Goal: Task Accomplishment & Management: Use online tool/utility

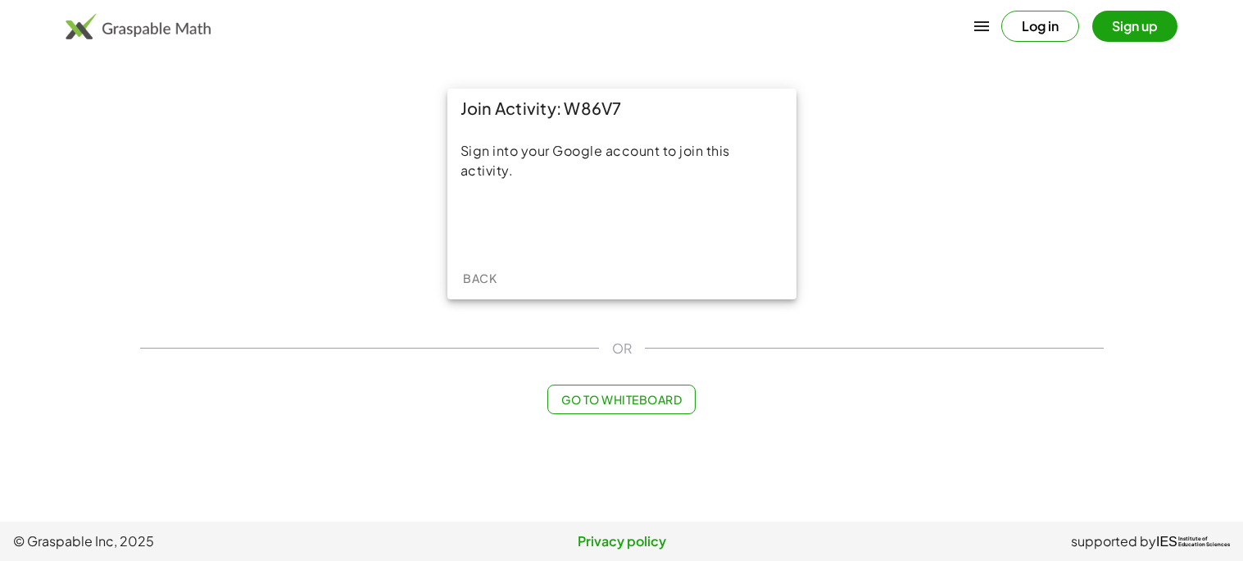
click at [632, 402] on span "Go to Whiteboard" at bounding box center [621, 399] width 120 height 15
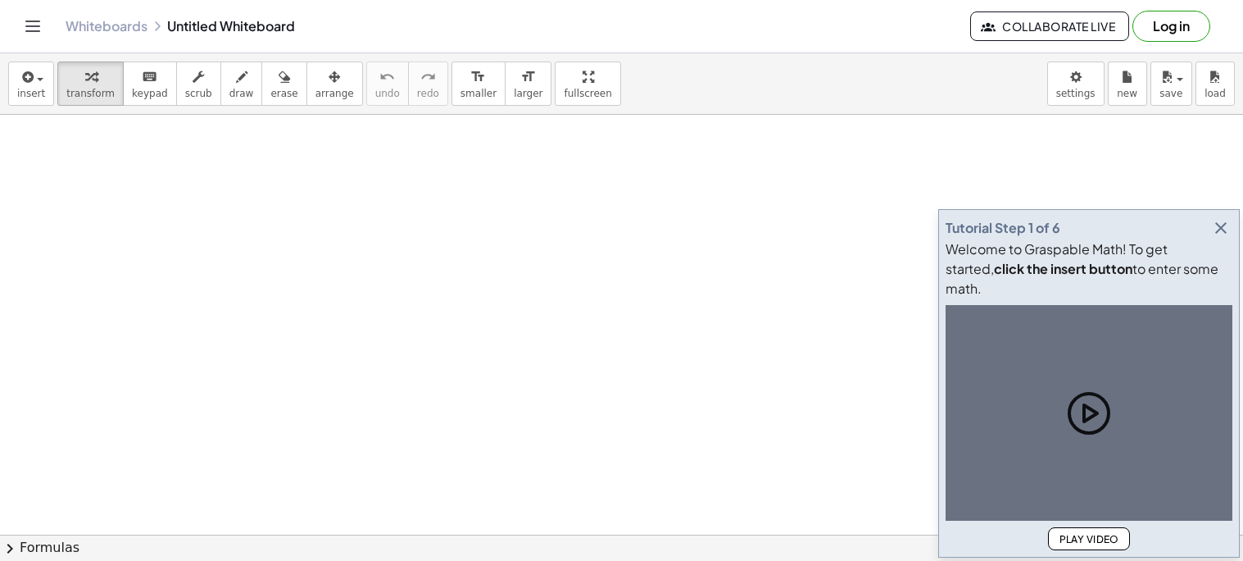
click at [1218, 238] on icon "button" at bounding box center [1221, 228] width 20 height 20
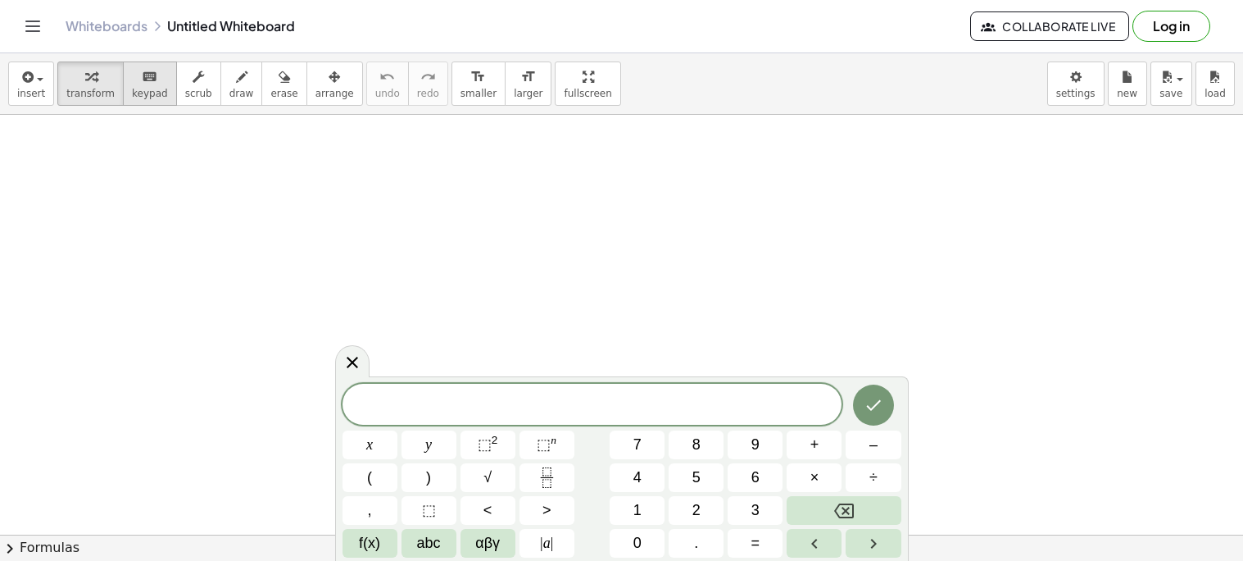
click at [160, 81] on button "keyboard keypad" at bounding box center [150, 83] width 54 height 44
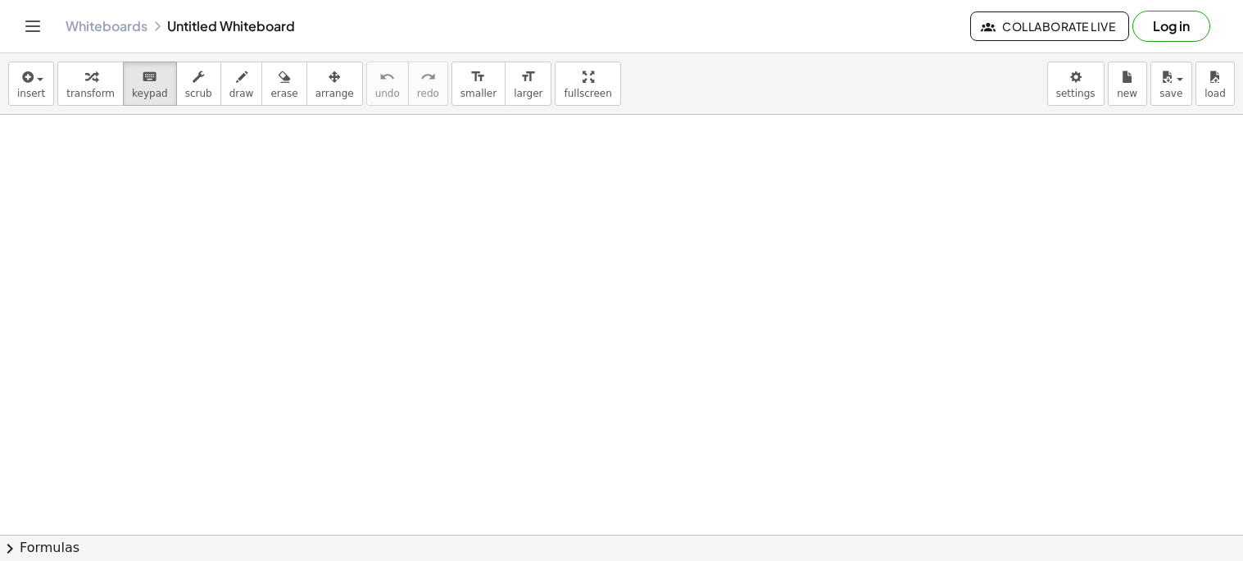
click at [76, 79] on div "button" at bounding box center [90, 76] width 48 height 20
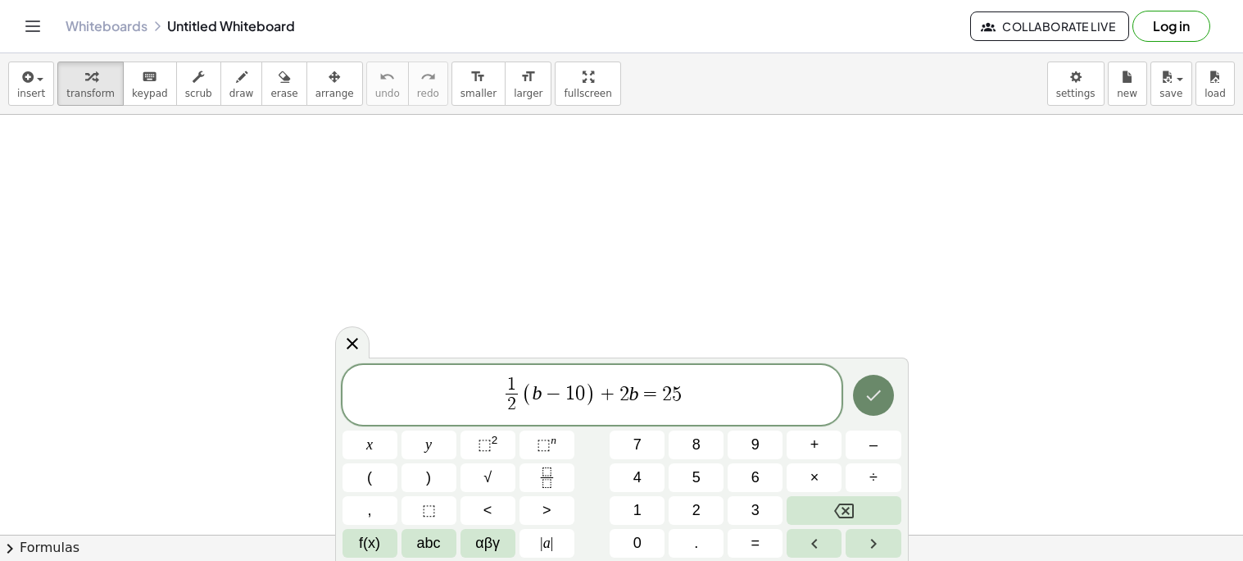
click at [861, 408] on button "Done" at bounding box center [873, 395] width 41 height 41
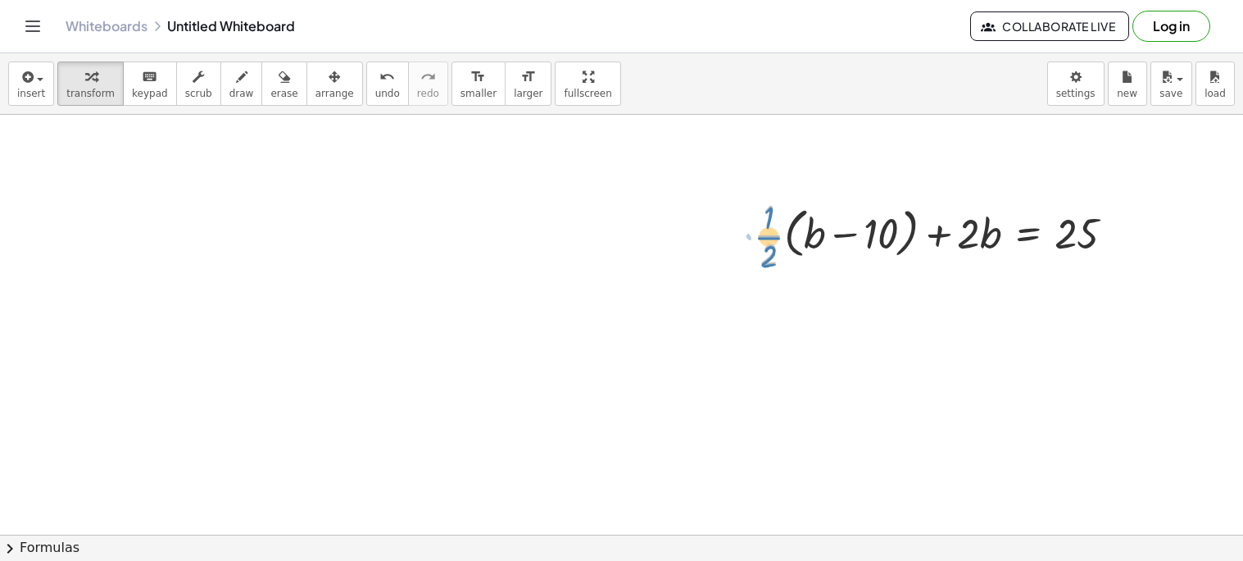
click at [767, 243] on div at bounding box center [941, 234] width 390 height 82
drag, startPoint x: 766, startPoint y: 235, endPoint x: 811, endPoint y: 234, distance: 45.1
click at [811, 234] on div at bounding box center [941, 234] width 390 height 82
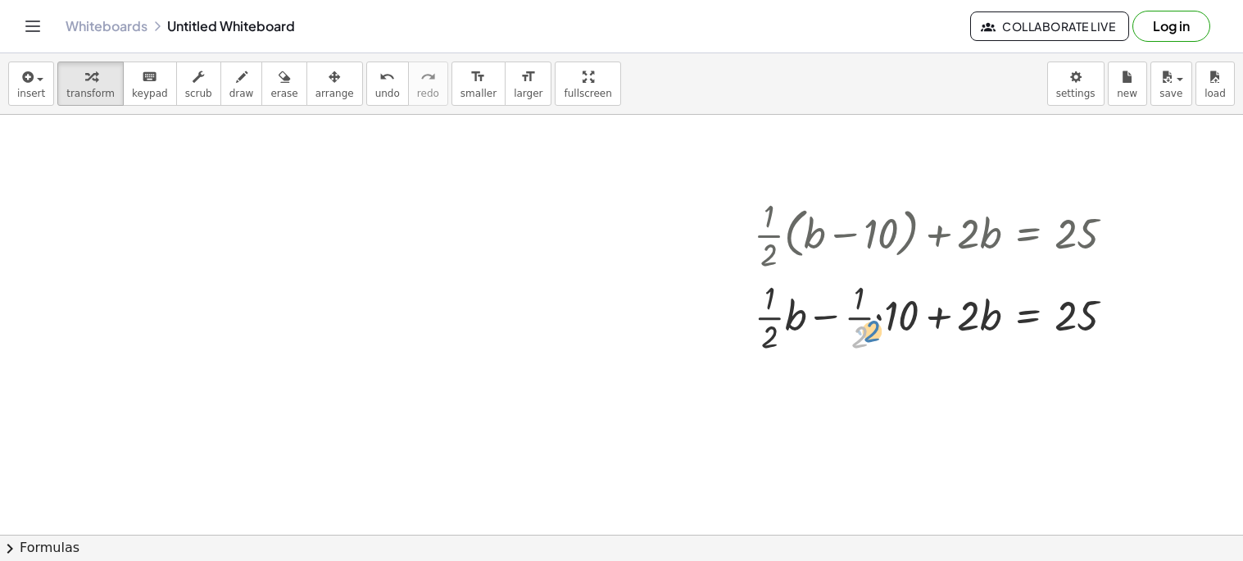
click at [863, 327] on div at bounding box center [941, 316] width 390 height 82
drag, startPoint x: 861, startPoint y: 316, endPoint x: 916, endPoint y: 315, distance: 55.8
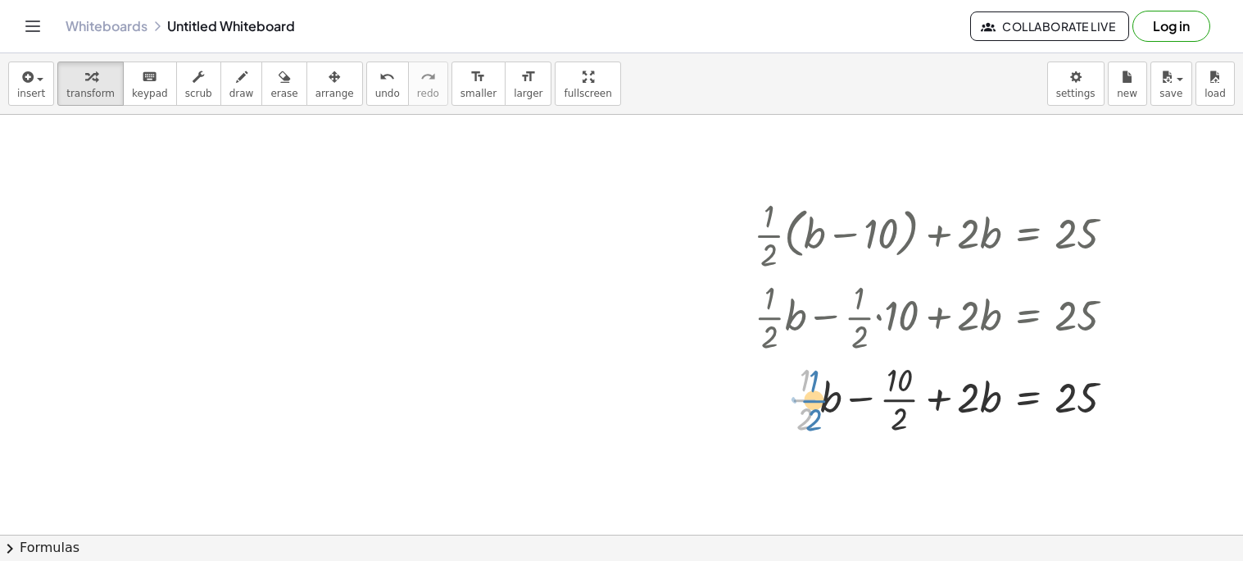
click at [811, 399] on div at bounding box center [941, 398] width 390 height 82
click at [819, 393] on div at bounding box center [941, 398] width 390 height 82
drag, startPoint x: 816, startPoint y: 398, endPoint x: 983, endPoint y: 445, distance: 173.6
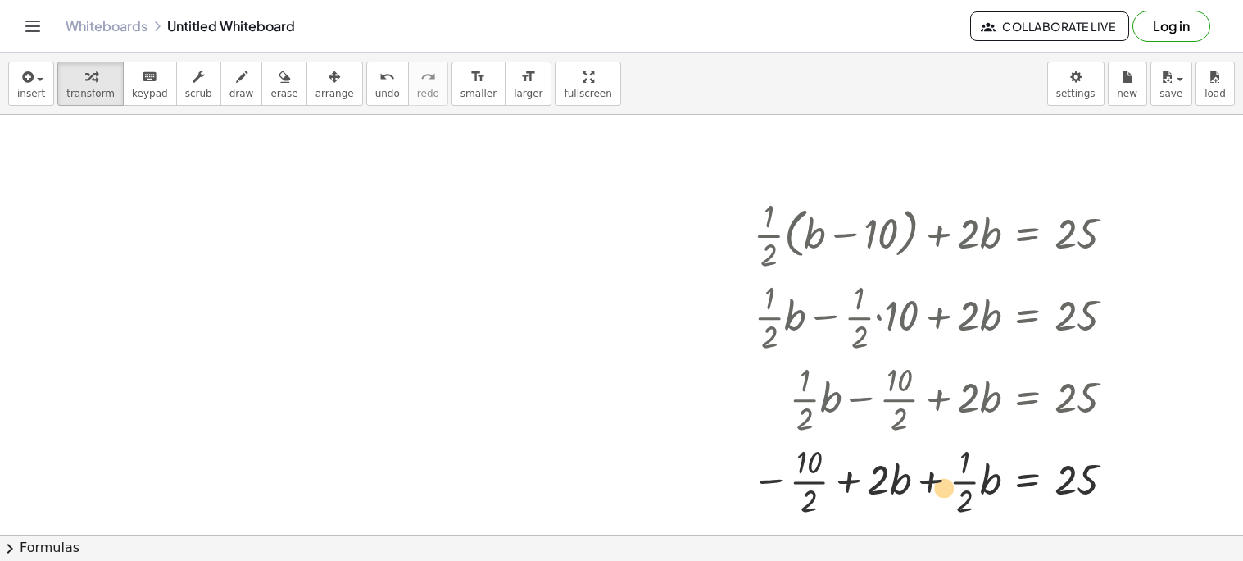
drag, startPoint x: 887, startPoint y: 484, endPoint x: 952, endPoint y: 491, distance: 65.9
click at [952, 491] on div at bounding box center [939, 479] width 393 height 82
drag, startPoint x: 888, startPoint y: 486, endPoint x: 983, endPoint y: 488, distance: 95.1
click at [983, 488] on div at bounding box center [939, 479] width 393 height 82
drag, startPoint x: 834, startPoint y: 475, endPoint x: 946, endPoint y: 466, distance: 111.8
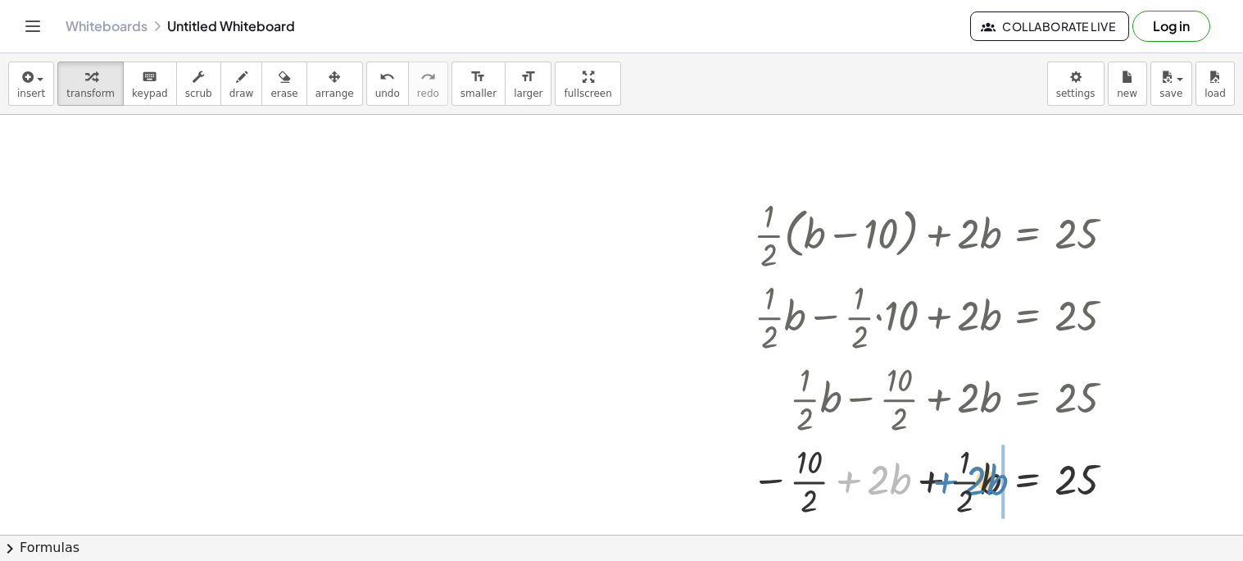
click at [946, 466] on div at bounding box center [939, 479] width 393 height 82
drag, startPoint x: 843, startPoint y: 484, endPoint x: 931, endPoint y: 485, distance: 88.5
click at [931, 485] on div at bounding box center [939, 479] width 393 height 82
click at [807, 482] on div at bounding box center [939, 479] width 393 height 82
click at [807, 482] on div at bounding box center [941, 479] width 390 height 82
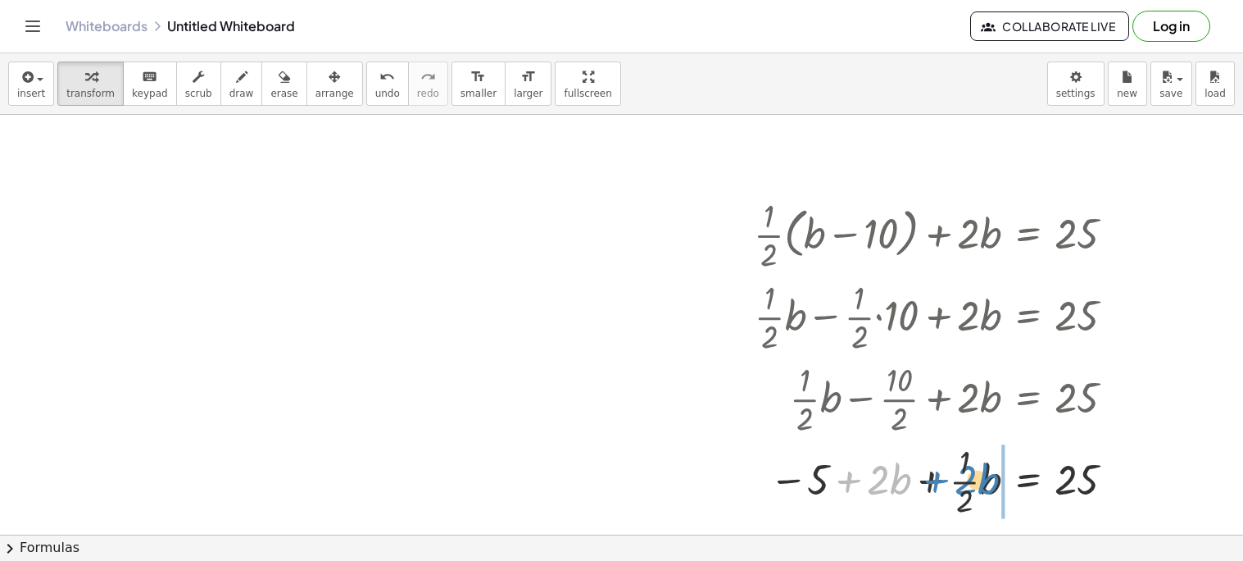
drag, startPoint x: 852, startPoint y: 480, endPoint x: 940, endPoint y: 480, distance: 87.7
click at [940, 480] on div at bounding box center [941, 479] width 390 height 82
drag, startPoint x: 979, startPoint y: 488, endPoint x: 898, endPoint y: 487, distance: 81.2
click at [898, 487] on div at bounding box center [941, 479] width 390 height 82
click at [965, 480] on div at bounding box center [941, 479] width 390 height 82
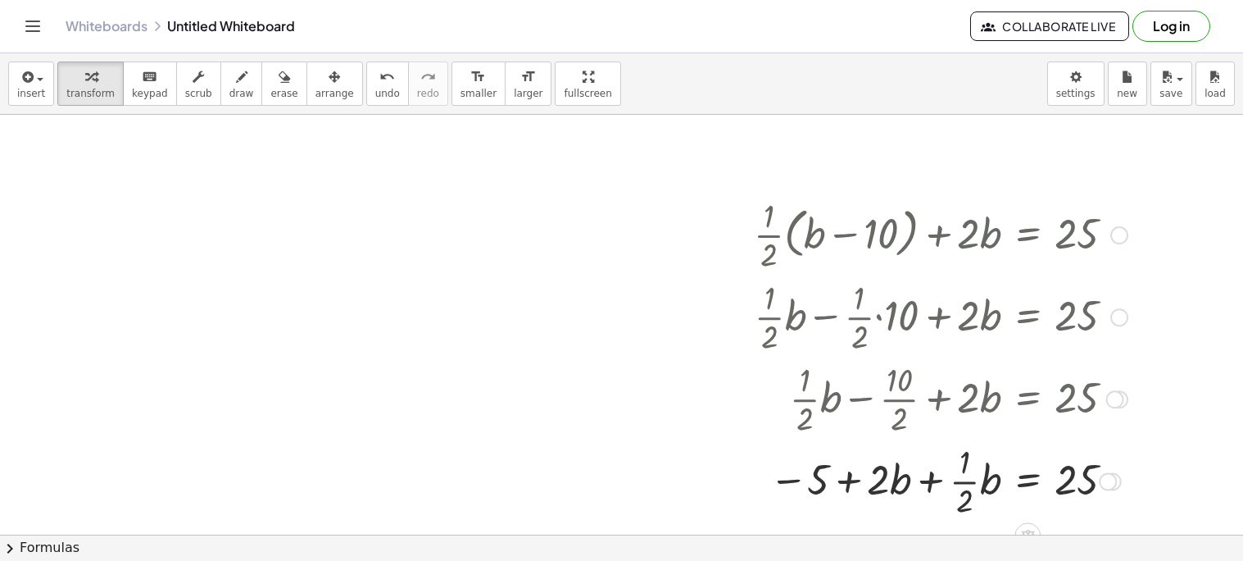
click at [934, 479] on div at bounding box center [941, 479] width 390 height 82
click at [963, 484] on div at bounding box center [941, 479] width 390 height 82
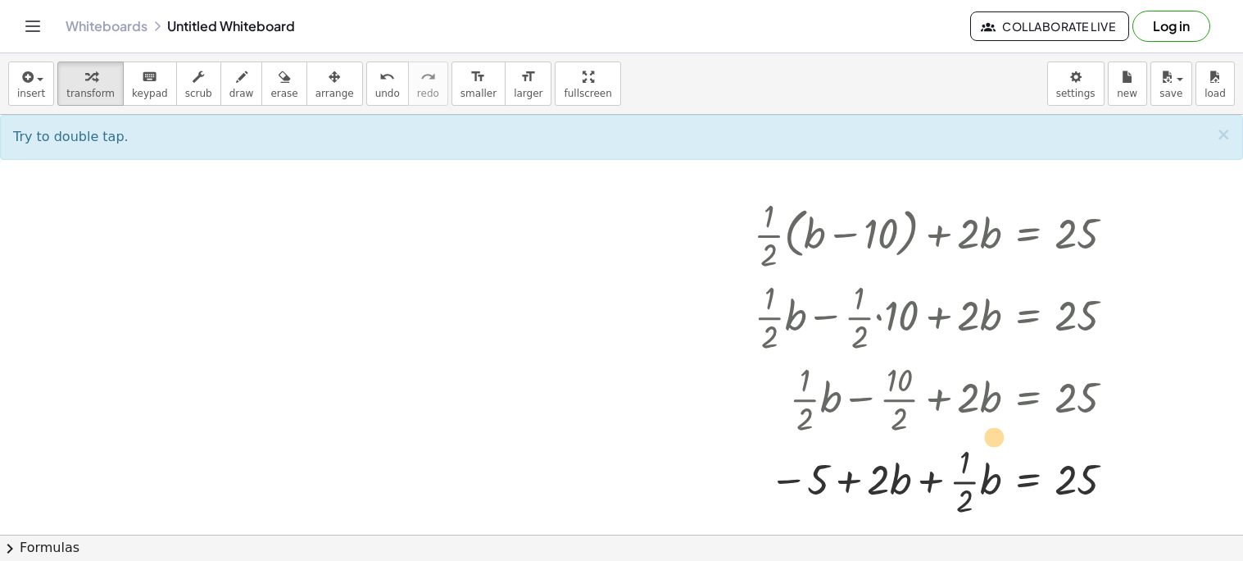
drag, startPoint x: 820, startPoint y: 471, endPoint x: 879, endPoint y: 435, distance: 68.5
click at [1028, 235] on div "+ · · 1 · 2 · ( + b − 10 ) + · 2 · b = 25 + · · 1 · 2 · b − · · [DATE] + · 2 · …" at bounding box center [1028, 235] width 0 height 0
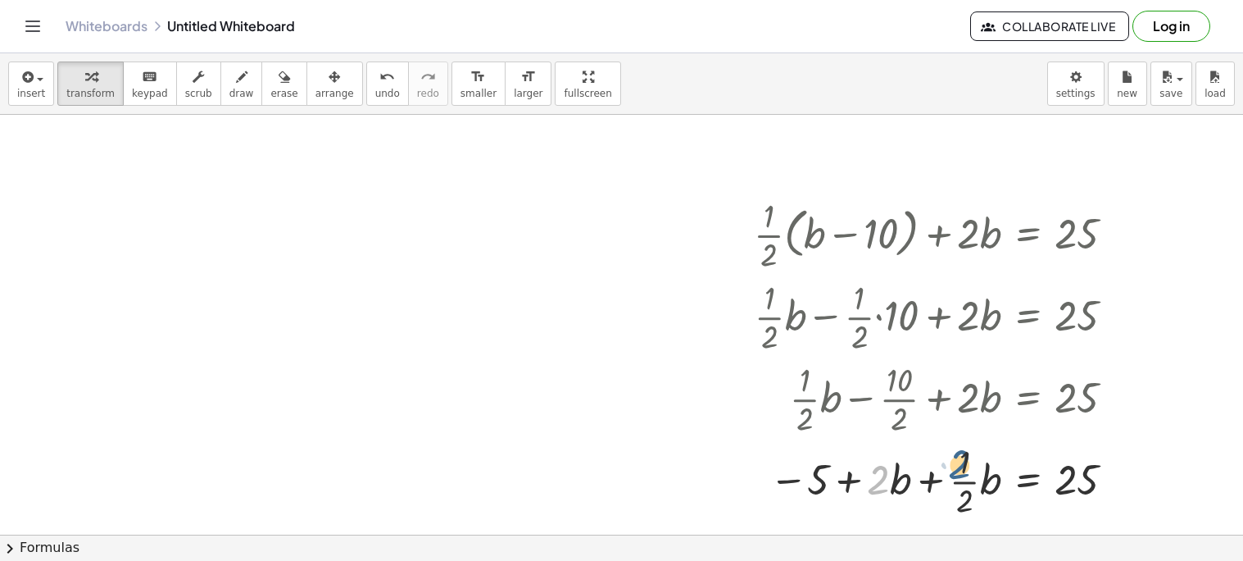
drag, startPoint x: 870, startPoint y: 480, endPoint x: 951, endPoint y: 466, distance: 82.3
click at [951, 466] on div at bounding box center [941, 479] width 390 height 82
drag, startPoint x: 976, startPoint y: 485, endPoint x: 898, endPoint y: 480, distance: 78.0
click at [898, 480] on div at bounding box center [941, 479] width 390 height 82
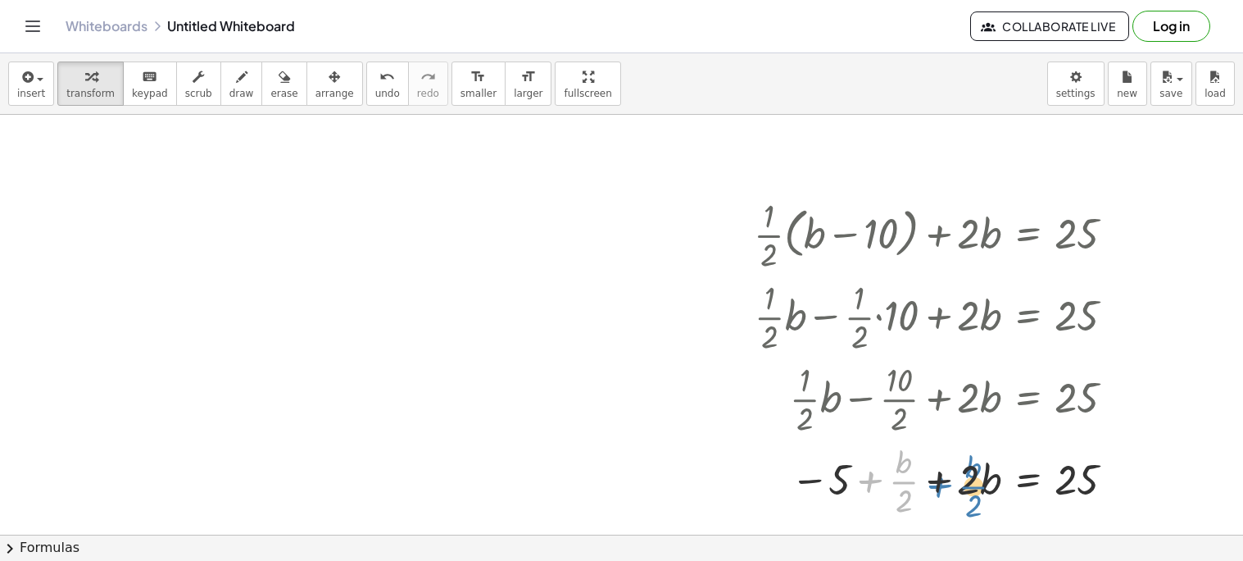
drag, startPoint x: 910, startPoint y: 479, endPoint x: 980, endPoint y: 484, distance: 70.7
click at [980, 484] on div at bounding box center [941, 479] width 390 height 82
drag, startPoint x: 980, startPoint y: 484, endPoint x: 897, endPoint y: 482, distance: 82.8
click at [897, 482] on div at bounding box center [941, 479] width 390 height 82
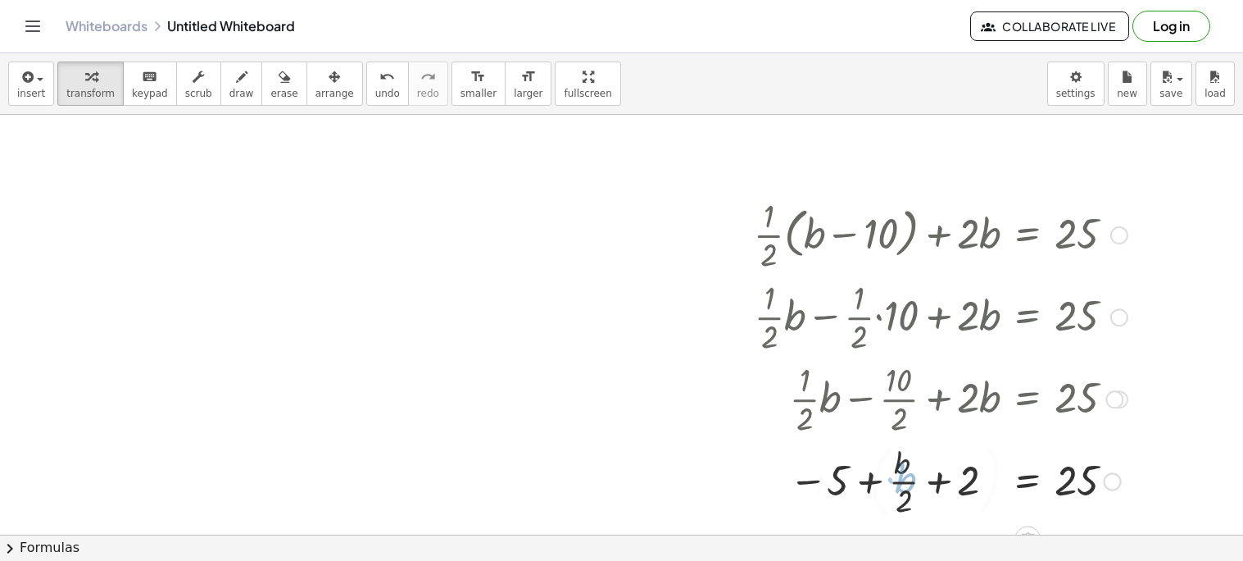
click at [897, 482] on div at bounding box center [934, 480] width 404 height 89
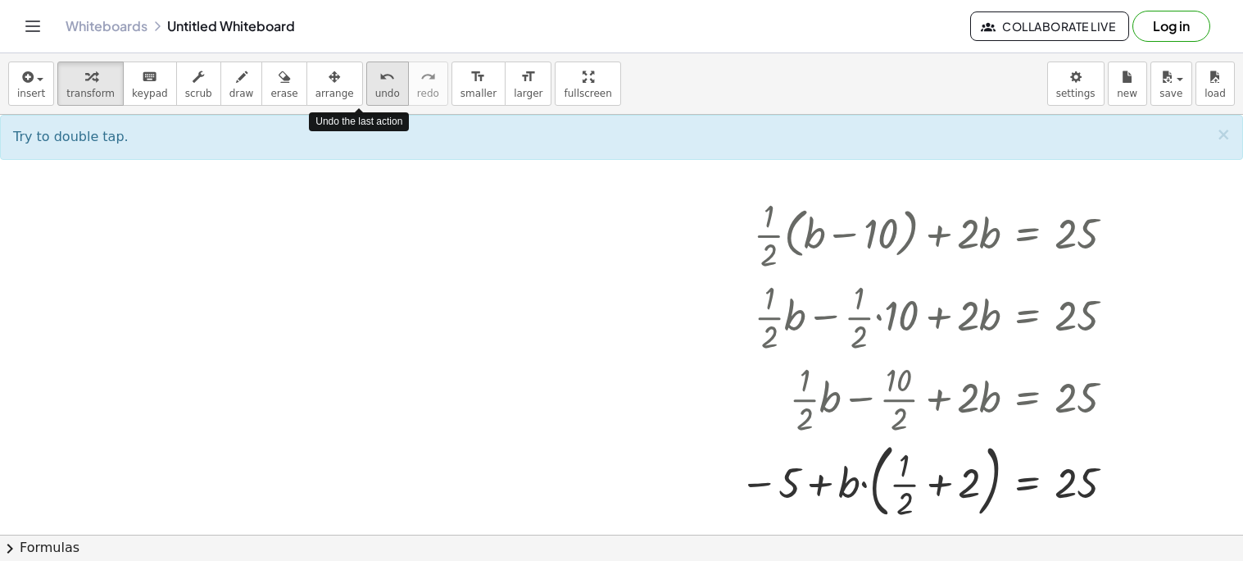
click at [379, 82] on icon "undo" at bounding box center [387, 77] width 16 height 20
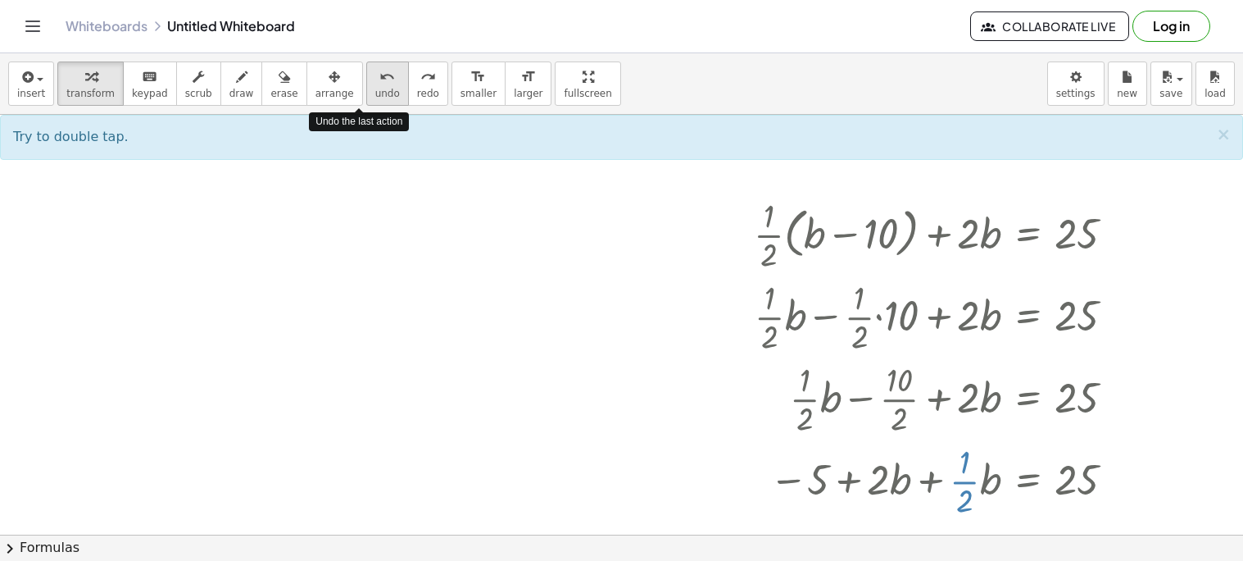
click at [379, 82] on icon "undo" at bounding box center [387, 77] width 16 height 20
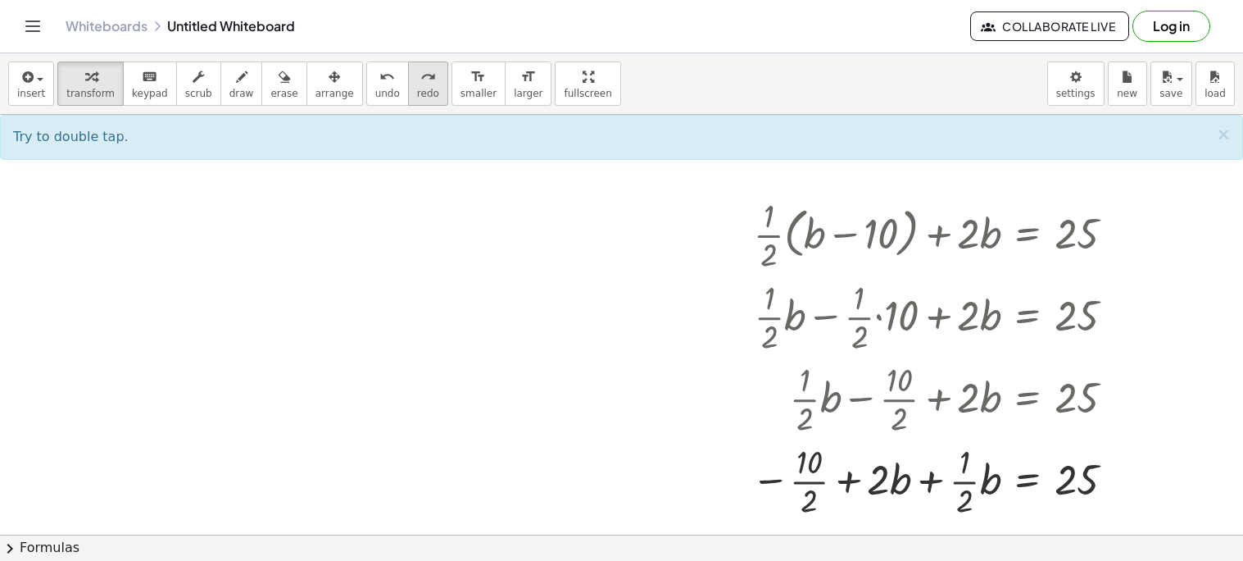
click at [420, 81] on icon "redo" at bounding box center [428, 77] width 16 height 20
click at [930, 484] on div at bounding box center [941, 479] width 390 height 82
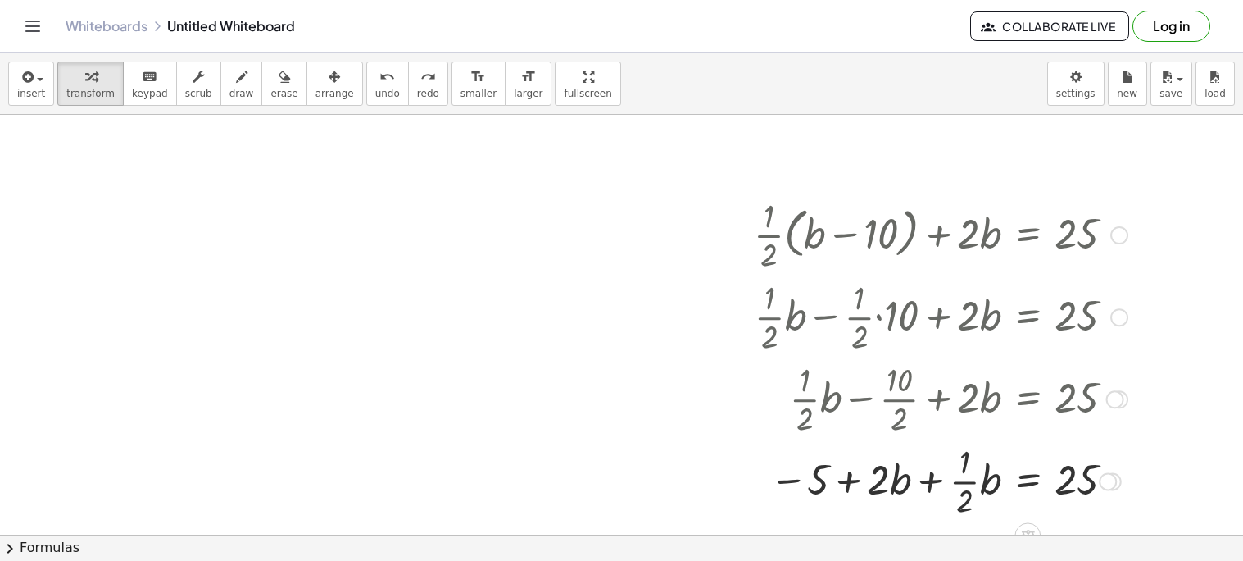
click at [930, 484] on div at bounding box center [941, 479] width 390 height 82
click at [1026, 484] on div at bounding box center [941, 479] width 390 height 82
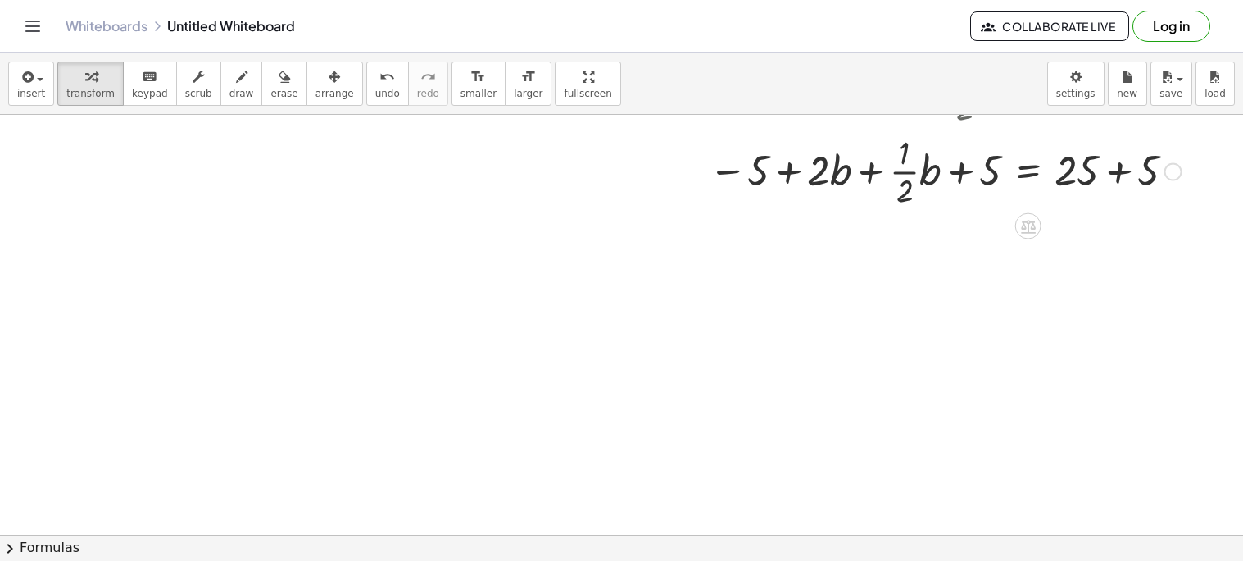
scroll to position [397, 0]
click at [795, 170] on div at bounding box center [945, 166] width 489 height 82
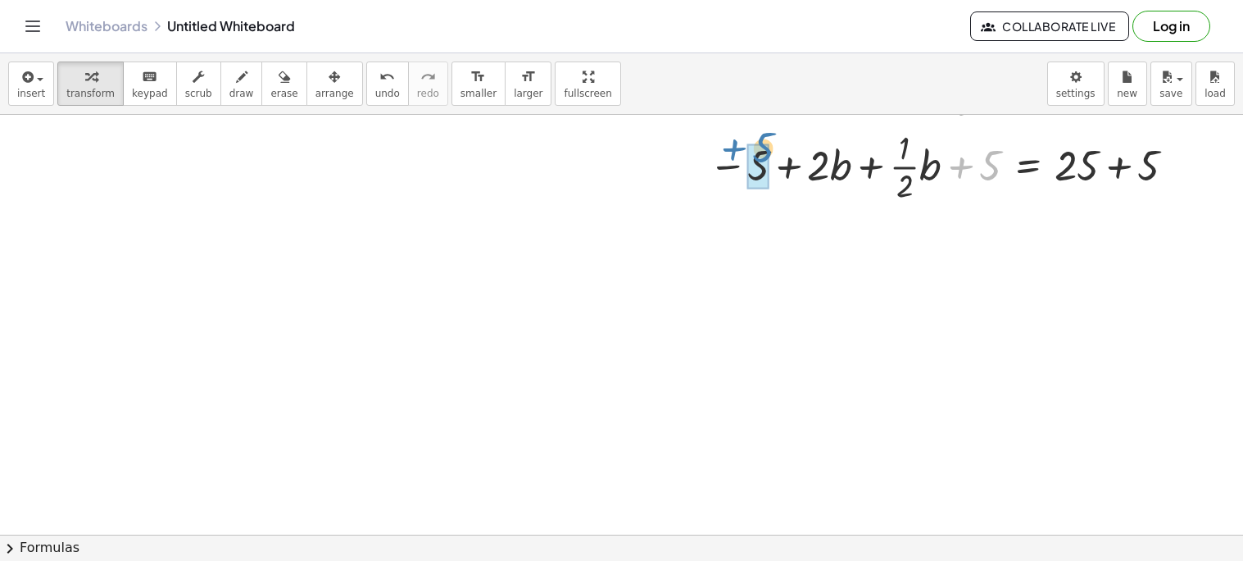
drag, startPoint x: 961, startPoint y: 174, endPoint x: 734, endPoint y: 158, distance: 227.6
click at [734, 158] on div at bounding box center [945, 166] width 489 height 82
click at [709, 158] on div at bounding box center [696, 1] width 25 height 419
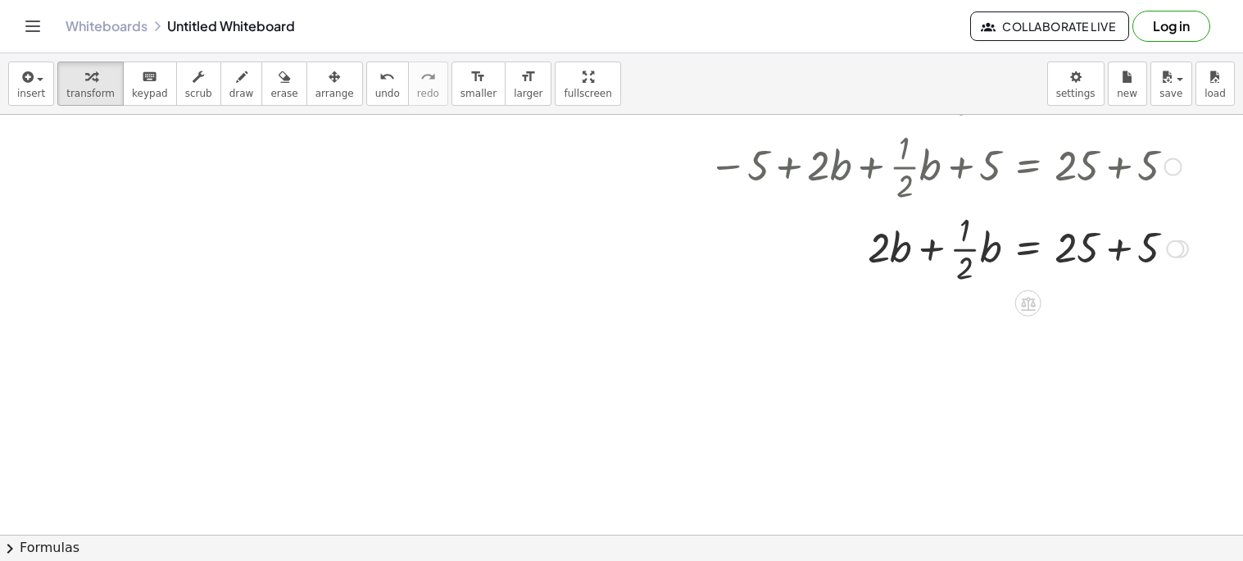
click at [1117, 248] on div at bounding box center [949, 248] width 496 height 82
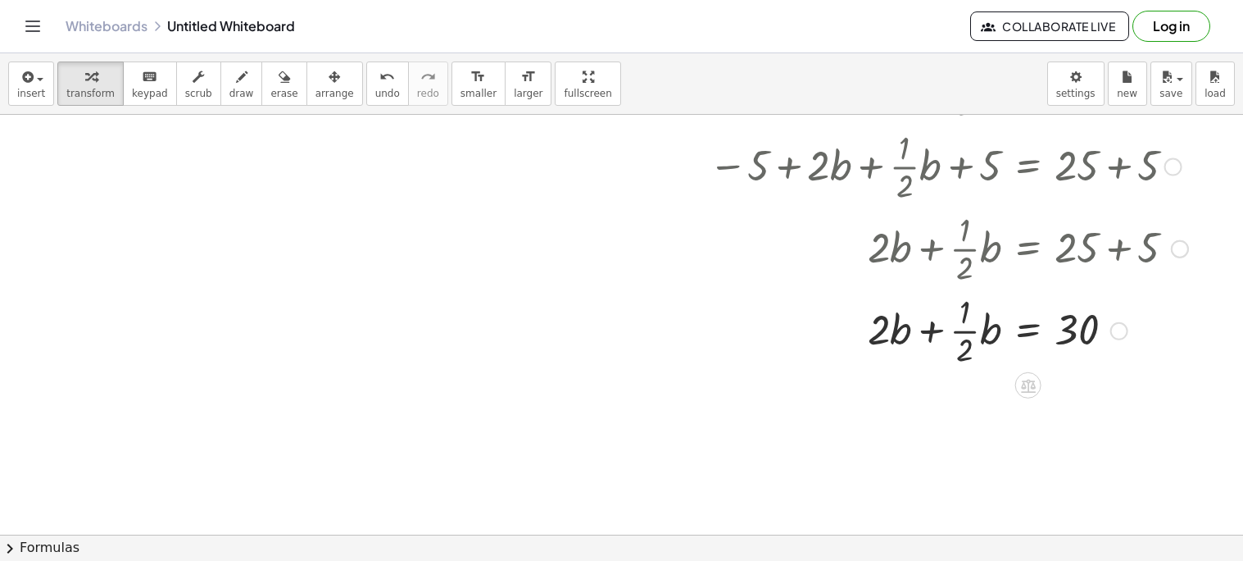
click at [937, 337] on div at bounding box center [949, 330] width 496 height 82
drag, startPoint x: 901, startPoint y: 331, endPoint x: 970, endPoint y: 338, distance: 69.2
click at [970, 338] on div at bounding box center [949, 330] width 496 height 82
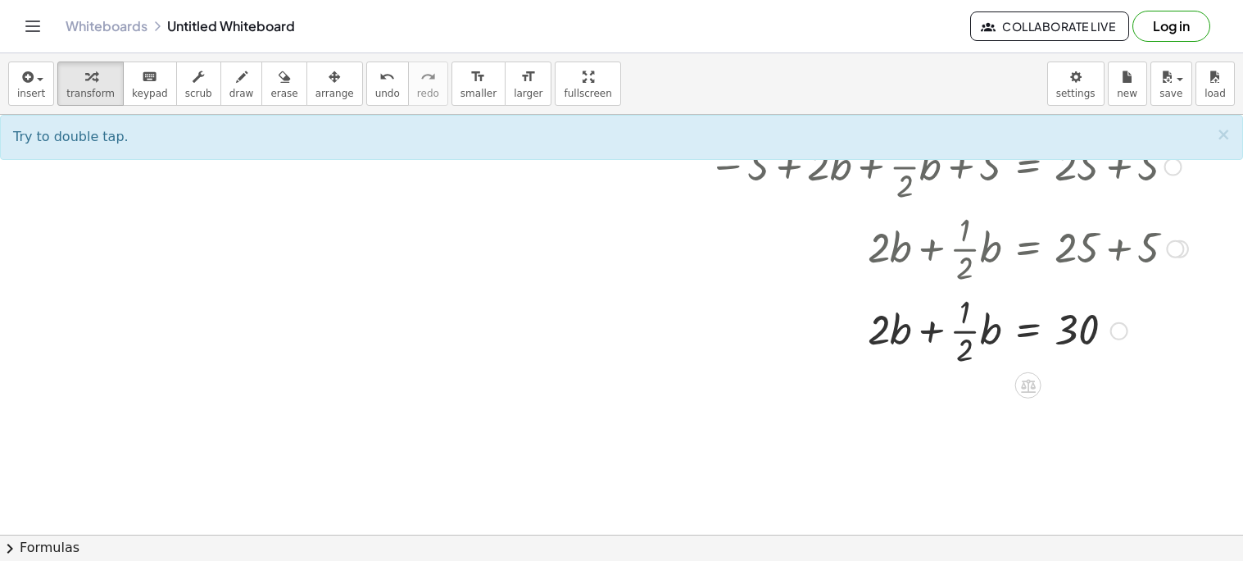
click at [934, 336] on div at bounding box center [949, 330] width 496 height 82
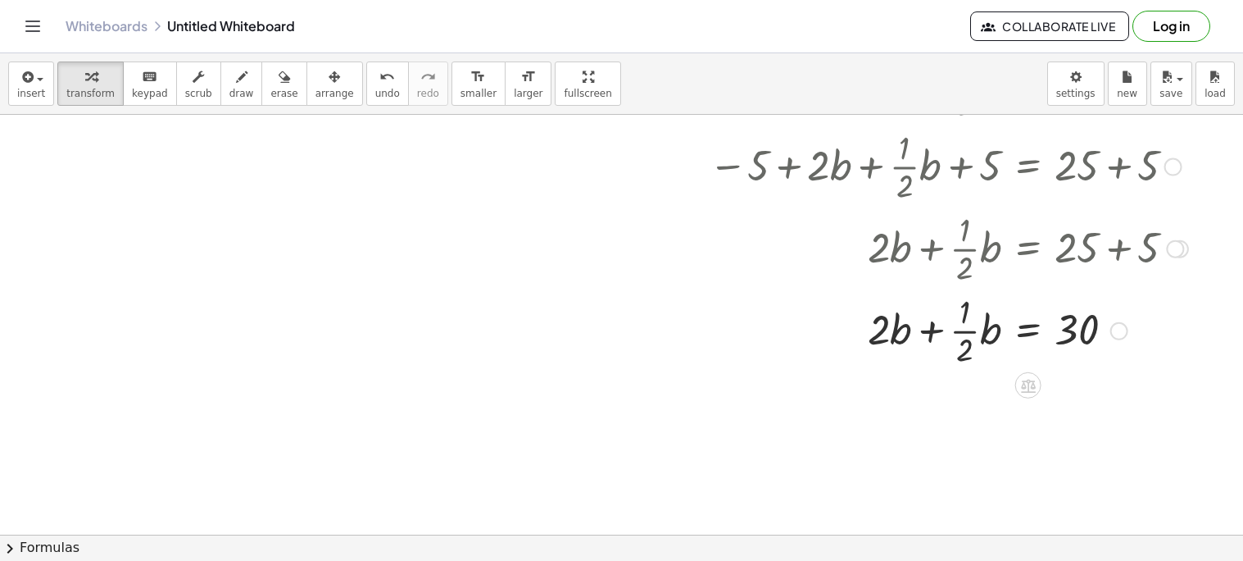
click at [934, 336] on div at bounding box center [949, 330] width 496 height 82
drag, startPoint x: 976, startPoint y: 341, endPoint x: 910, endPoint y: 342, distance: 66.4
click at [910, 342] on div at bounding box center [949, 330] width 496 height 82
click at [965, 329] on div at bounding box center [949, 330] width 496 height 82
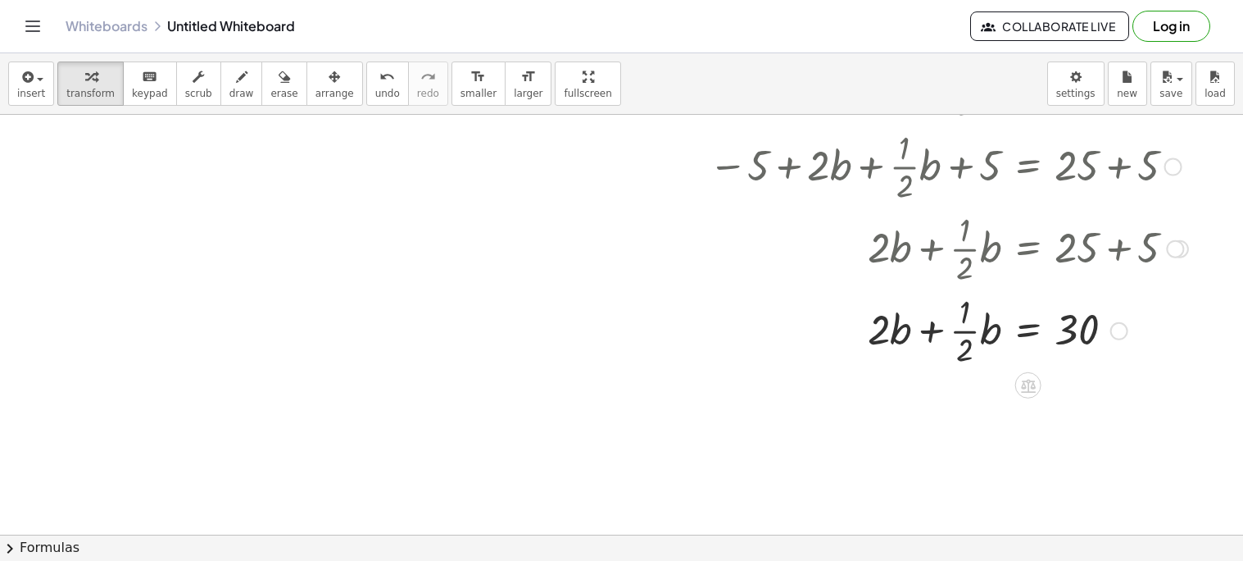
click at [965, 329] on div at bounding box center [949, 330] width 496 height 82
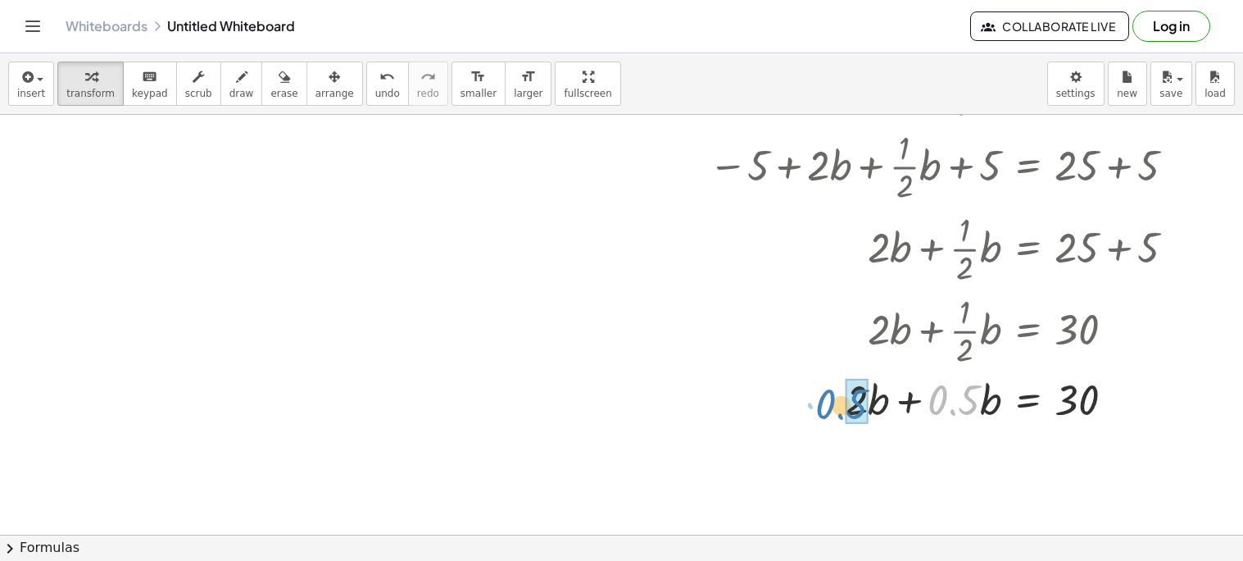
drag, startPoint x: 965, startPoint y: 399, endPoint x: 853, endPoint y: 403, distance: 112.4
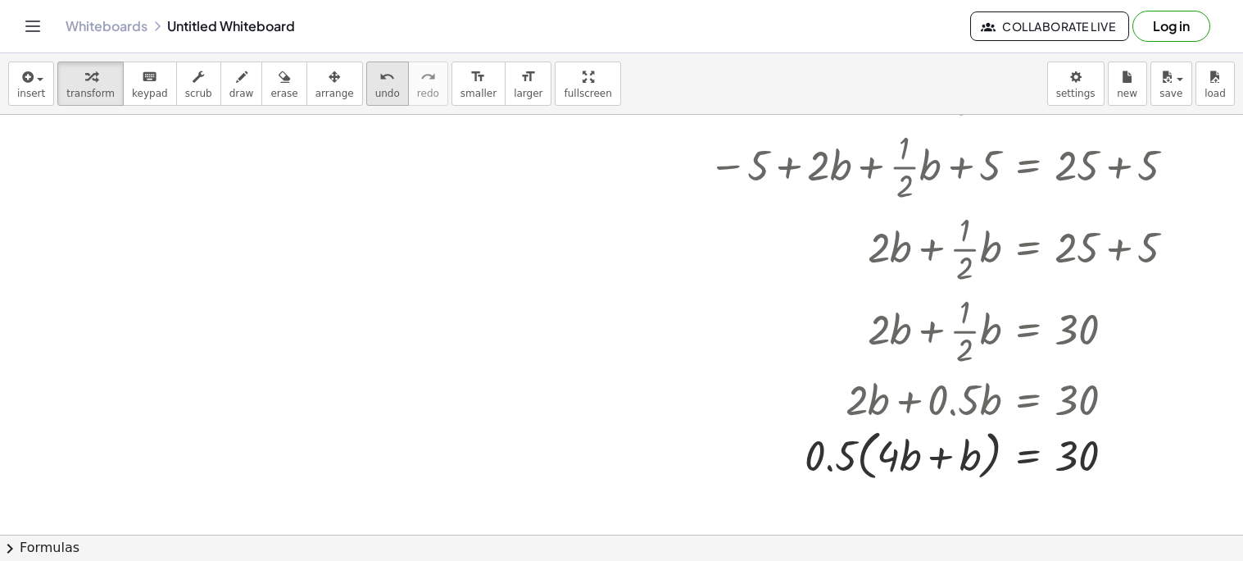
click at [375, 93] on span "undo" at bounding box center [387, 93] width 25 height 11
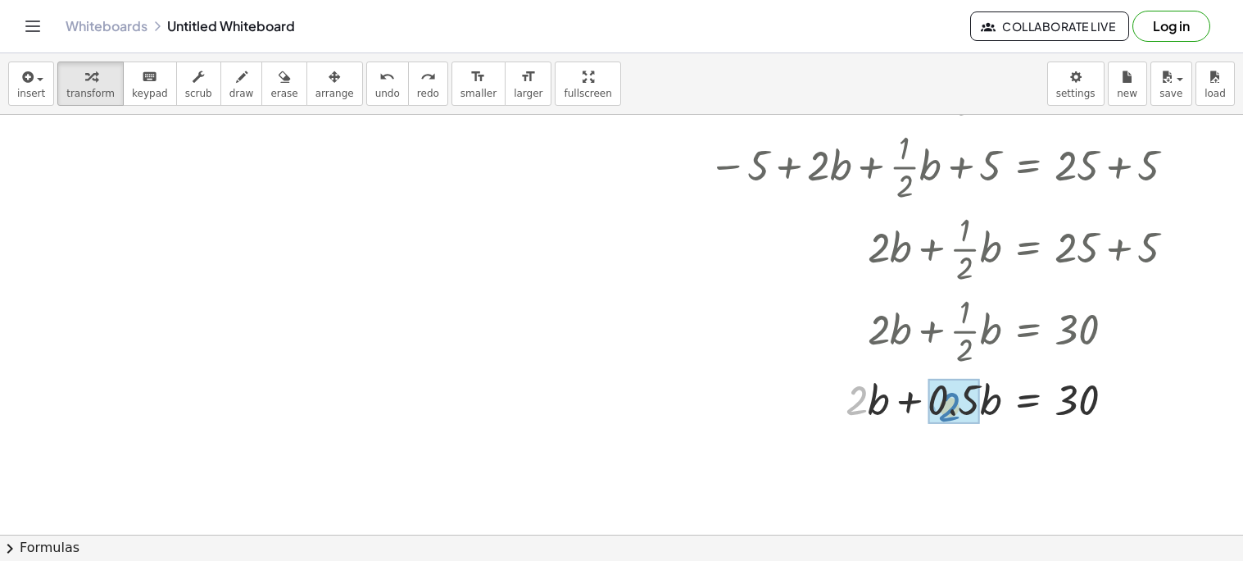
drag, startPoint x: 866, startPoint y: 408, endPoint x: 959, endPoint y: 415, distance: 92.8
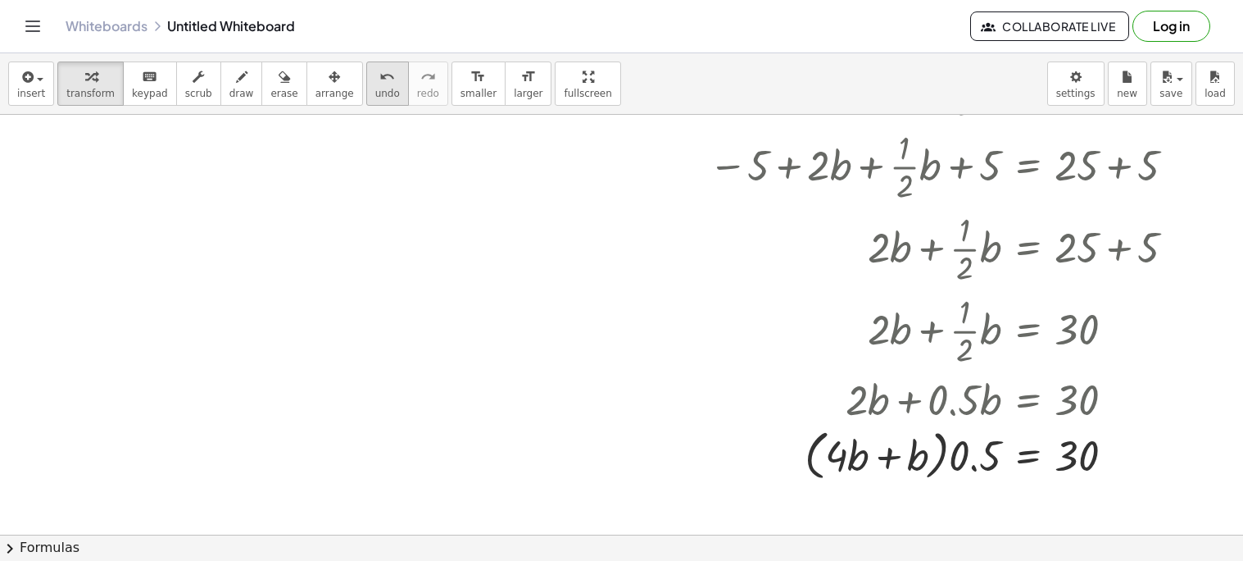
click at [379, 81] on icon "undo" at bounding box center [387, 77] width 16 height 20
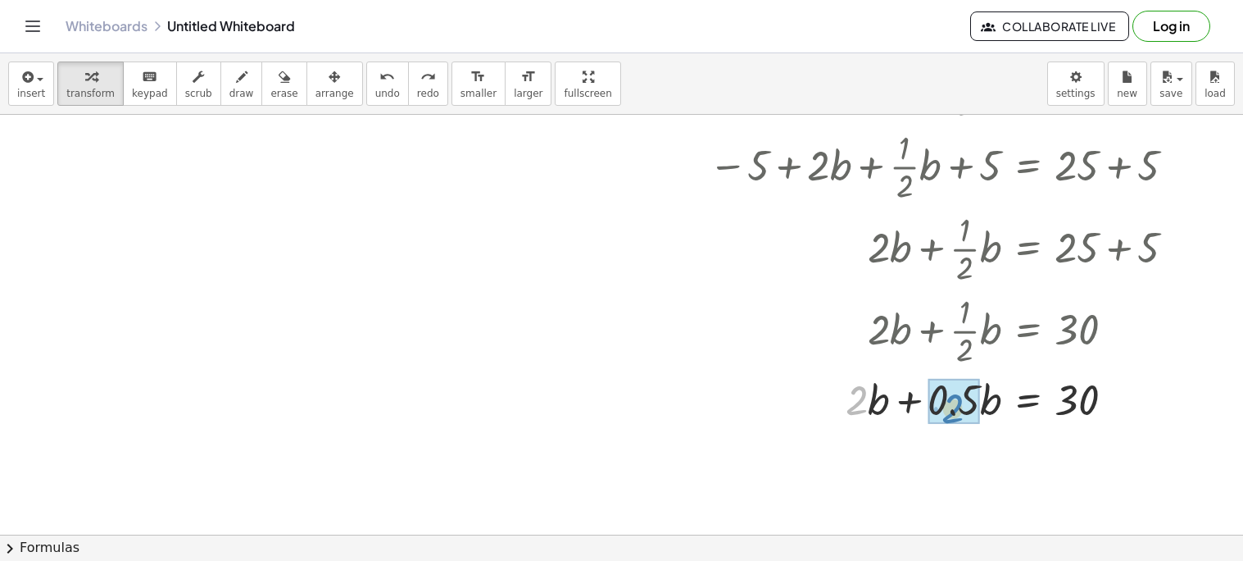
drag, startPoint x: 852, startPoint y: 411, endPoint x: 952, endPoint y: 419, distance: 100.3
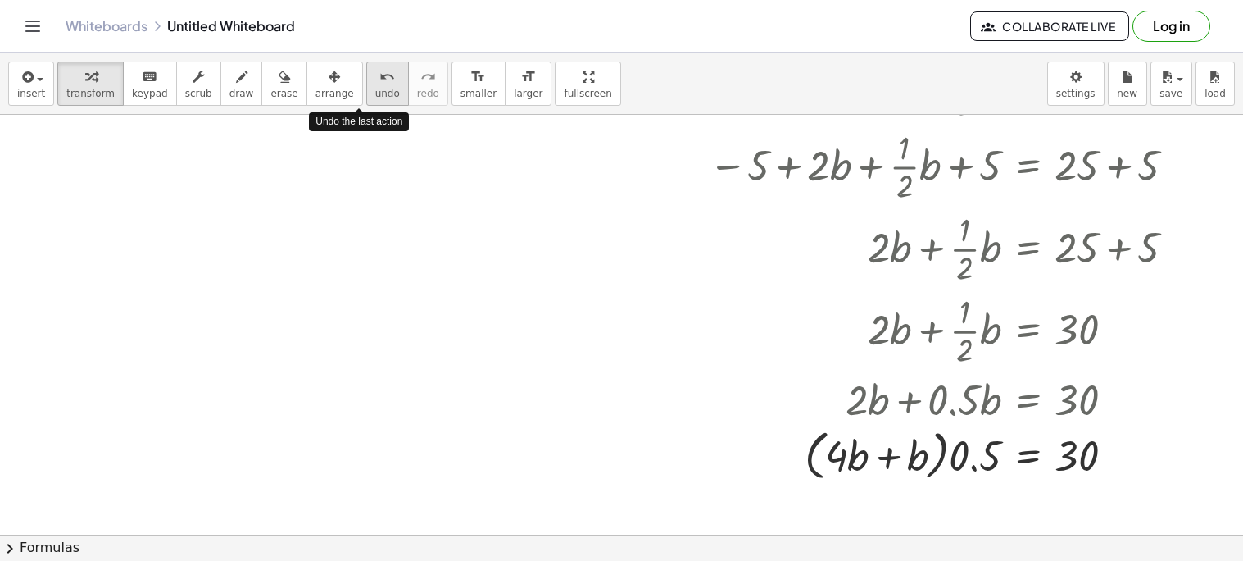
click at [375, 89] on span "undo" at bounding box center [387, 93] width 25 height 11
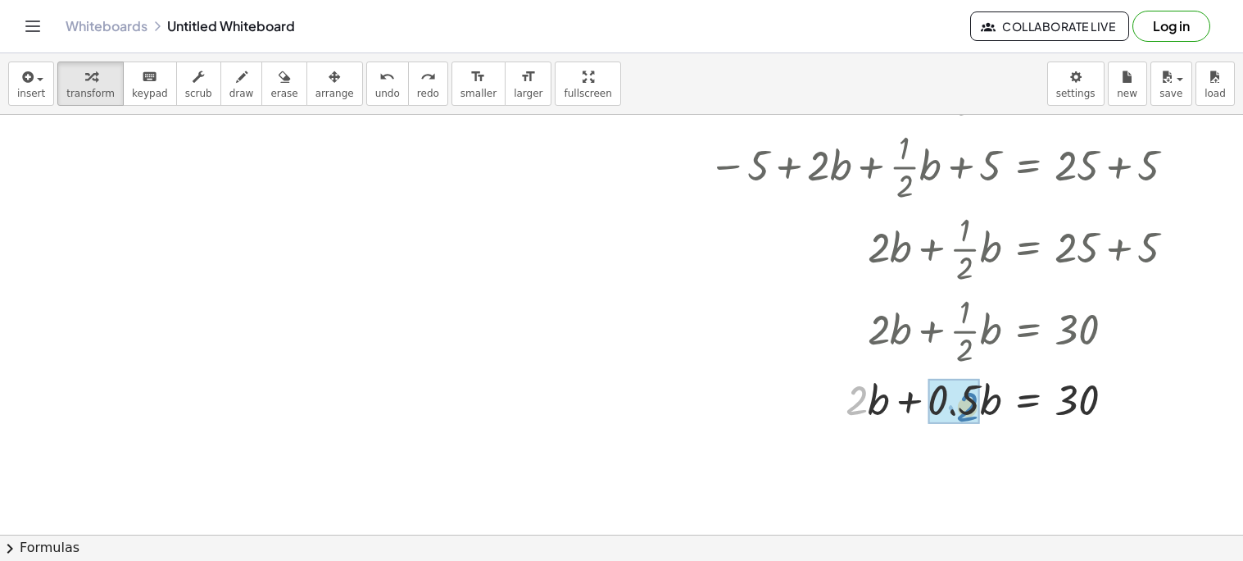
drag, startPoint x: 866, startPoint y: 397, endPoint x: 984, endPoint y: 403, distance: 117.4
click at [984, 403] on div at bounding box center [980, 398] width 434 height 56
click at [984, 403] on div at bounding box center [949, 398] width 496 height 62
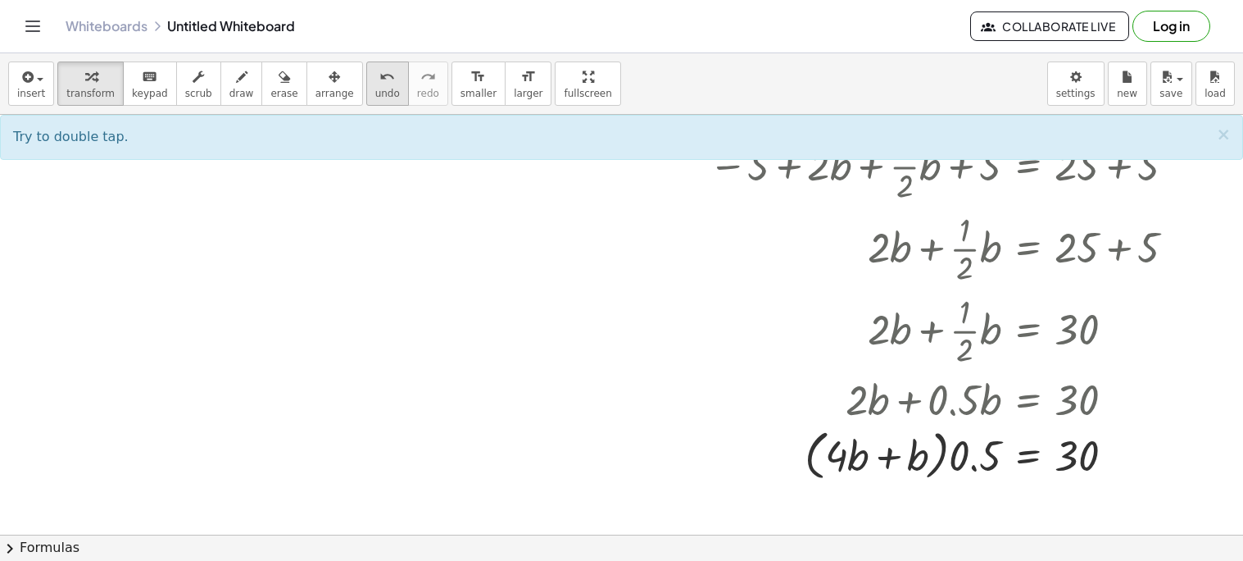
click at [375, 94] on span "undo" at bounding box center [387, 93] width 25 height 11
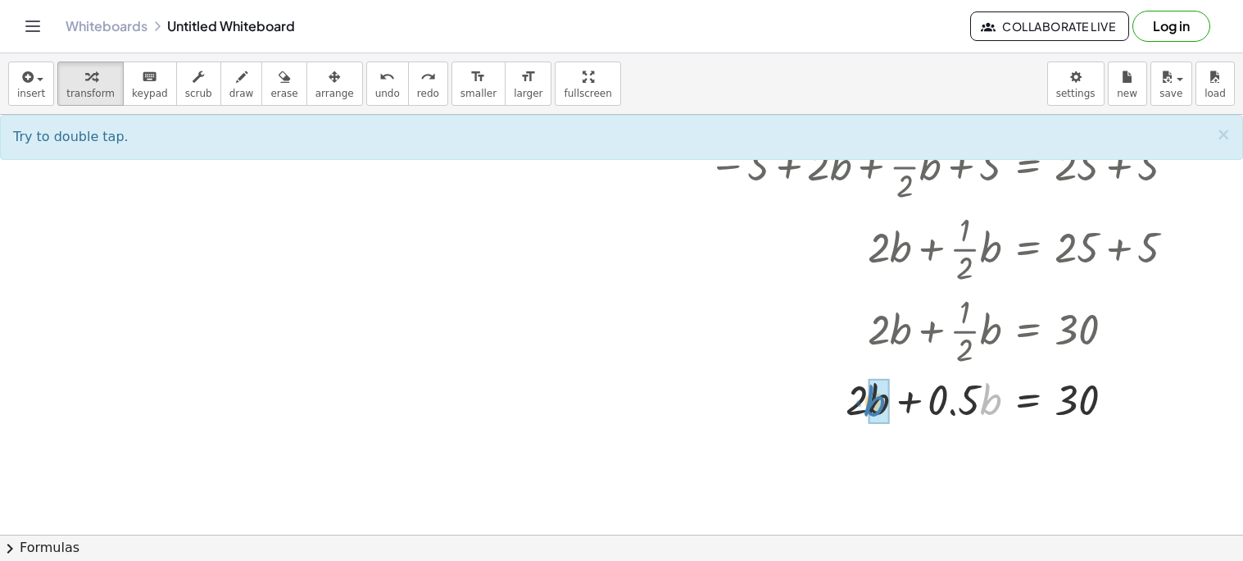
drag, startPoint x: 985, startPoint y: 411, endPoint x: 869, endPoint y: 412, distance: 116.4
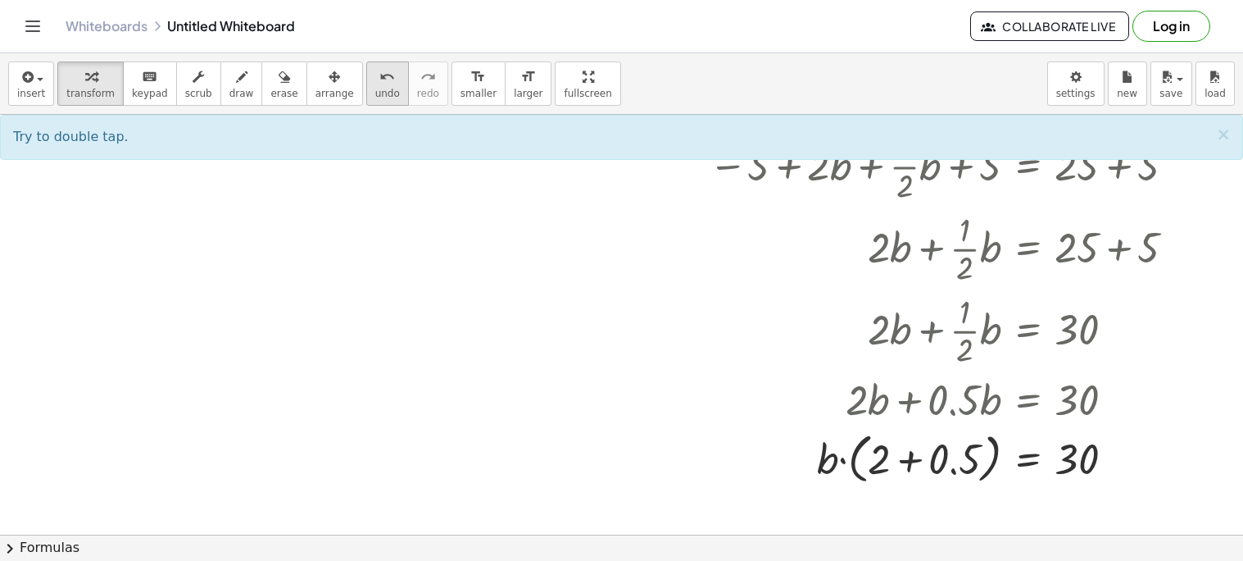
click at [375, 89] on span "undo" at bounding box center [387, 93] width 25 height 11
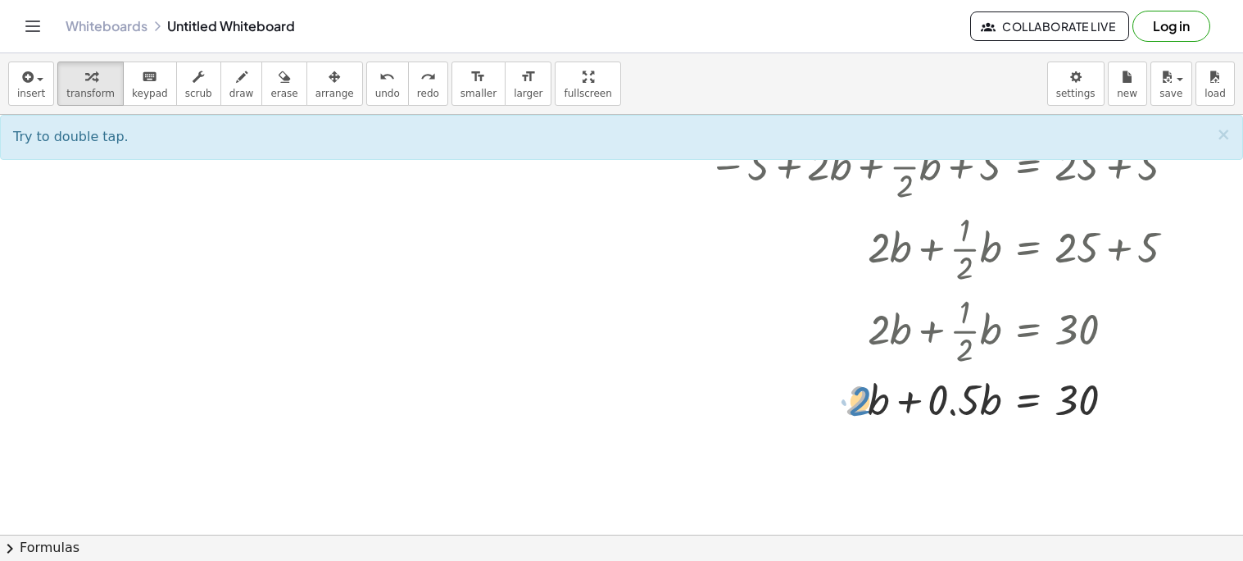
click at [854, 410] on div at bounding box center [962, 398] width 467 height 56
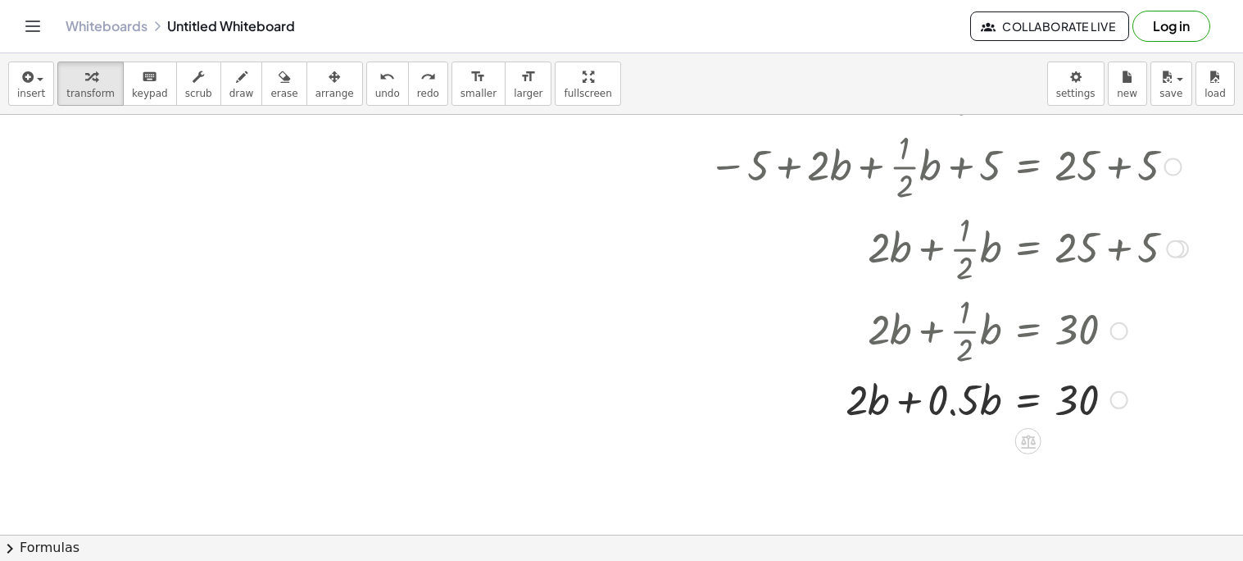
click at [905, 401] on div at bounding box center [962, 398] width 467 height 56
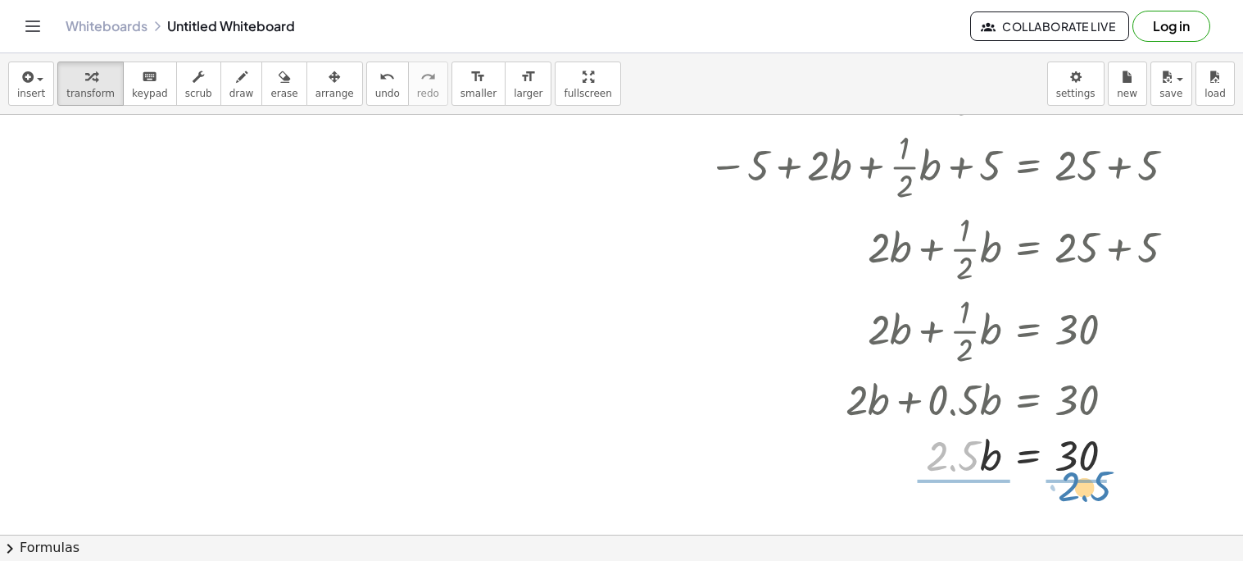
drag, startPoint x: 958, startPoint y: 461, endPoint x: 1091, endPoint y: 491, distance: 136.2
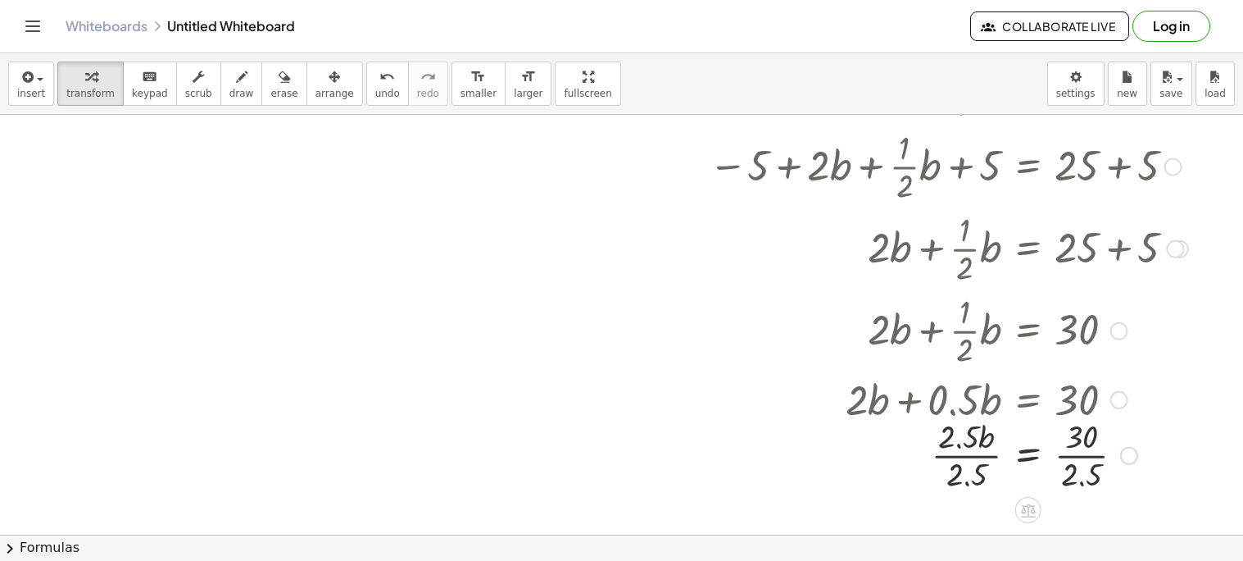
click at [1084, 457] on div at bounding box center [949, 454] width 496 height 82
click at [972, 453] on div at bounding box center [949, 454] width 496 height 82
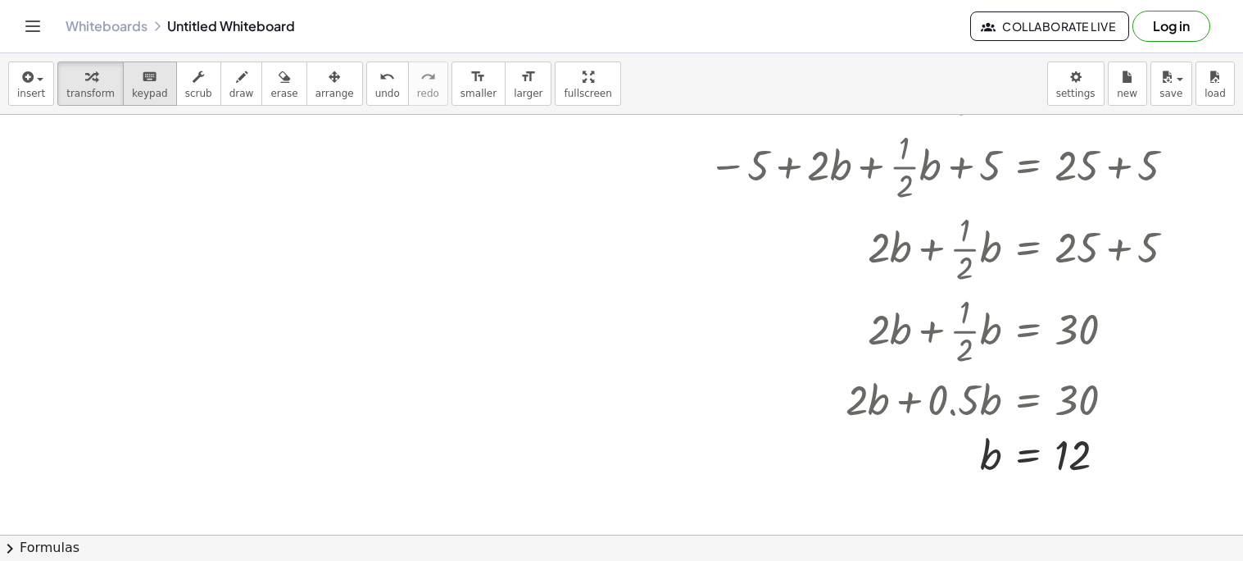
click at [142, 74] on icon "keyboard" at bounding box center [150, 77] width 16 height 20
click at [358, 363] on div at bounding box center [621, 137] width 1243 height 839
click at [375, 89] on span "undo" at bounding box center [387, 93] width 25 height 11
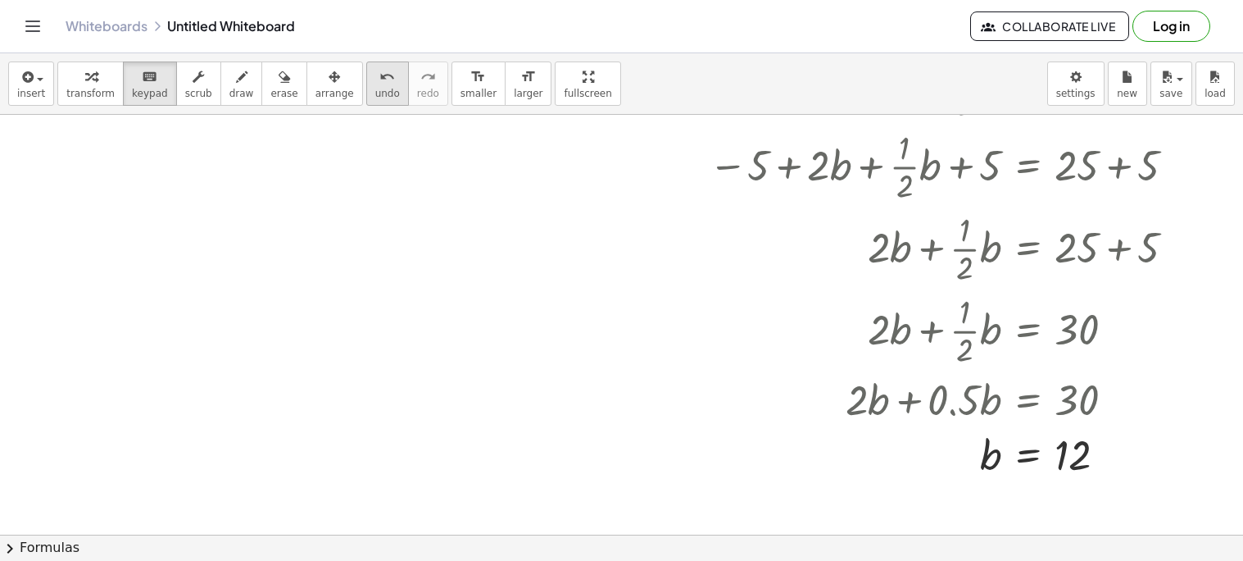
click at [375, 89] on span "undo" at bounding box center [387, 93] width 25 height 11
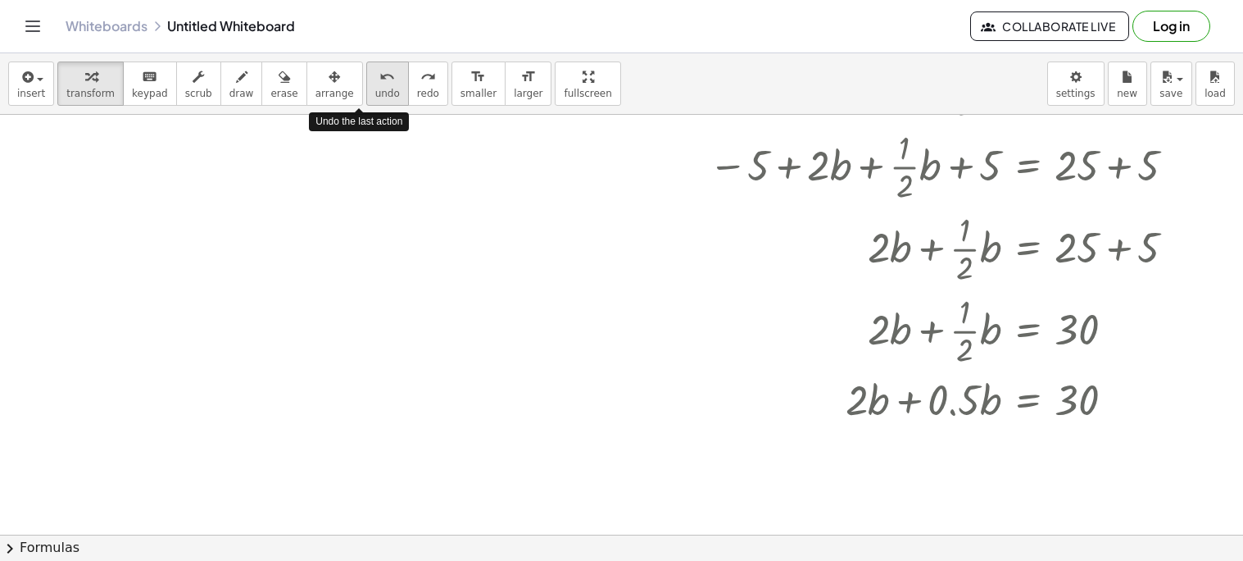
click at [375, 89] on span "undo" at bounding box center [387, 93] width 25 height 11
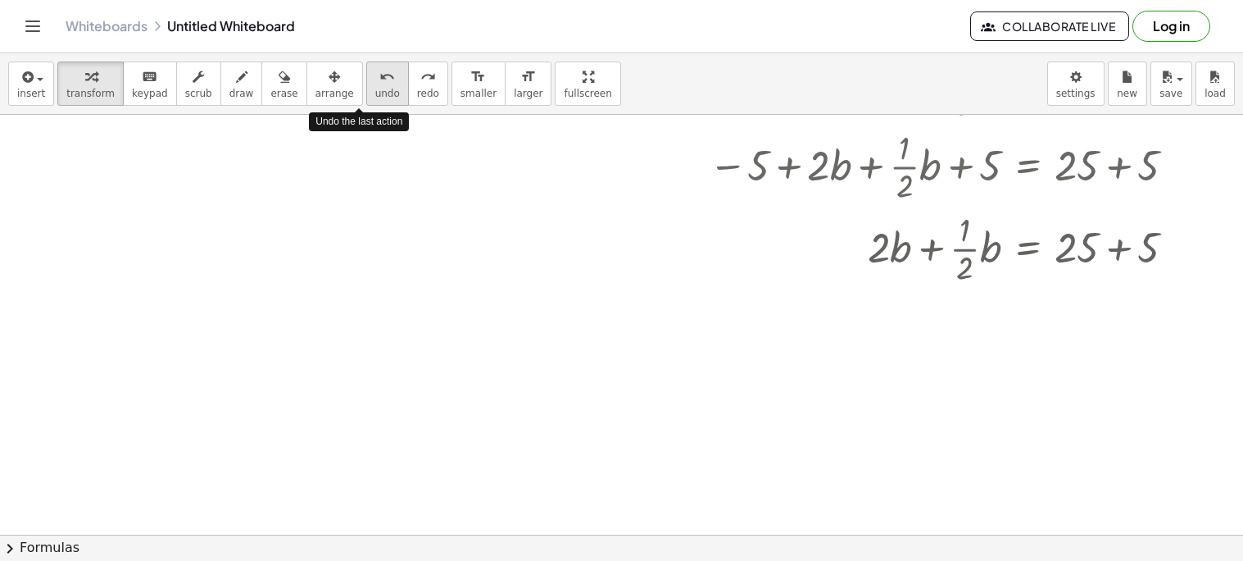
click at [375, 89] on span "undo" at bounding box center [387, 93] width 25 height 11
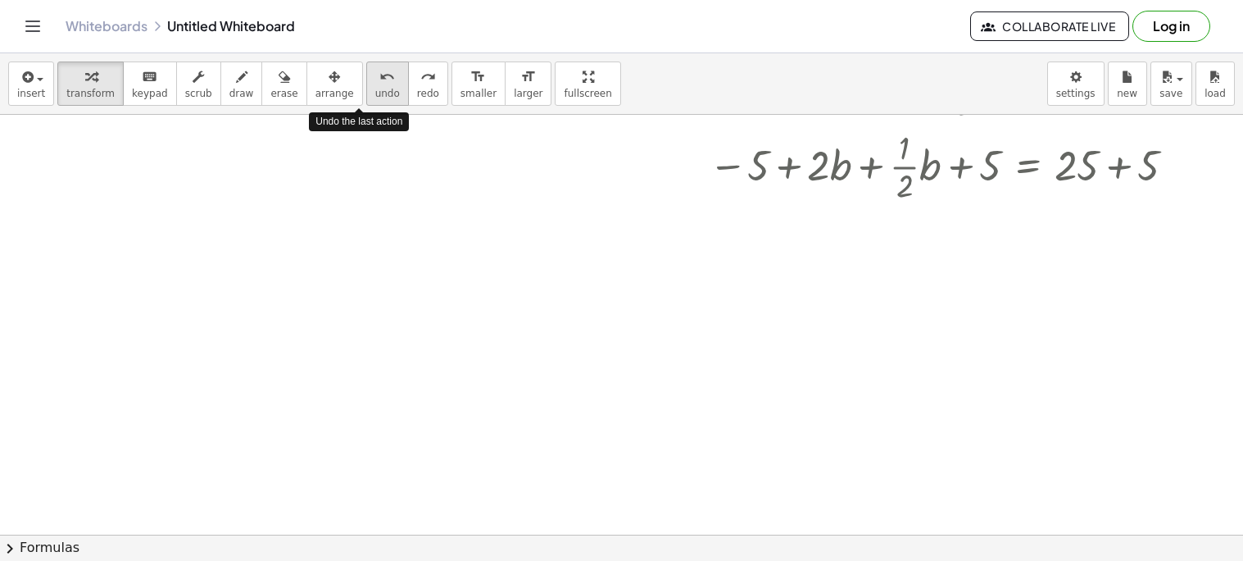
click at [375, 89] on span "undo" at bounding box center [387, 93] width 25 height 11
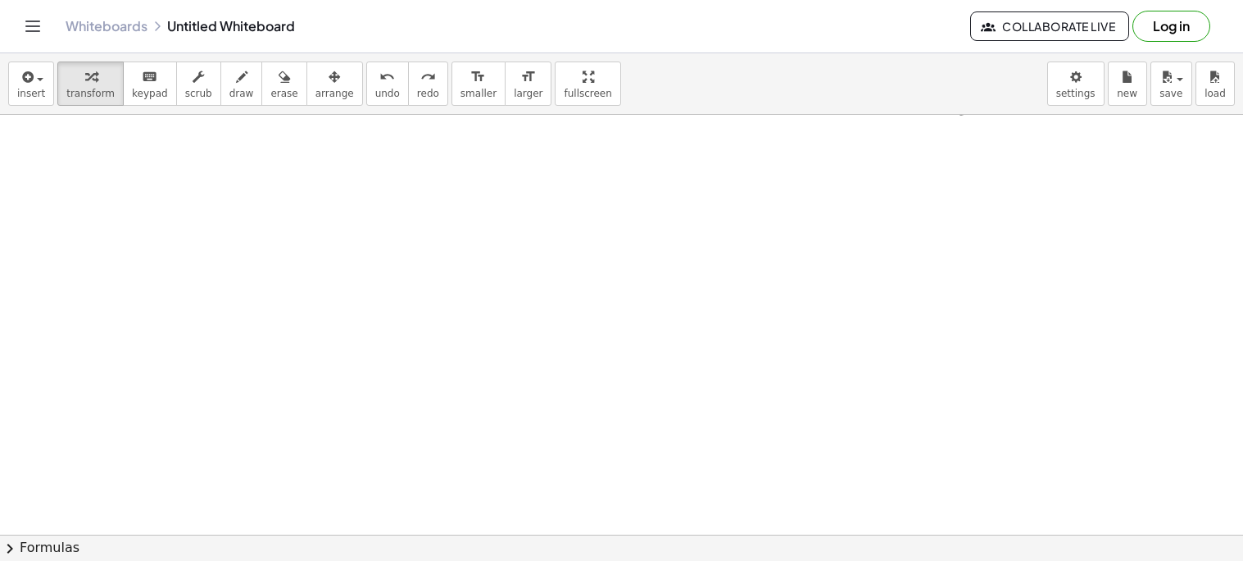
click at [511, 363] on div at bounding box center [621, 137] width 1243 height 839
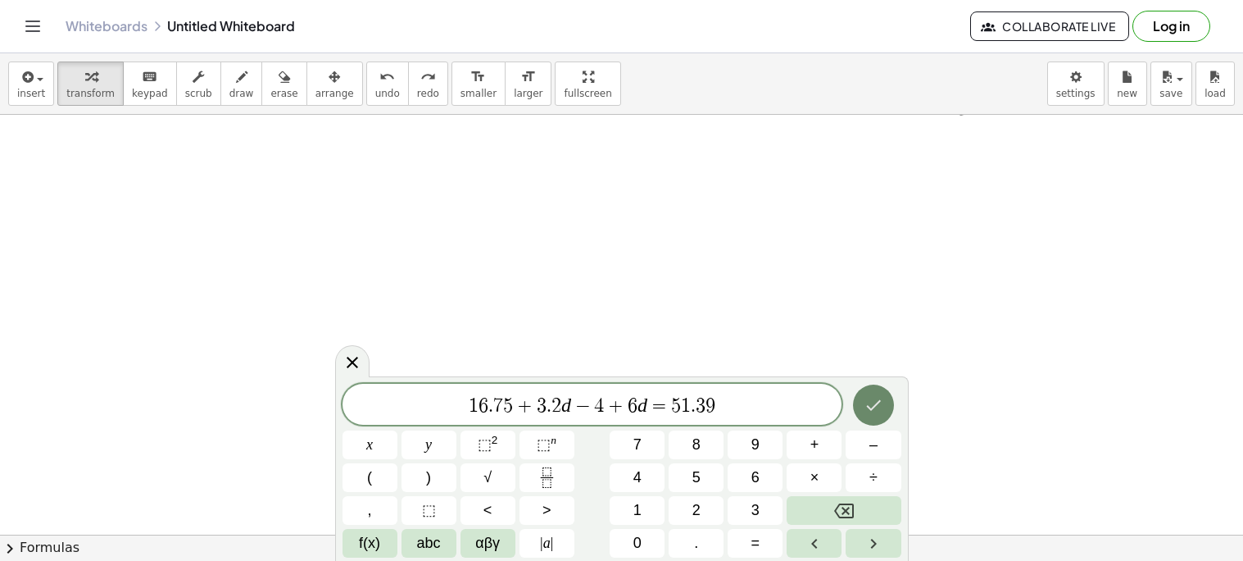
click at [874, 411] on icon "Done" at bounding box center [874, 405] width 20 height 20
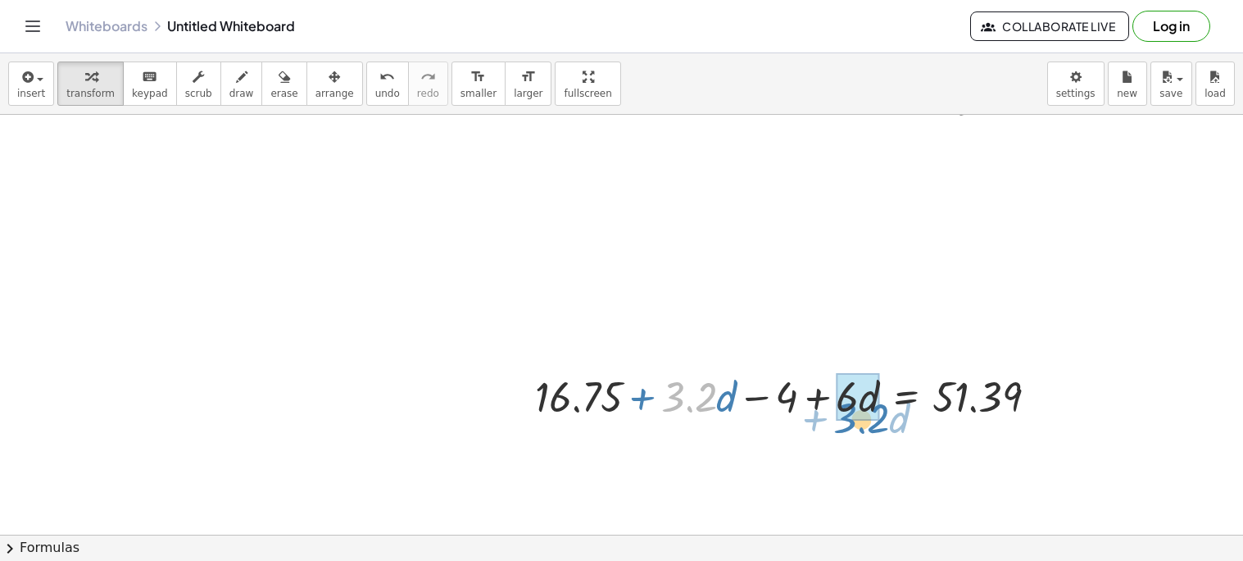
drag, startPoint x: 686, startPoint y: 403, endPoint x: 852, endPoint y: 410, distance: 165.7
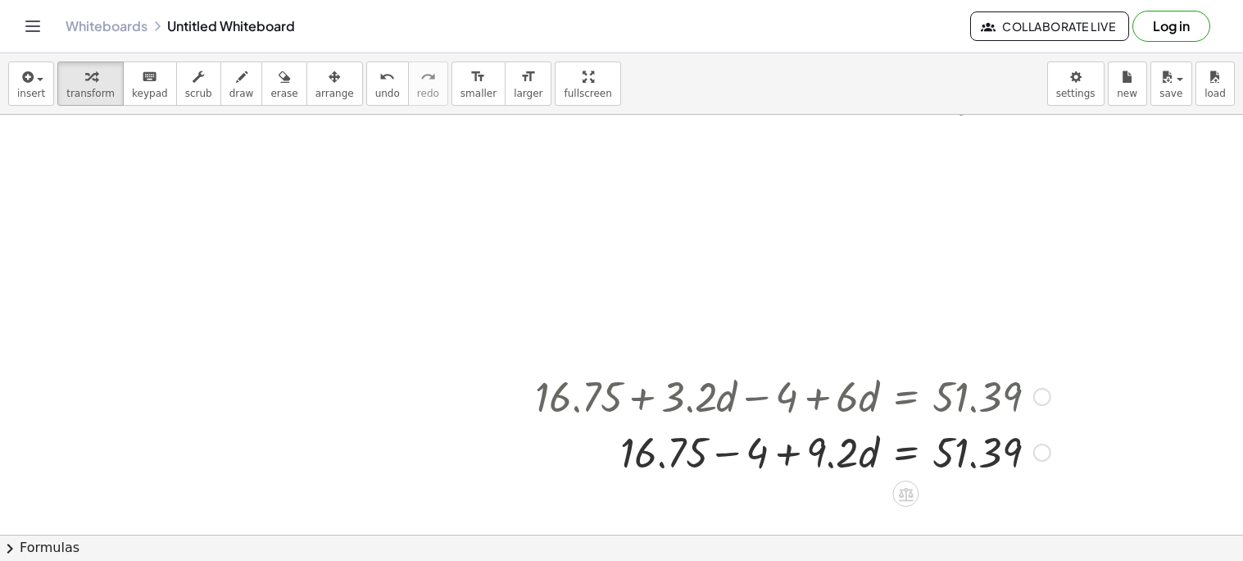
click at [723, 452] on div at bounding box center [793, 451] width 532 height 56
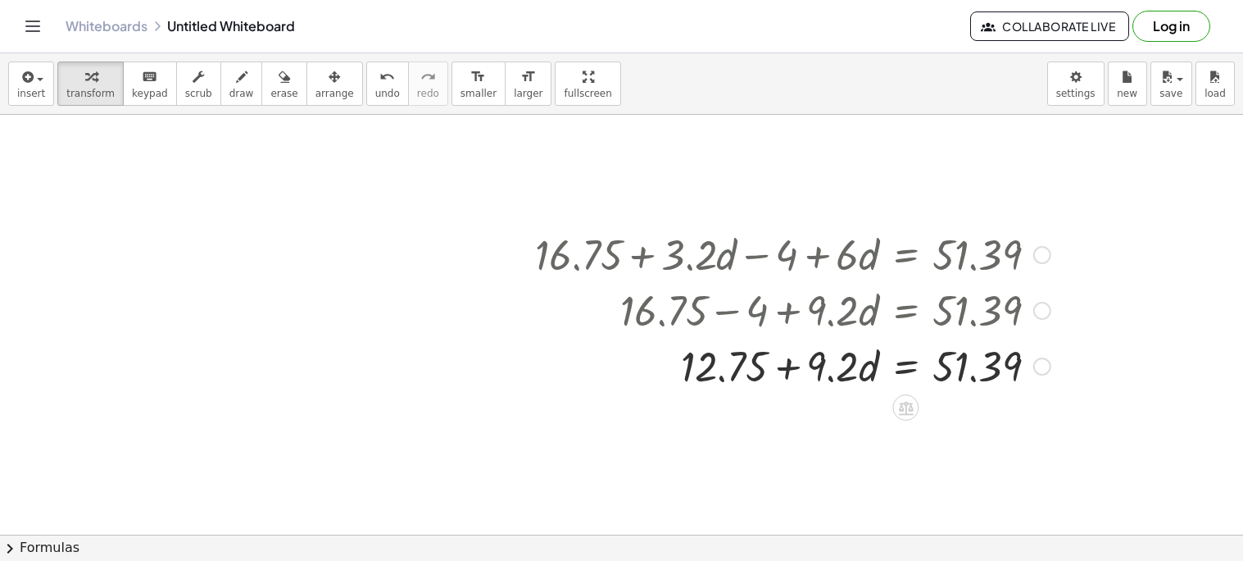
scroll to position [558, 0]
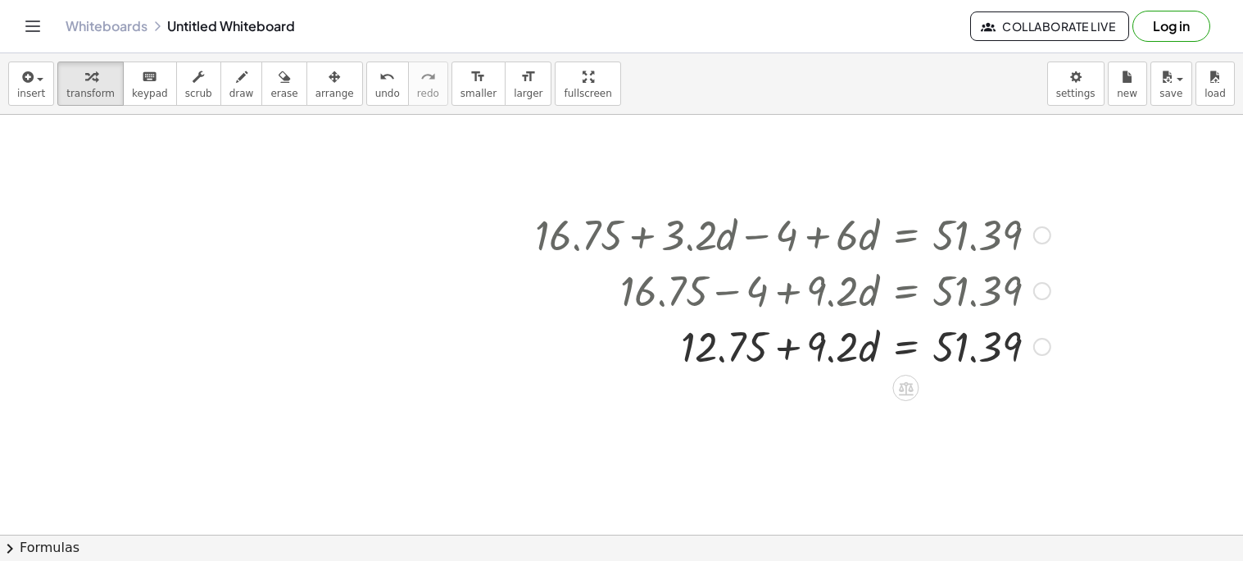
click at [753, 361] on div at bounding box center [793, 345] width 532 height 56
click at [906, 395] on icon at bounding box center [905, 387] width 17 height 17
click at [877, 396] on span "−" at bounding box center [874, 388] width 10 height 24
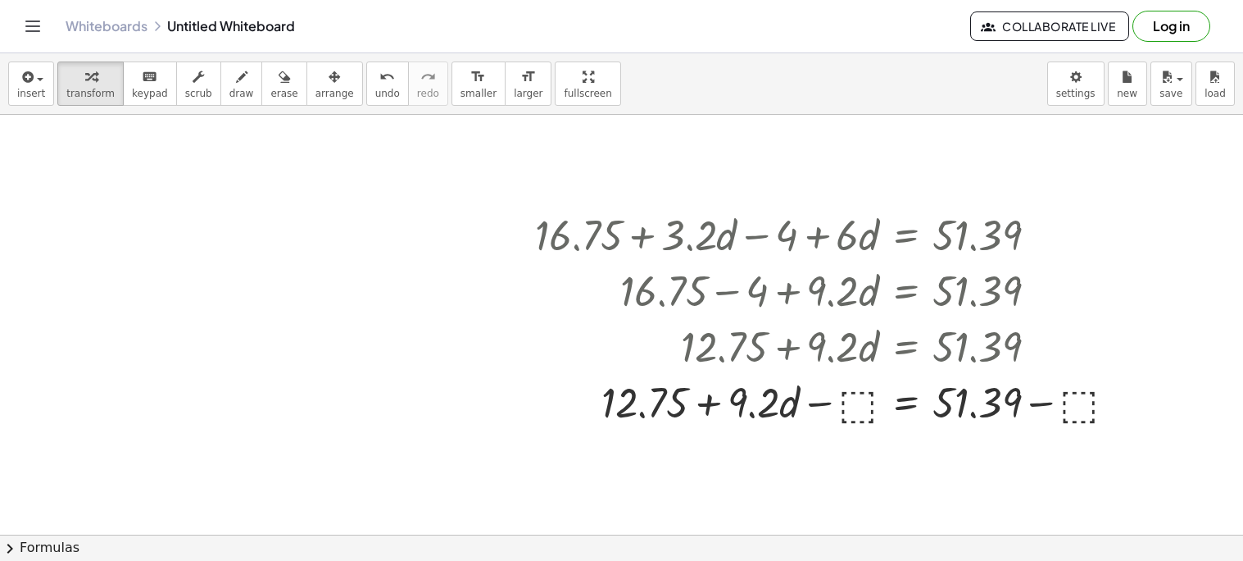
click at [904, 488] on div at bounding box center [621, 186] width 1243 height 1258
click at [379, 77] on icon "undo" at bounding box center [387, 77] width 16 height 20
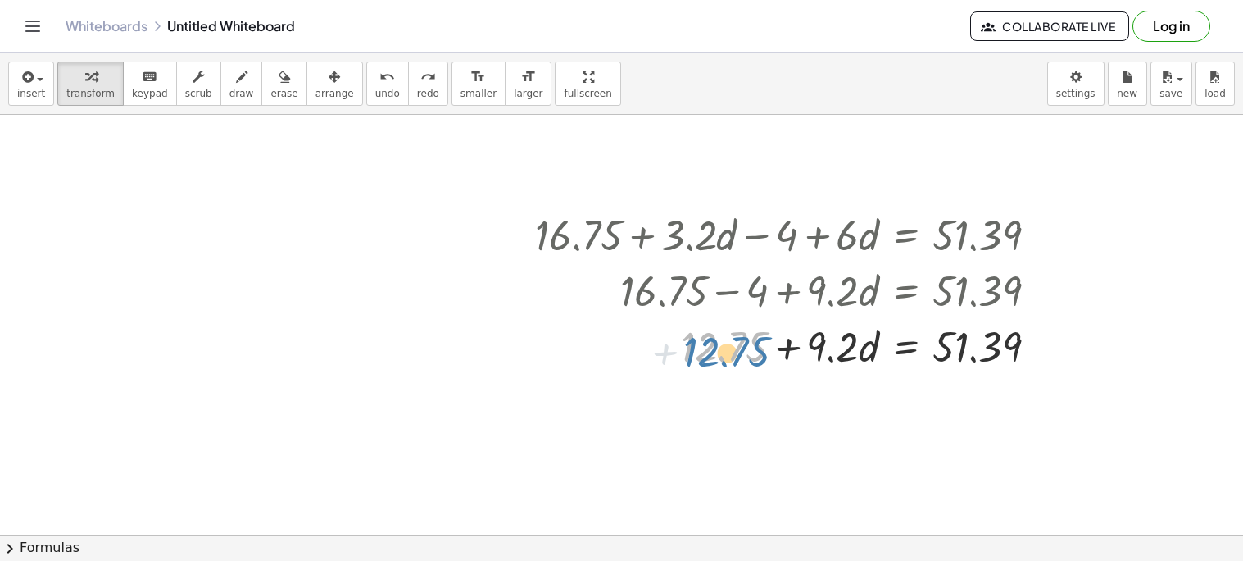
click at [719, 352] on div at bounding box center [793, 345] width 532 height 56
drag, startPoint x: 719, startPoint y: 352, endPoint x: 960, endPoint y: 393, distance: 244.4
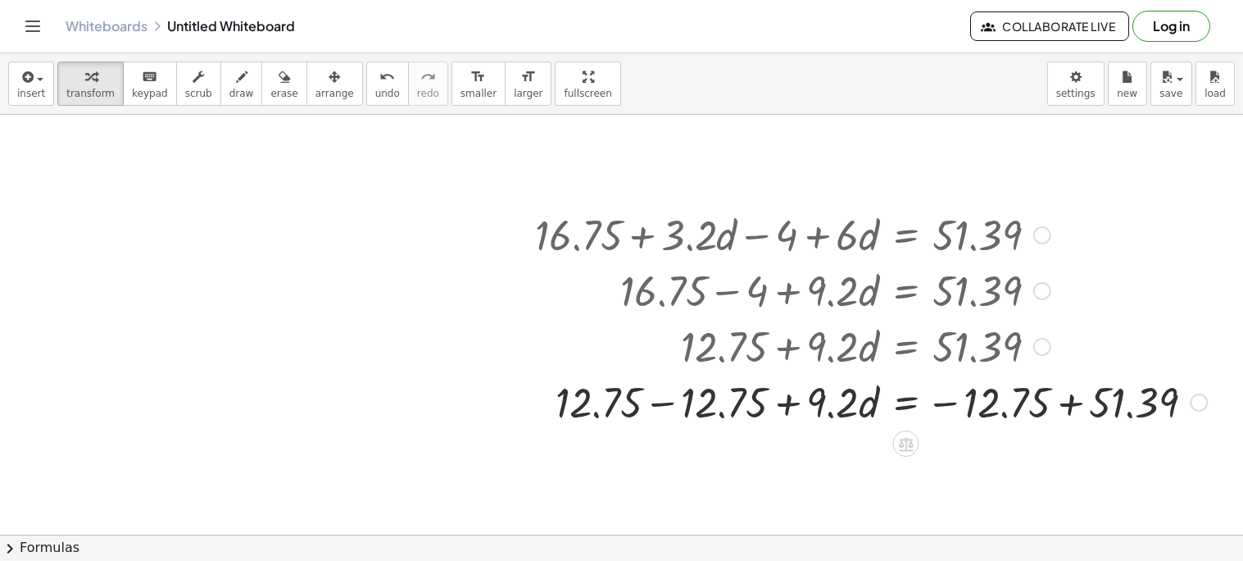
click at [670, 401] on div at bounding box center [871, 401] width 688 height 56
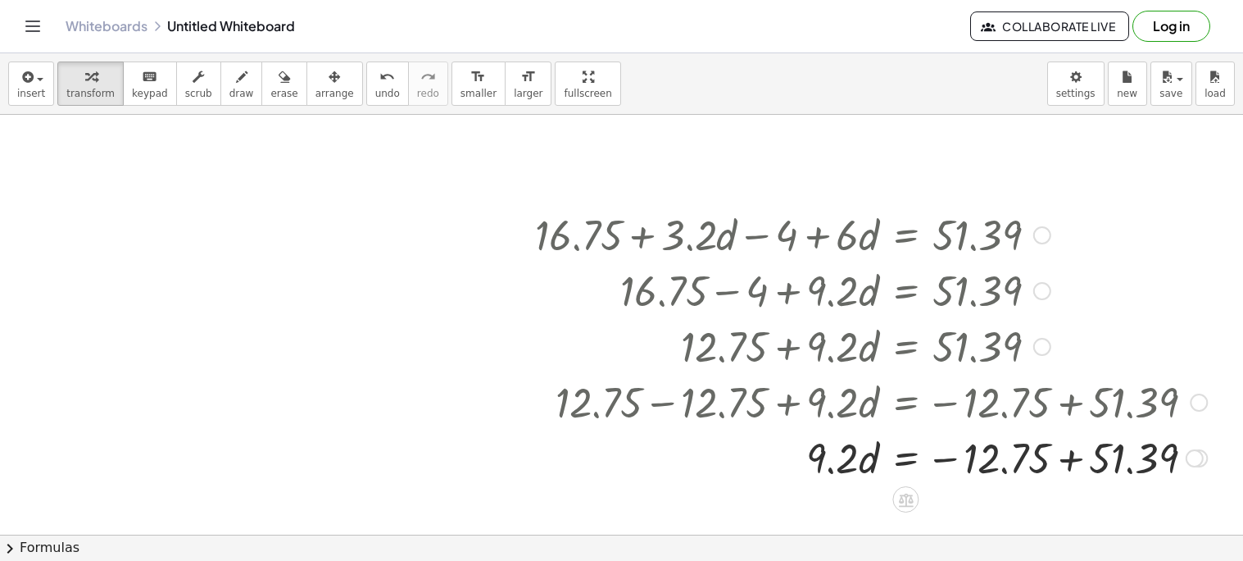
click at [1078, 461] on div at bounding box center [871, 457] width 688 height 56
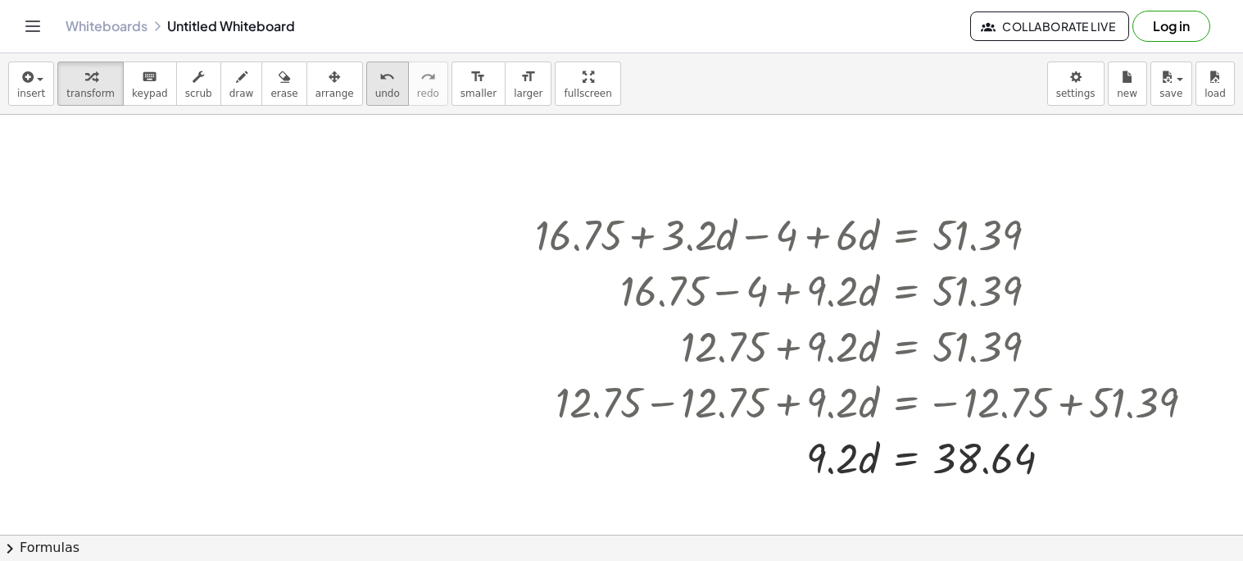
click at [375, 89] on span "undo" at bounding box center [387, 93] width 25 height 11
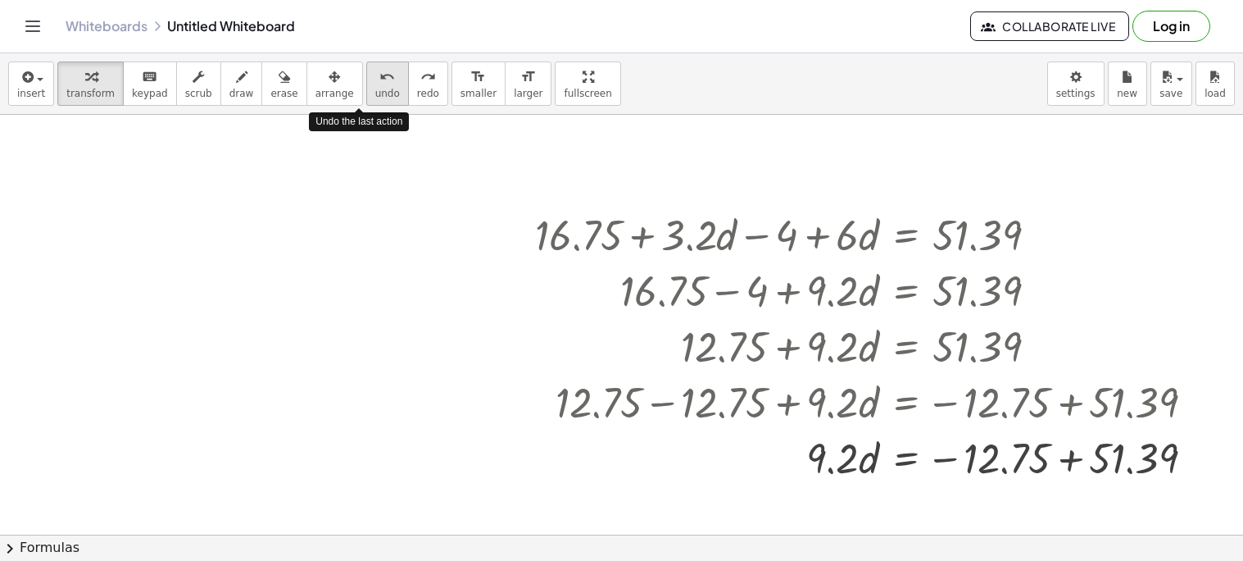
click at [375, 89] on span "undo" at bounding box center [387, 93] width 25 height 11
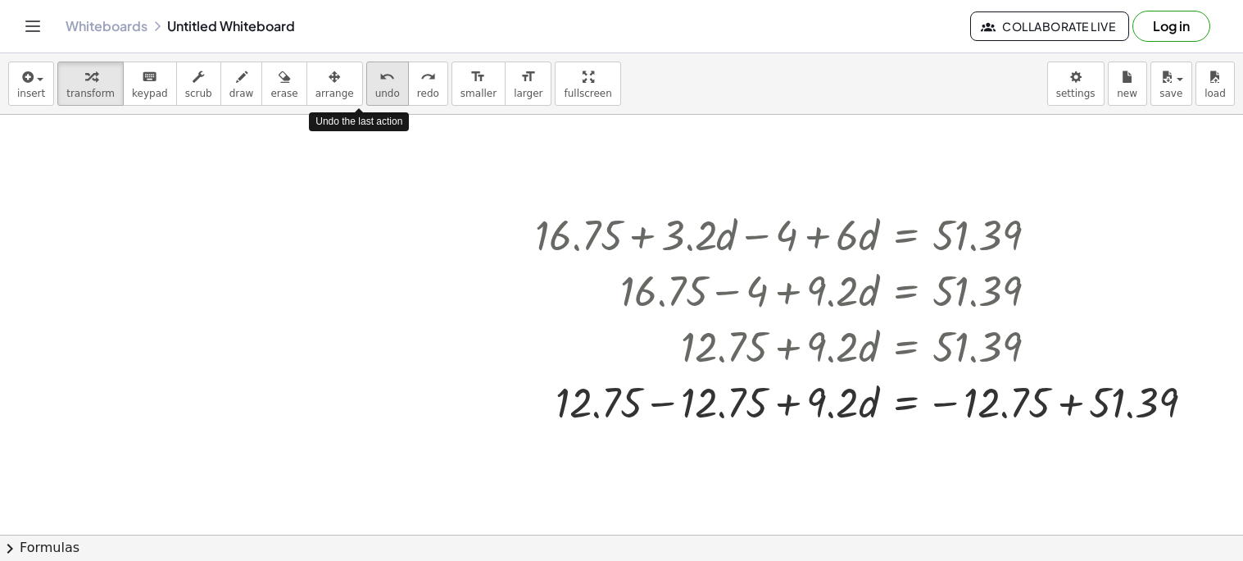
click at [375, 89] on span "undo" at bounding box center [387, 93] width 25 height 11
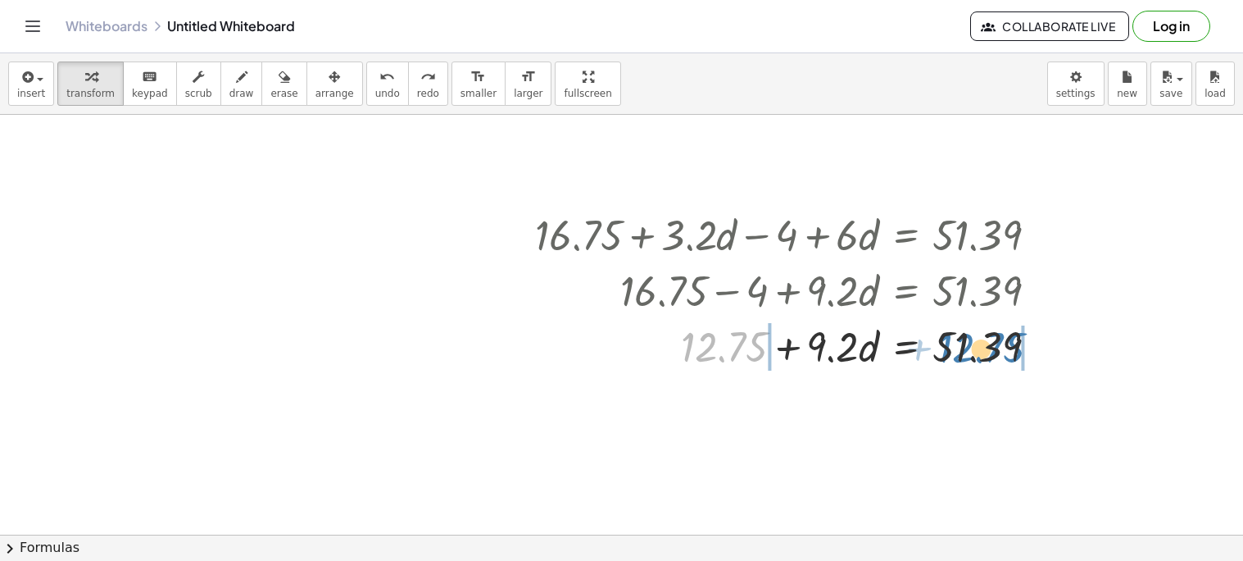
drag, startPoint x: 715, startPoint y: 350, endPoint x: 970, endPoint y: 348, distance: 254.9
click at [970, 348] on div at bounding box center [793, 345] width 532 height 56
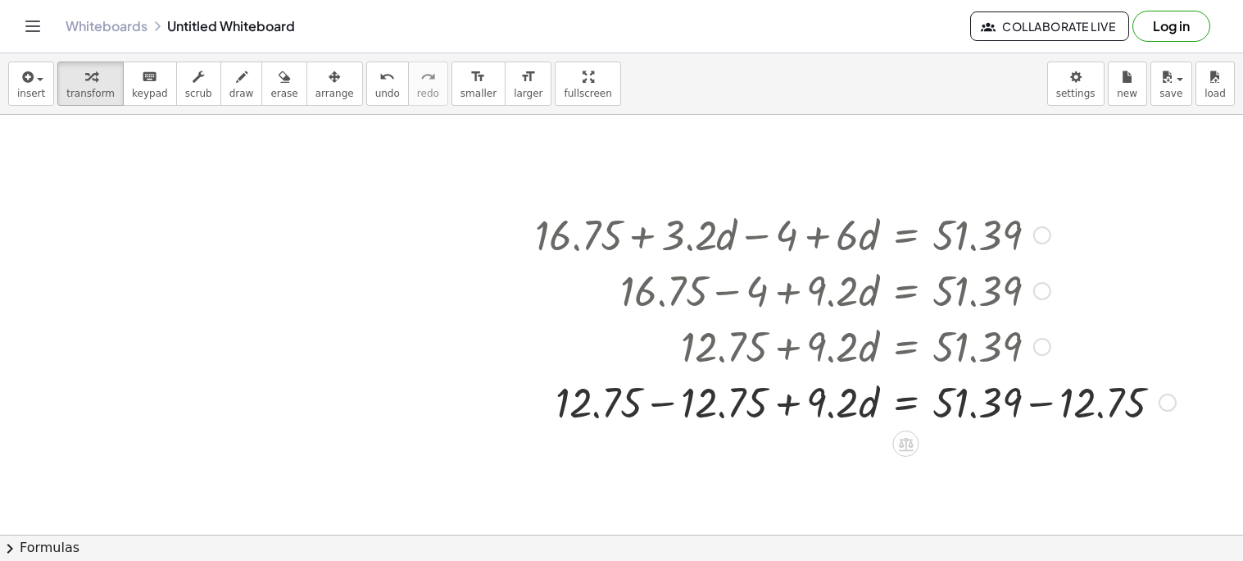
click at [671, 398] on div at bounding box center [855, 401] width 657 height 56
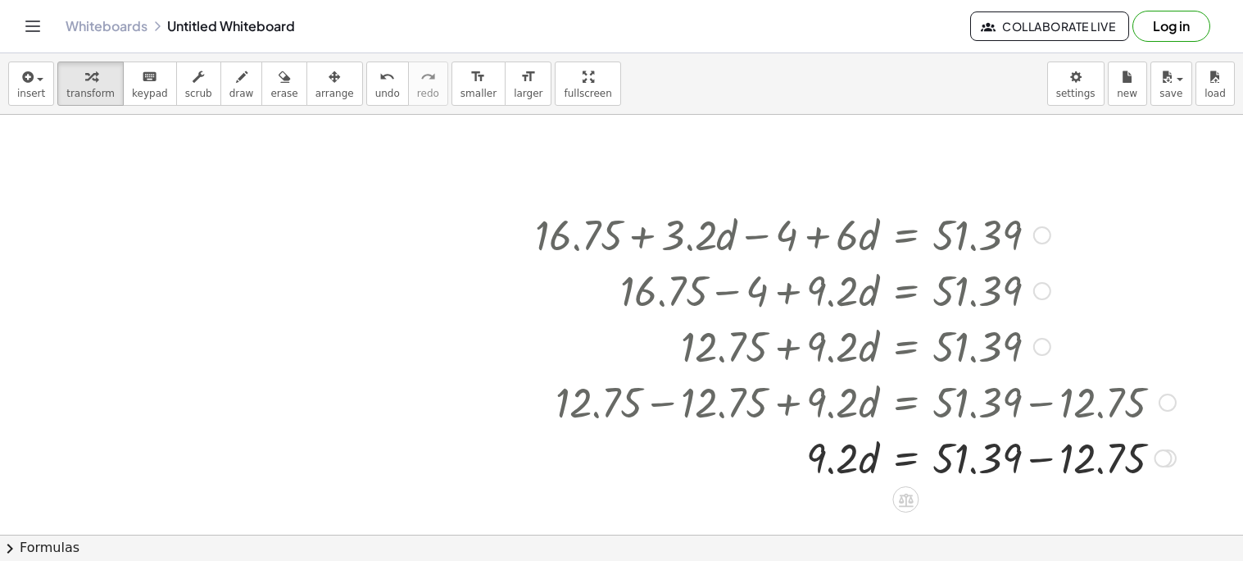
click at [1042, 463] on div at bounding box center [855, 457] width 657 height 56
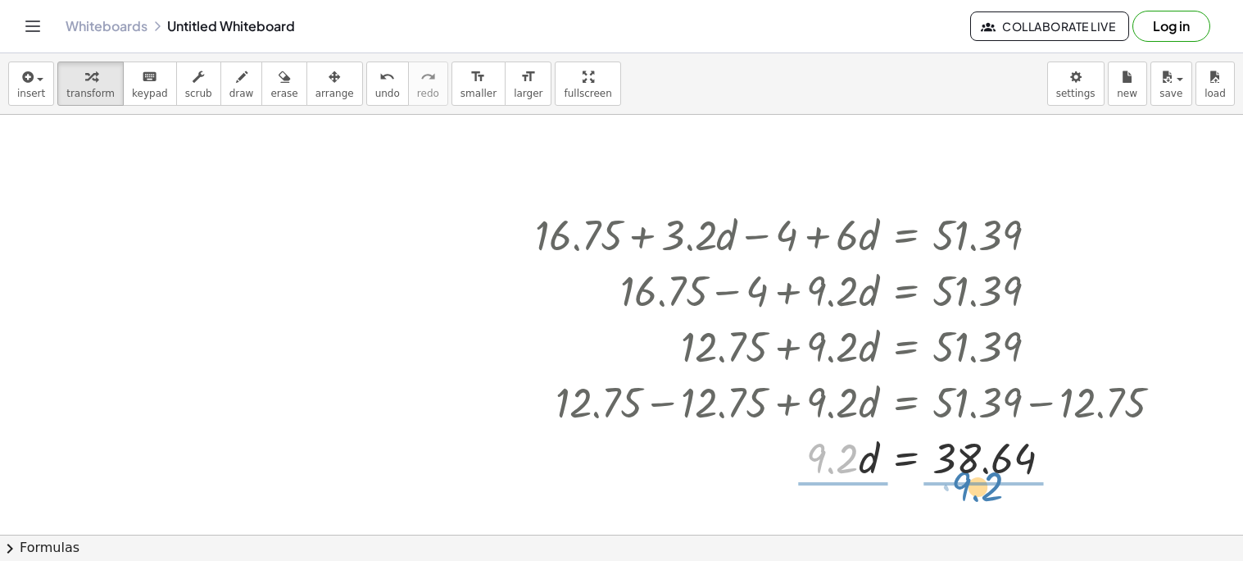
drag, startPoint x: 852, startPoint y: 464, endPoint x: 997, endPoint y: 494, distance: 148.2
click at [997, 494] on div "+ · · 1 · 2 · ( + b − 10 ) + · 2 · b = 25 + · · 1 · 2 · b − · · [DATE] + · 2 · …" at bounding box center [621, 186] width 1243 height 1258
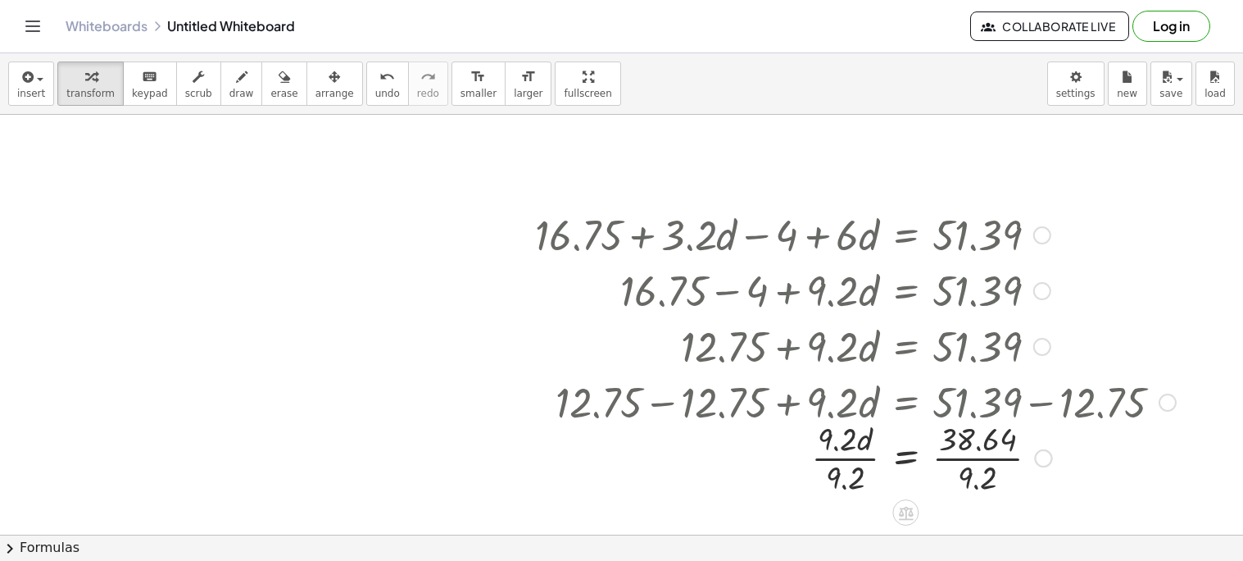
click at [986, 458] on div at bounding box center [855, 457] width 657 height 82
click at [861, 457] on div at bounding box center [855, 457] width 657 height 82
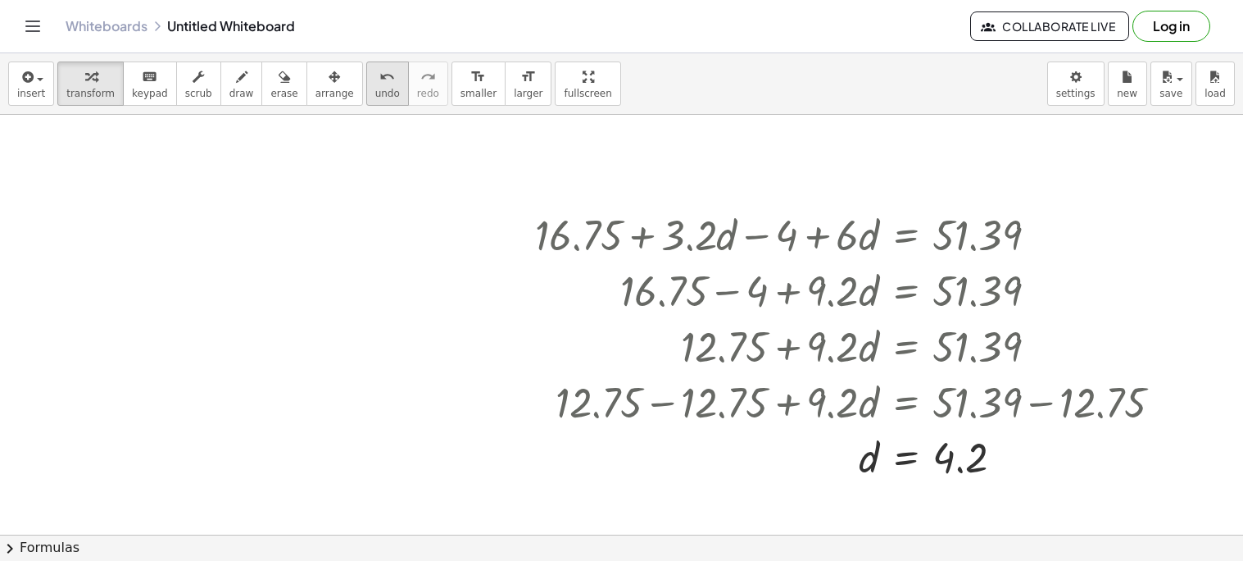
click at [375, 92] on span "undo" at bounding box center [387, 93] width 25 height 11
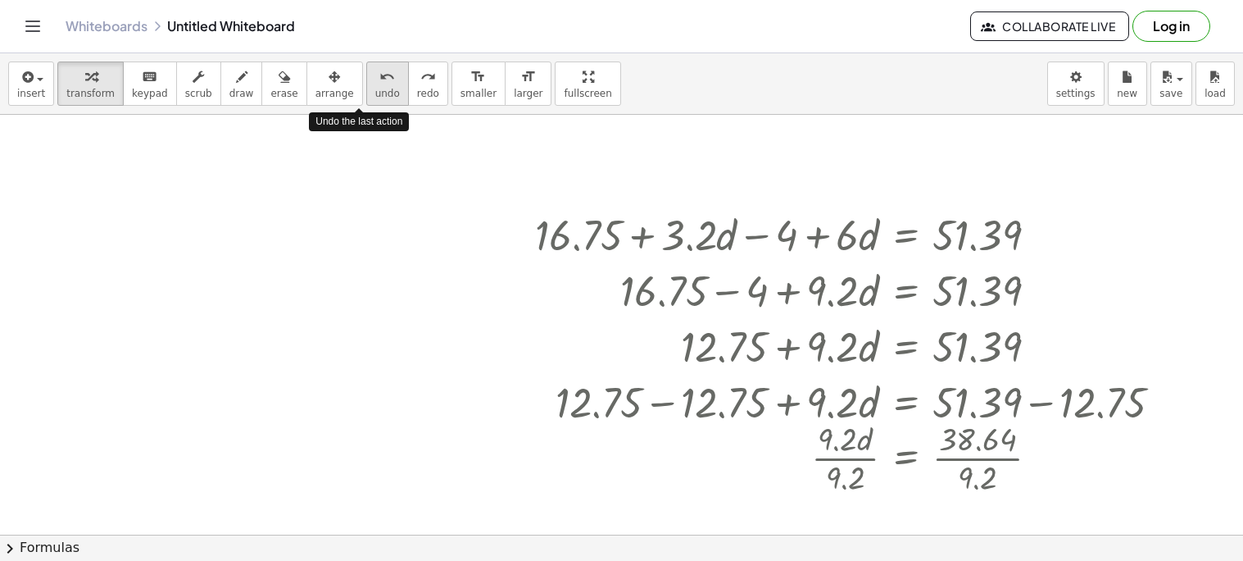
click at [375, 92] on span "undo" at bounding box center [387, 93] width 25 height 11
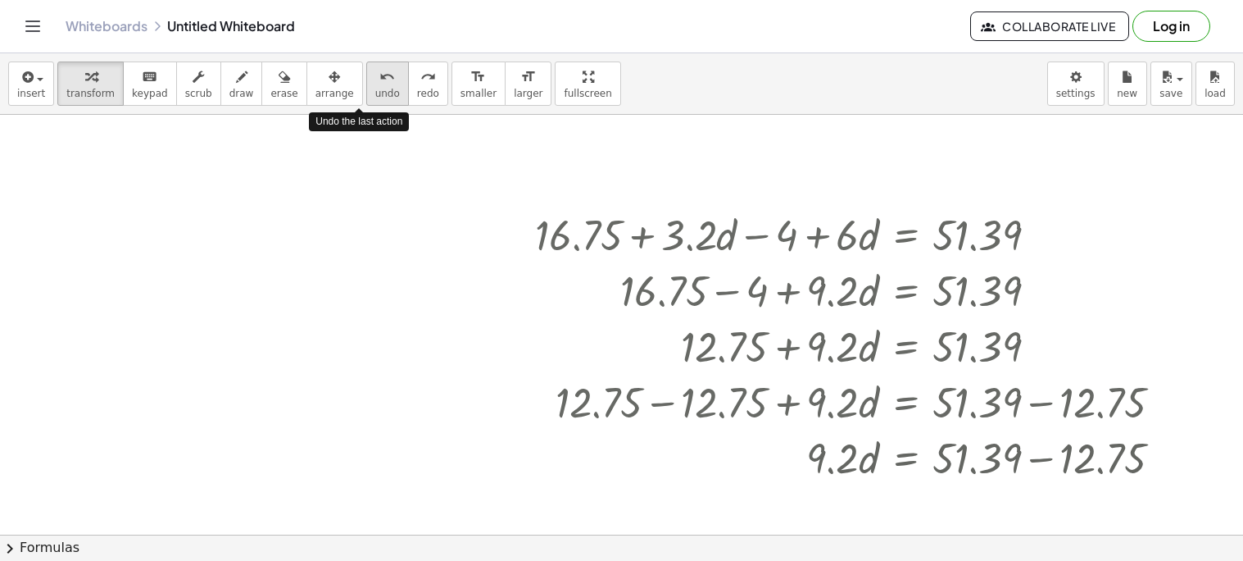
click at [375, 92] on span "undo" at bounding box center [387, 93] width 25 height 11
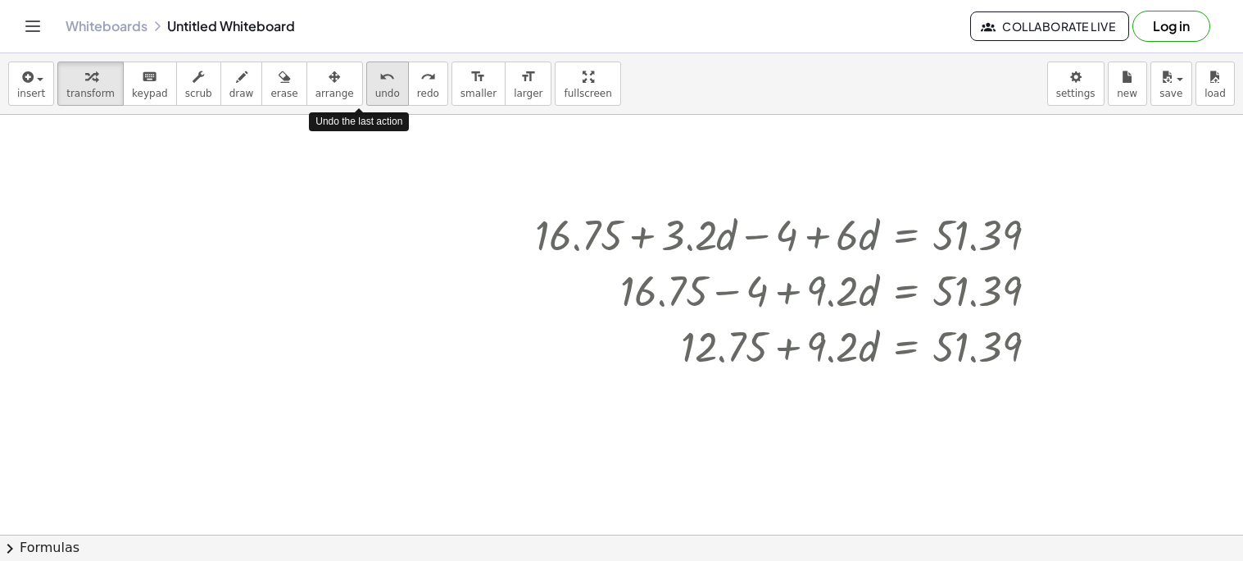
click at [375, 92] on span "undo" at bounding box center [387, 93] width 25 height 11
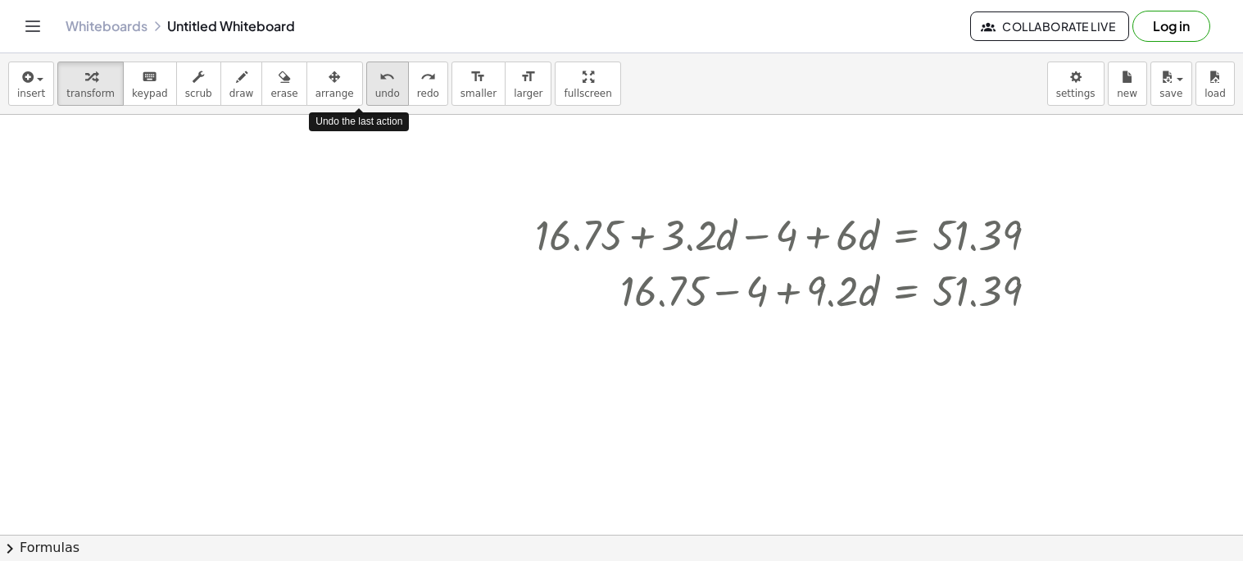
click at [375, 92] on span "undo" at bounding box center [387, 93] width 25 height 11
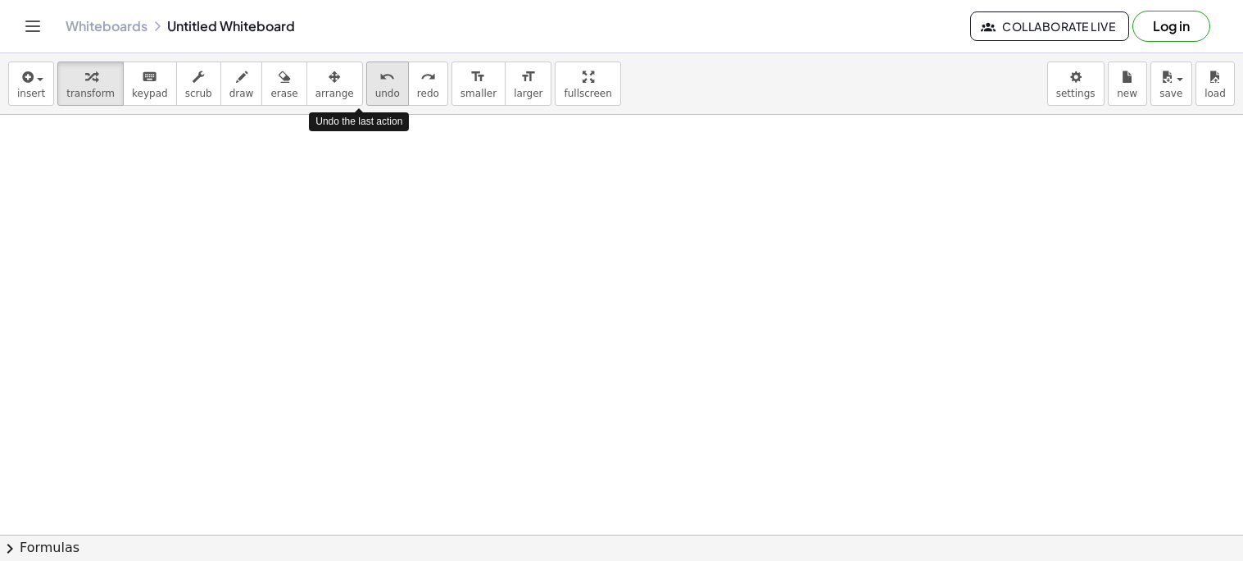
click at [375, 92] on span "undo" at bounding box center [387, 93] width 25 height 11
click at [408, 87] on button "redo redo" at bounding box center [428, 83] width 40 height 44
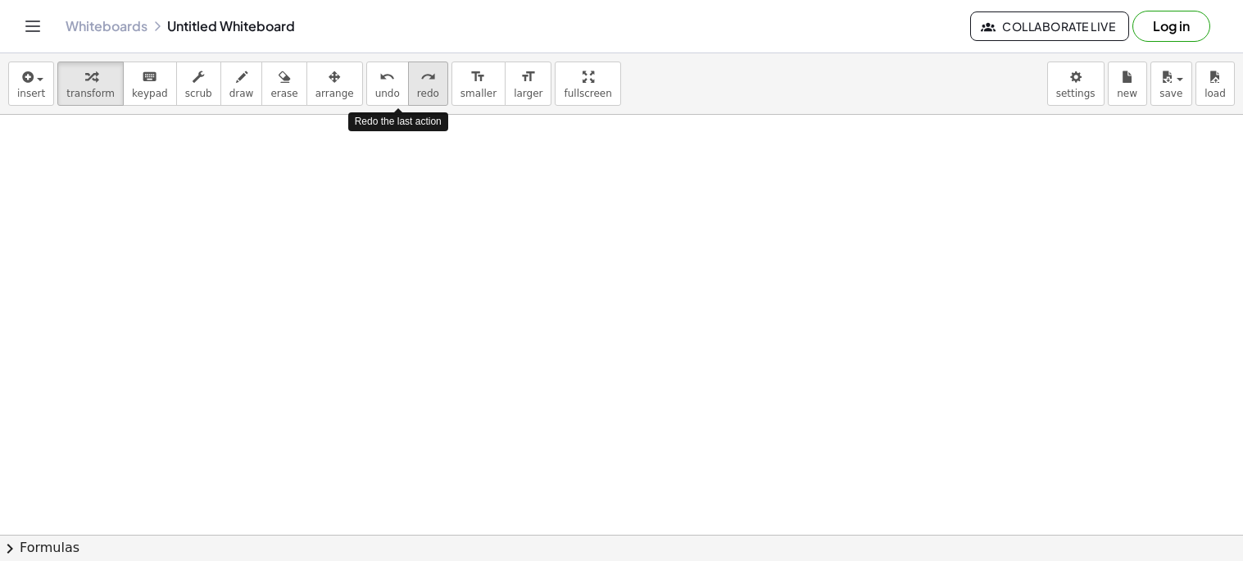
click at [408, 87] on button "redo redo" at bounding box center [428, 83] width 40 height 44
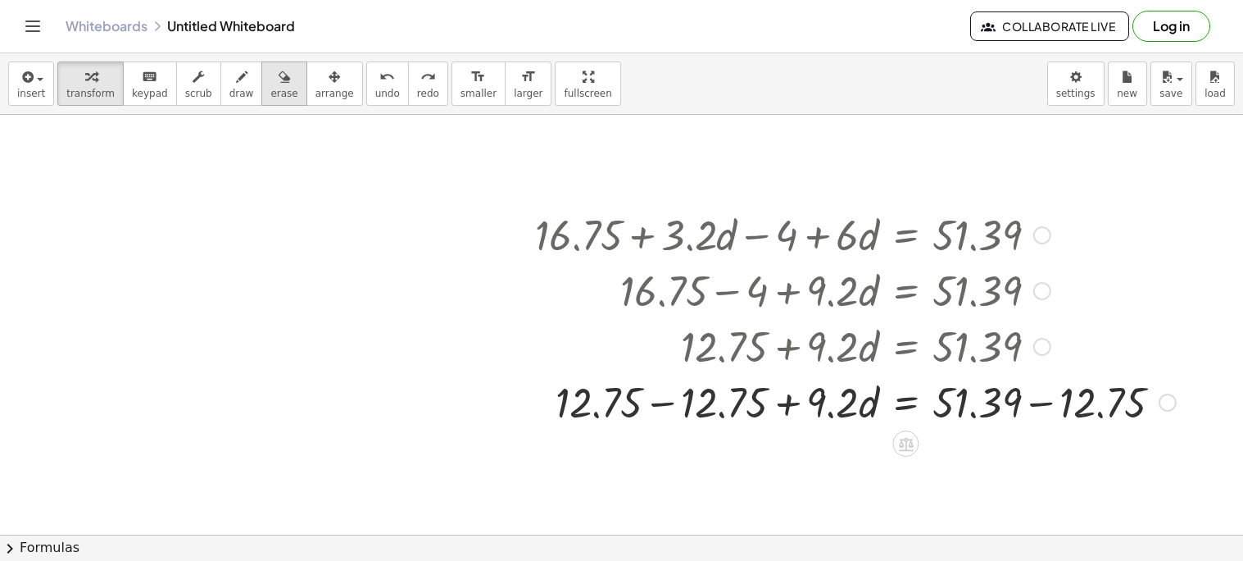
click at [270, 91] on span "erase" at bounding box center [283, 93] width 27 height 11
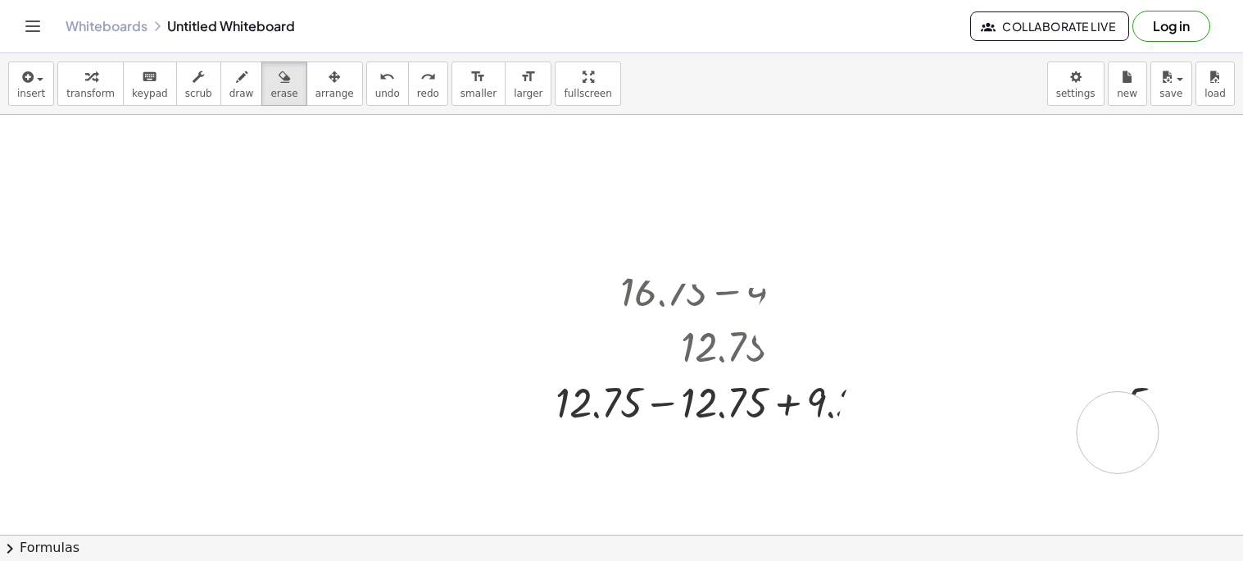
drag, startPoint x: 548, startPoint y: 223, endPoint x: 1125, endPoint y: 427, distance: 611.3
click at [1125, 427] on div at bounding box center [621, 186] width 1243 height 1258
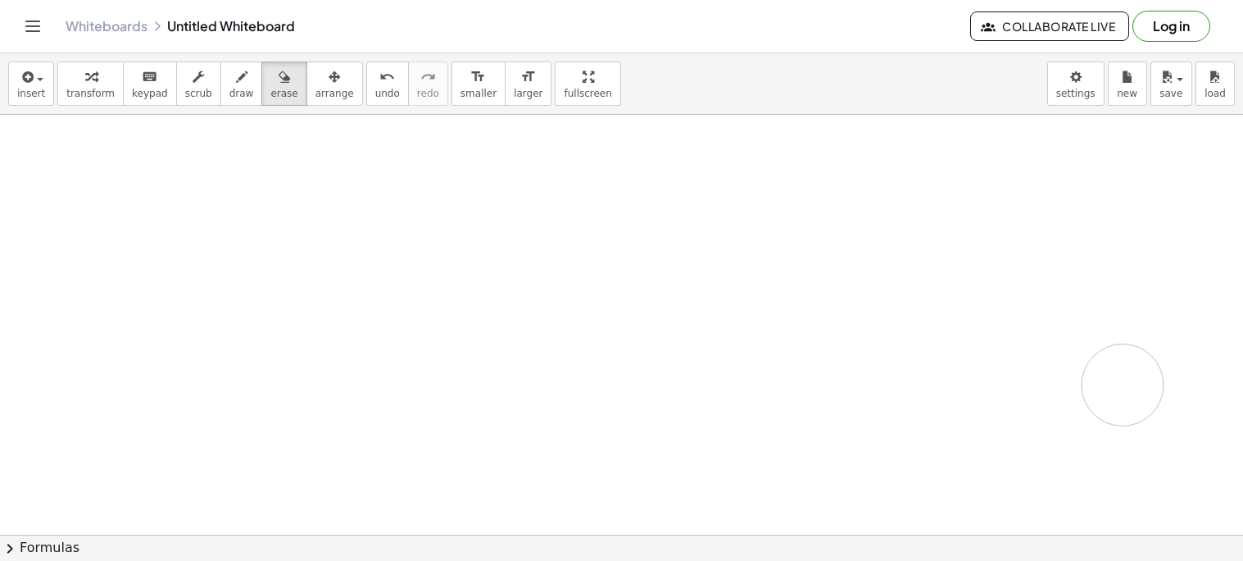
drag, startPoint x: 529, startPoint y: 227, endPoint x: 1131, endPoint y: 402, distance: 626.4
click at [1131, 402] on div at bounding box center [621, 186] width 1243 height 1258
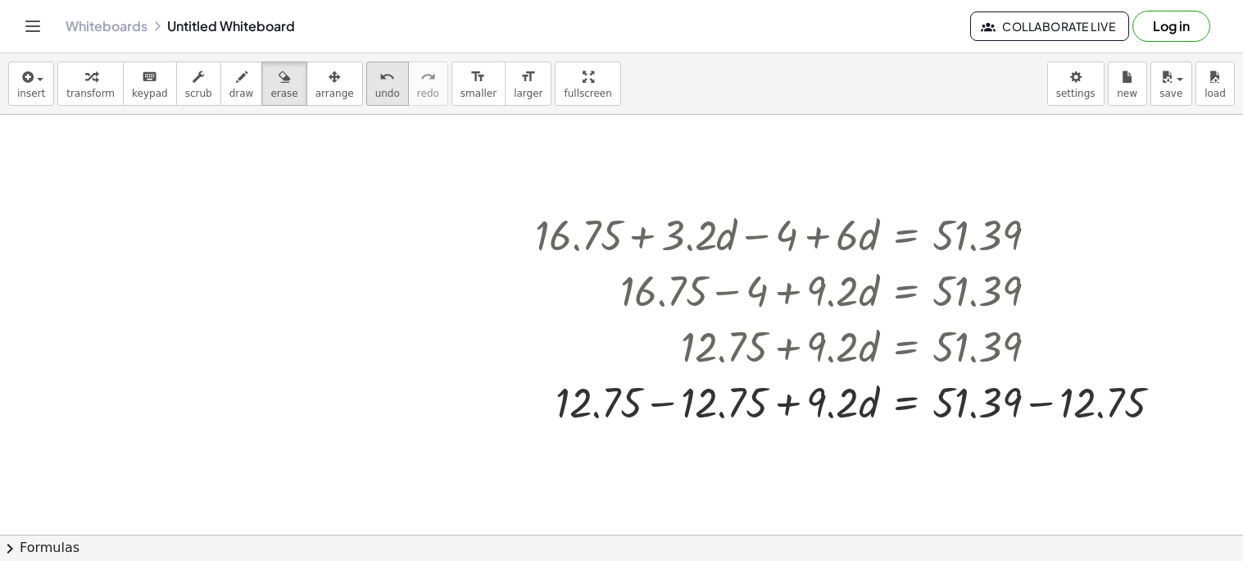
click at [375, 96] on span "undo" at bounding box center [387, 93] width 25 height 11
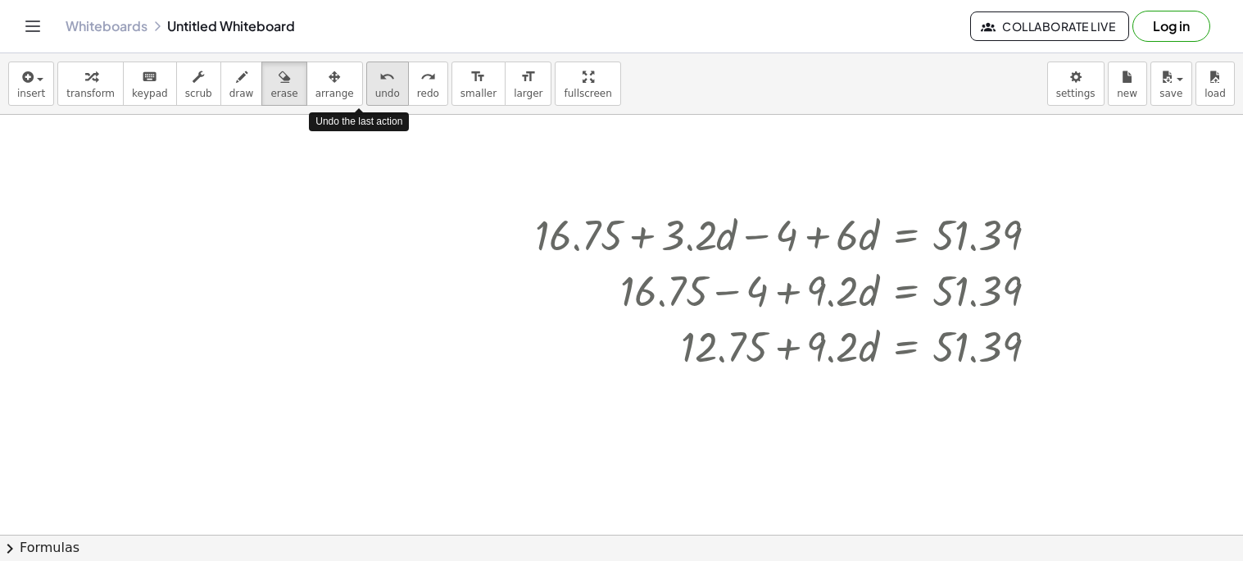
click at [375, 96] on span "undo" at bounding box center [387, 93] width 25 height 11
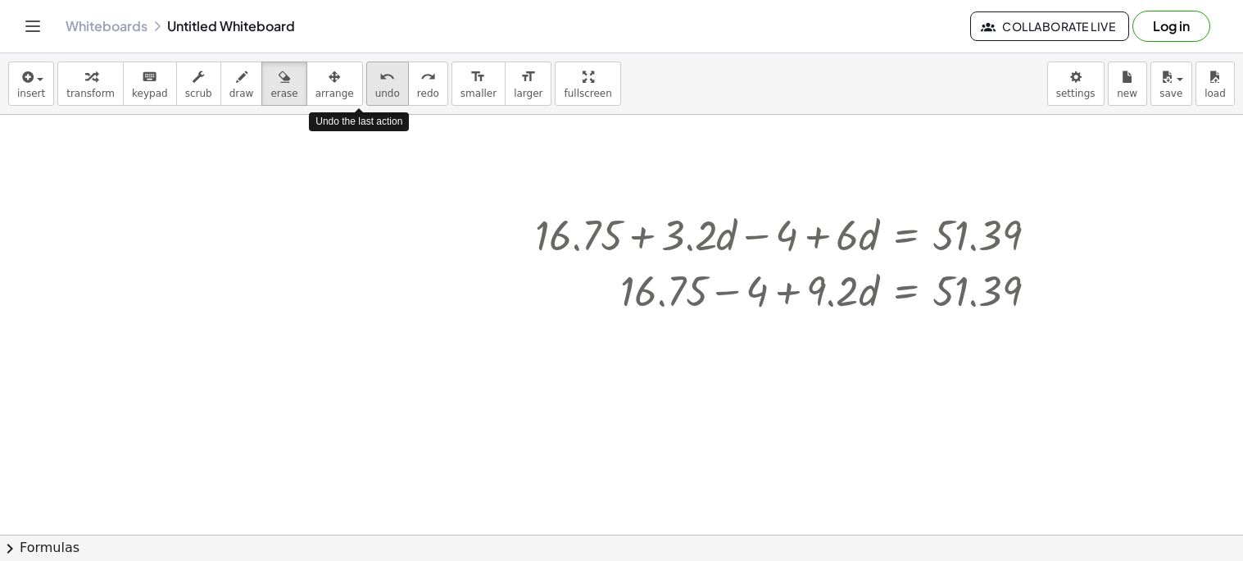
click at [375, 96] on span "undo" at bounding box center [387, 93] width 25 height 11
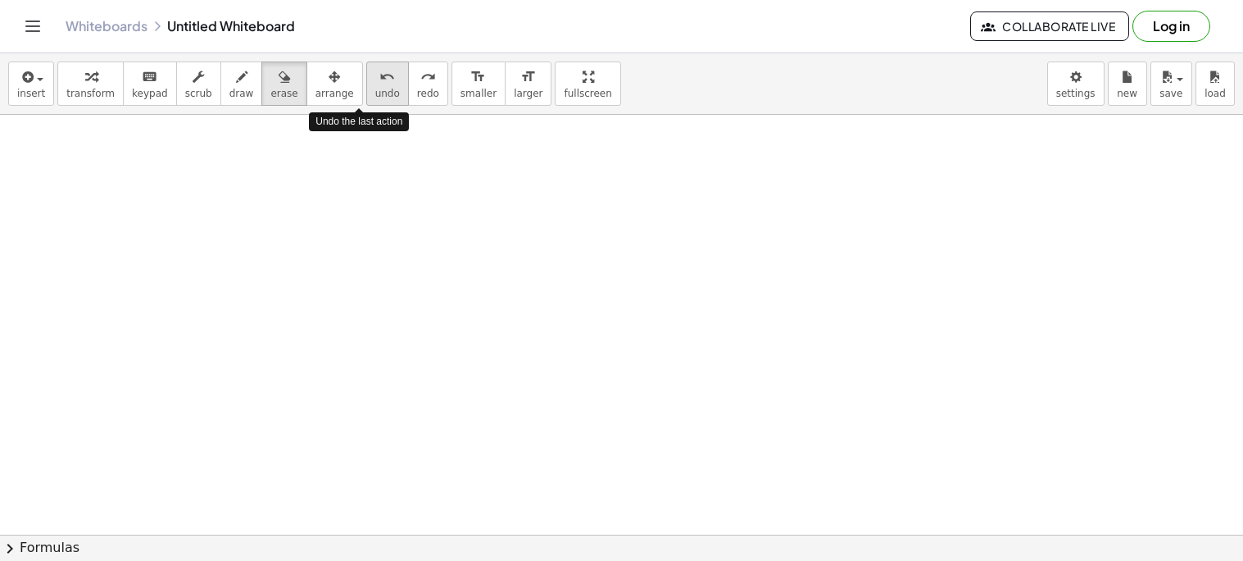
click at [375, 96] on span "undo" at bounding box center [387, 93] width 25 height 11
click at [90, 84] on div "button" at bounding box center [90, 76] width 48 height 20
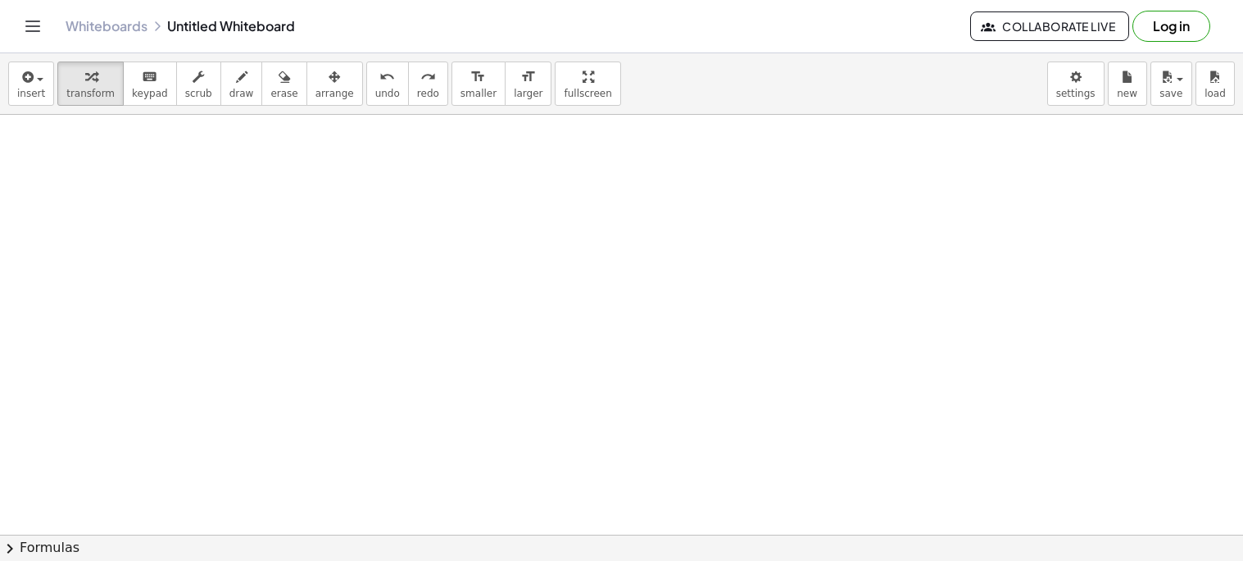
click at [527, 284] on div at bounding box center [621, 186] width 1243 height 1258
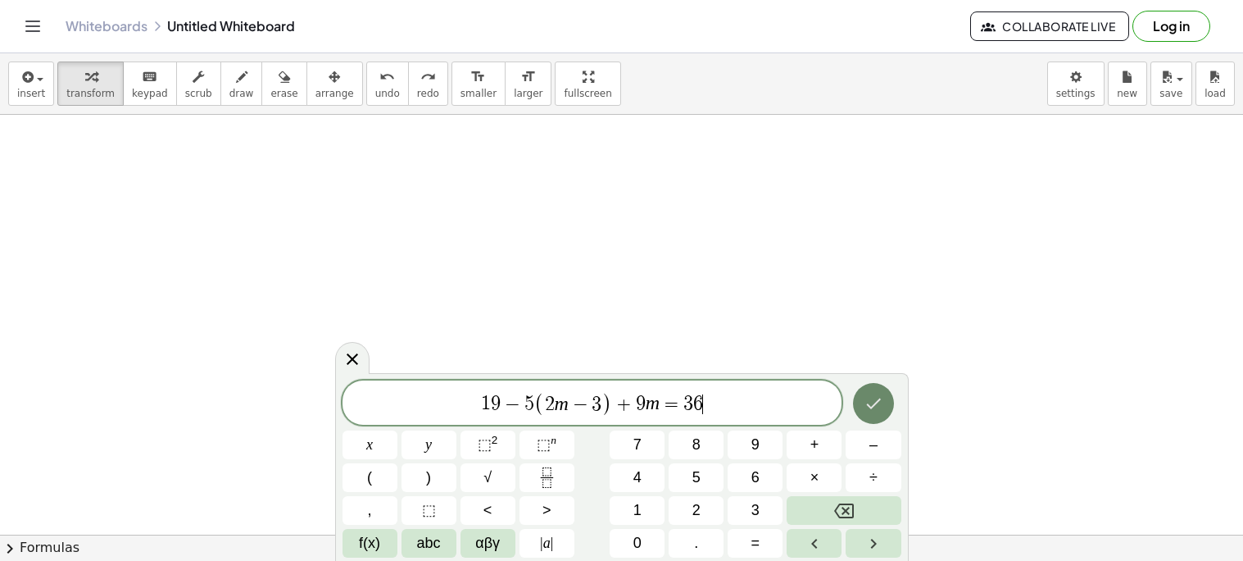
click at [876, 407] on icon "Done" at bounding box center [874, 403] width 20 height 20
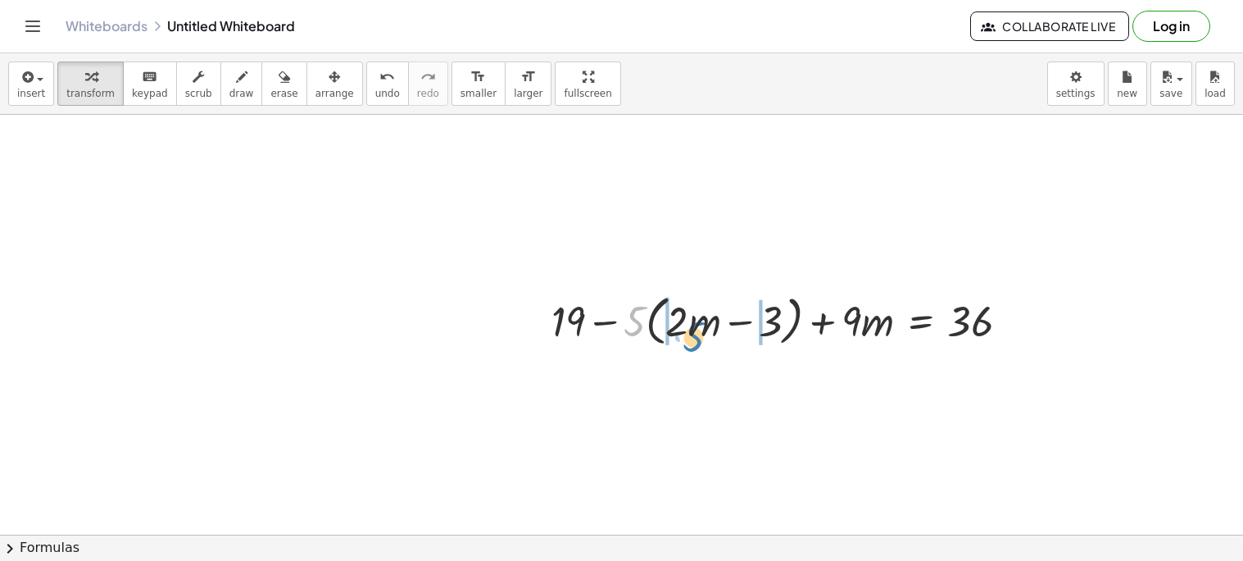
drag, startPoint x: 638, startPoint y: 329, endPoint x: 697, endPoint y: 342, distance: 60.5
click at [697, 342] on div at bounding box center [786, 320] width 487 height 62
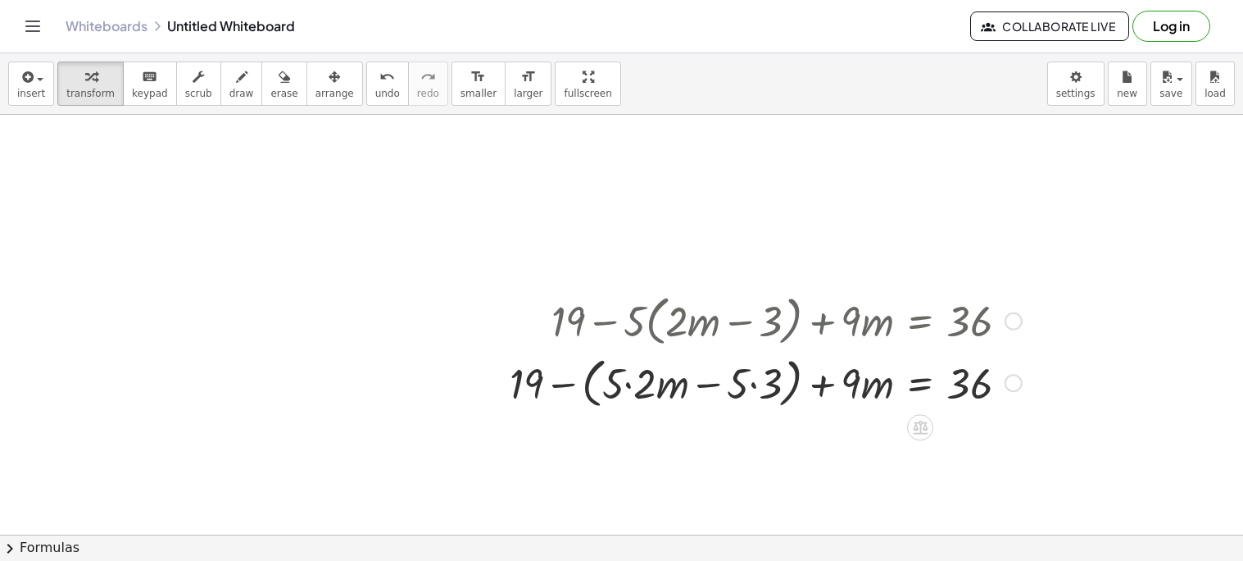
click at [626, 385] on div at bounding box center [766, 382] width 529 height 62
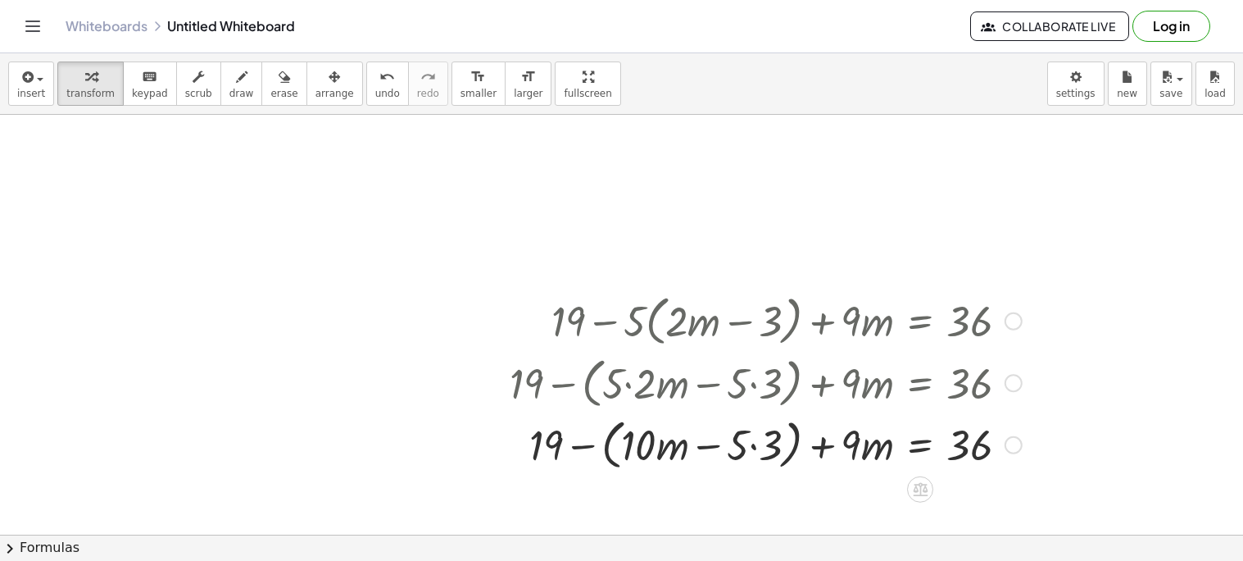
click at [753, 434] on div at bounding box center [766, 443] width 529 height 62
drag, startPoint x: 870, startPoint y: 454, endPoint x: 676, endPoint y: 458, distance: 194.3
click at [676, 458] on div at bounding box center [766, 443] width 529 height 62
click at [710, 448] on div at bounding box center [766, 443] width 529 height 62
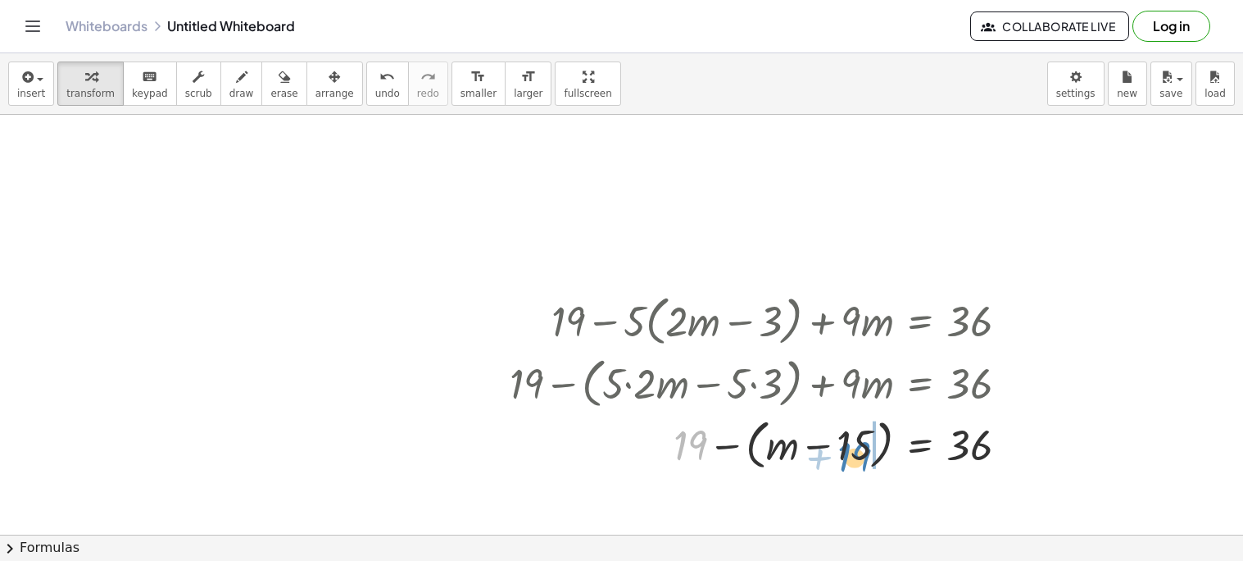
drag, startPoint x: 700, startPoint y: 446, endPoint x: 866, endPoint y: 457, distance: 166.0
click at [866, 457] on div at bounding box center [766, 443] width 529 height 62
click at [822, 444] on div at bounding box center [766, 443] width 529 height 62
drag, startPoint x: 842, startPoint y: 449, endPoint x: 961, endPoint y: 450, distance: 118.8
click at [961, 450] on div at bounding box center [766, 443] width 529 height 62
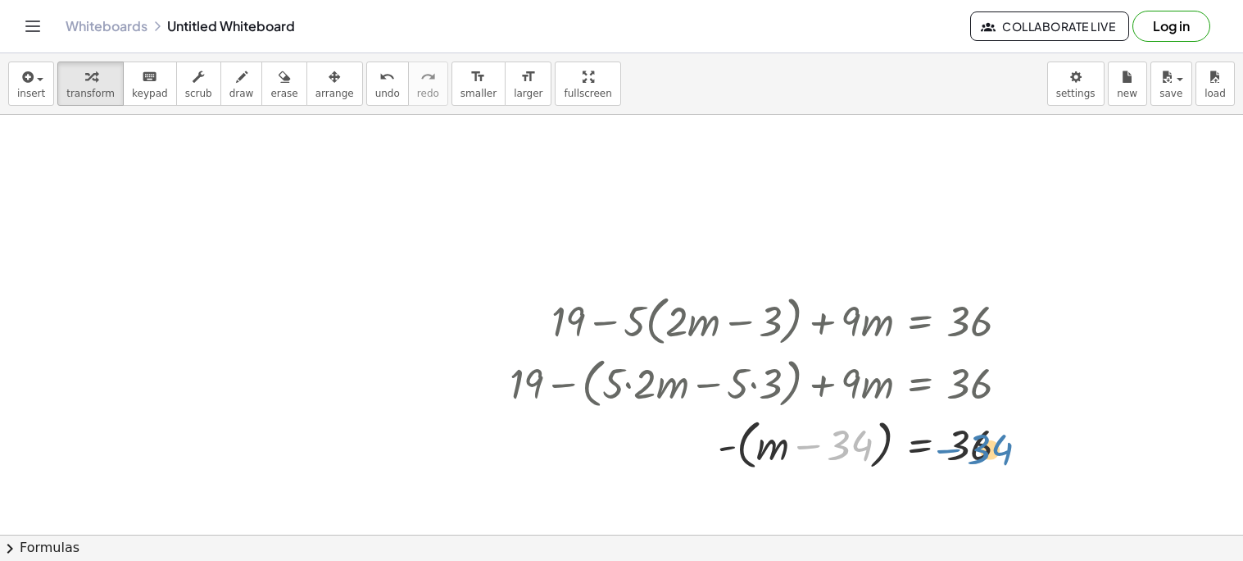
drag, startPoint x: 843, startPoint y: 453, endPoint x: 985, endPoint y: 446, distance: 142.0
click at [985, 446] on div at bounding box center [766, 443] width 529 height 62
click at [1008, 447] on div at bounding box center [1009, 445] width 18 height 18
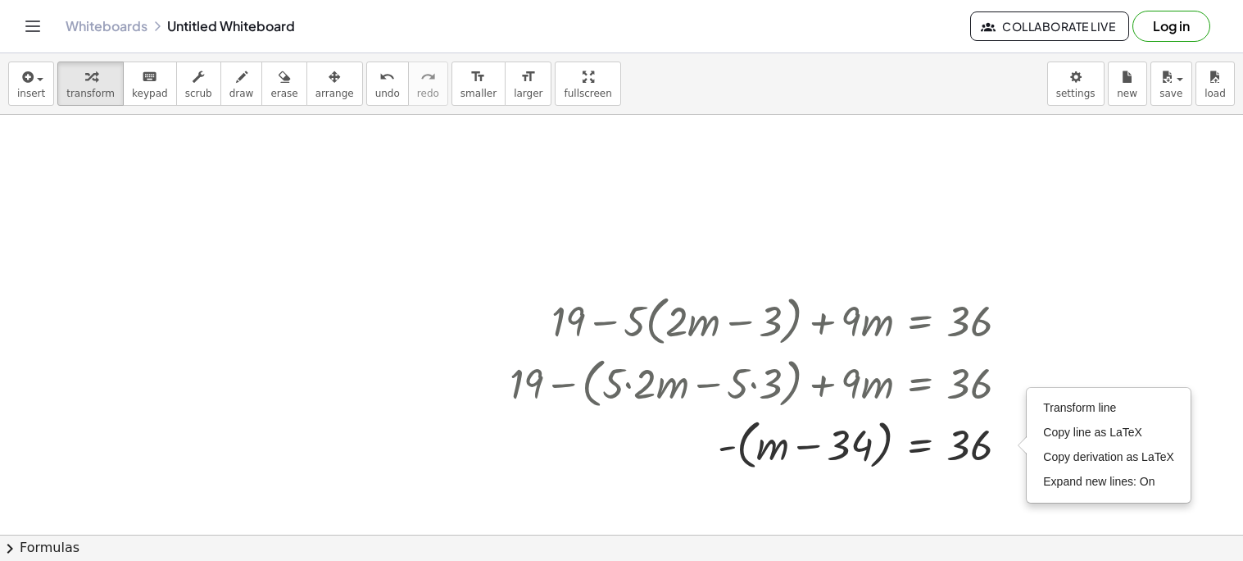
click at [1114, 321] on div at bounding box center [621, 186] width 1243 height 1258
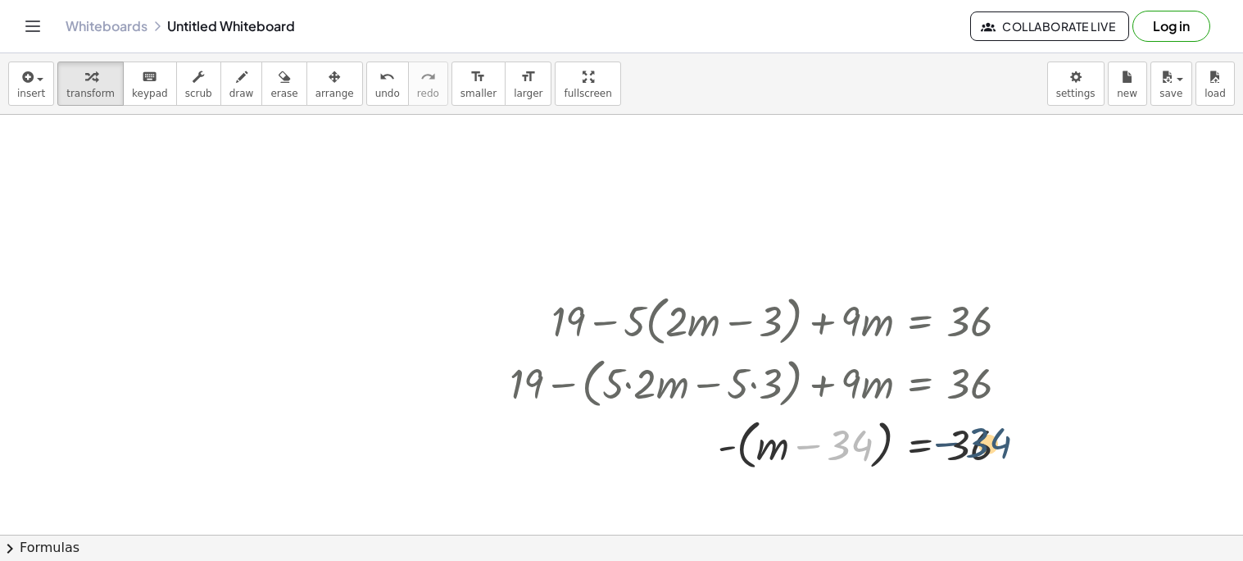
drag, startPoint x: 844, startPoint y: 450, endPoint x: 992, endPoint y: 452, distance: 147.5
click at [992, 452] on div at bounding box center [766, 443] width 529 height 62
drag, startPoint x: 858, startPoint y: 446, endPoint x: 990, endPoint y: 452, distance: 132.1
click at [990, 452] on div at bounding box center [766, 443] width 529 height 62
drag, startPoint x: 847, startPoint y: 452, endPoint x: 1050, endPoint y: 469, distance: 203.1
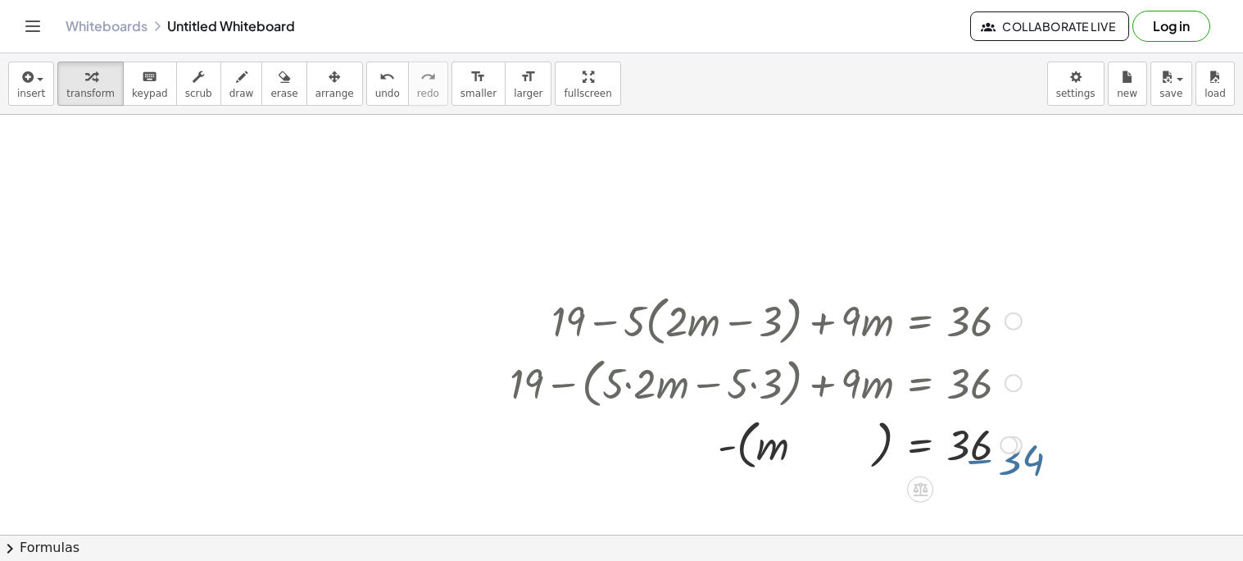
click at [1050, 469] on div at bounding box center [621, 186] width 1243 height 1258
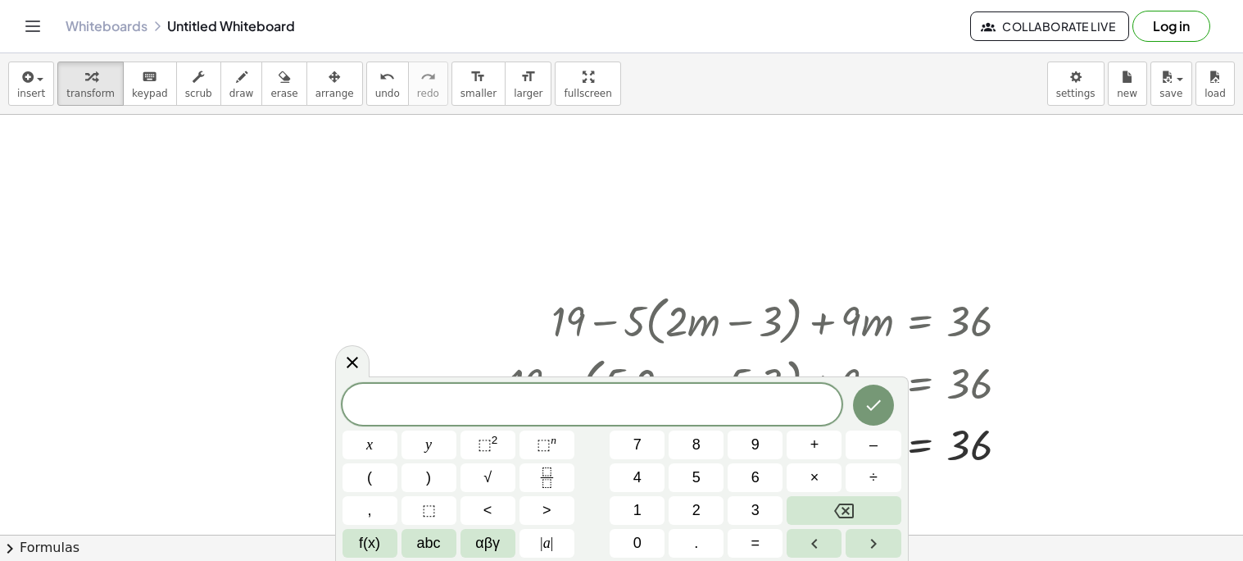
click at [1054, 467] on div at bounding box center [621, 186] width 1243 height 1258
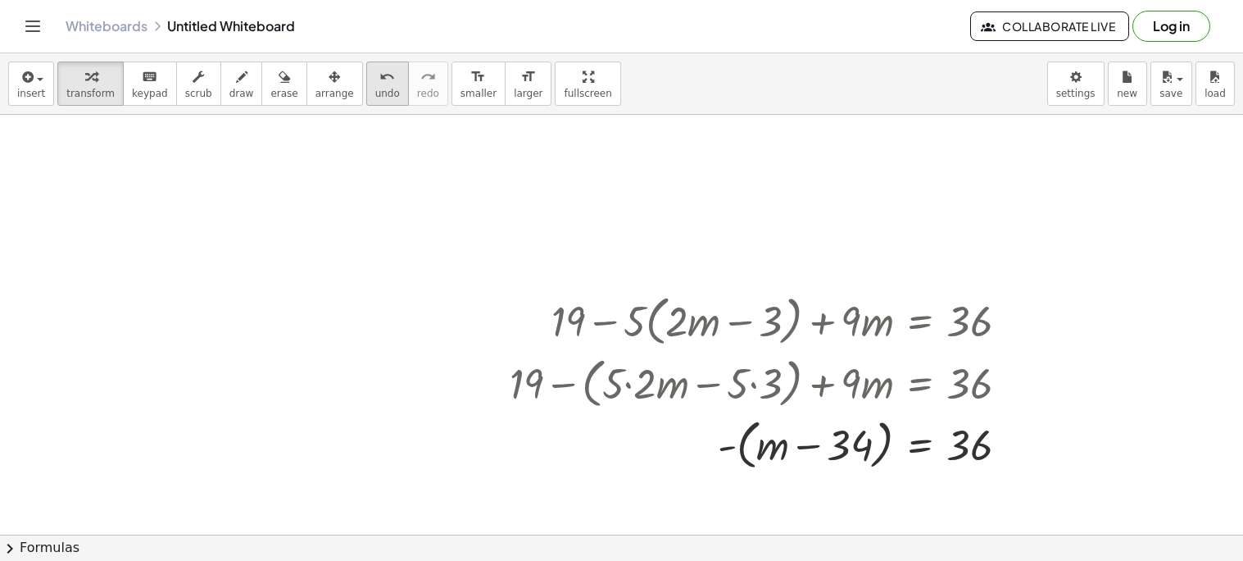
click at [375, 93] on span "undo" at bounding box center [387, 93] width 25 height 11
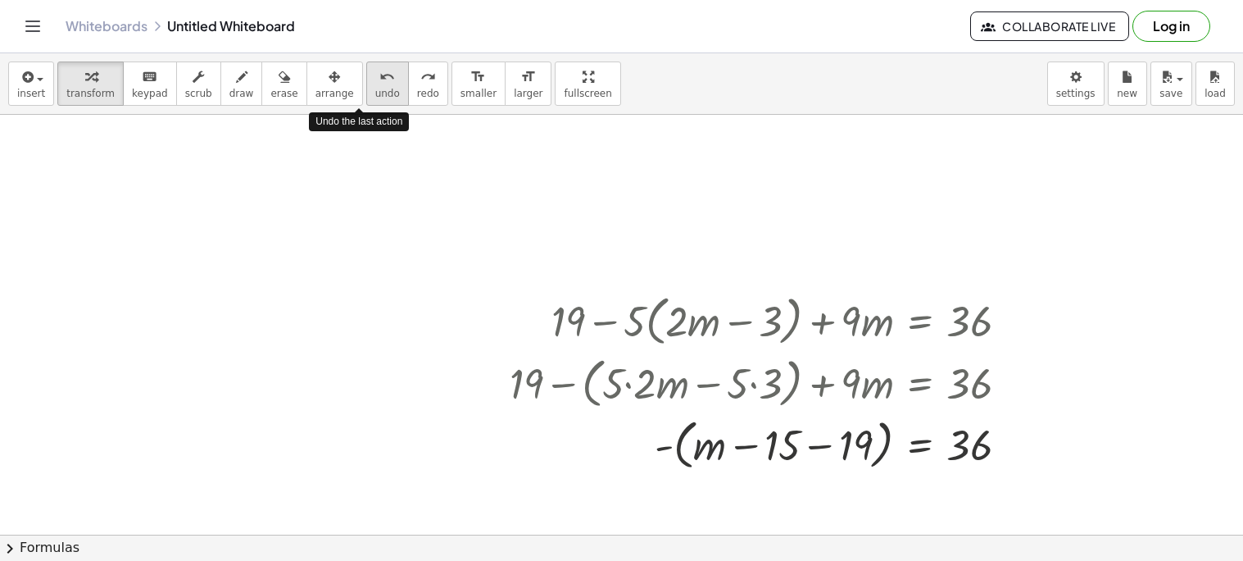
click at [375, 93] on span "undo" at bounding box center [387, 93] width 25 height 11
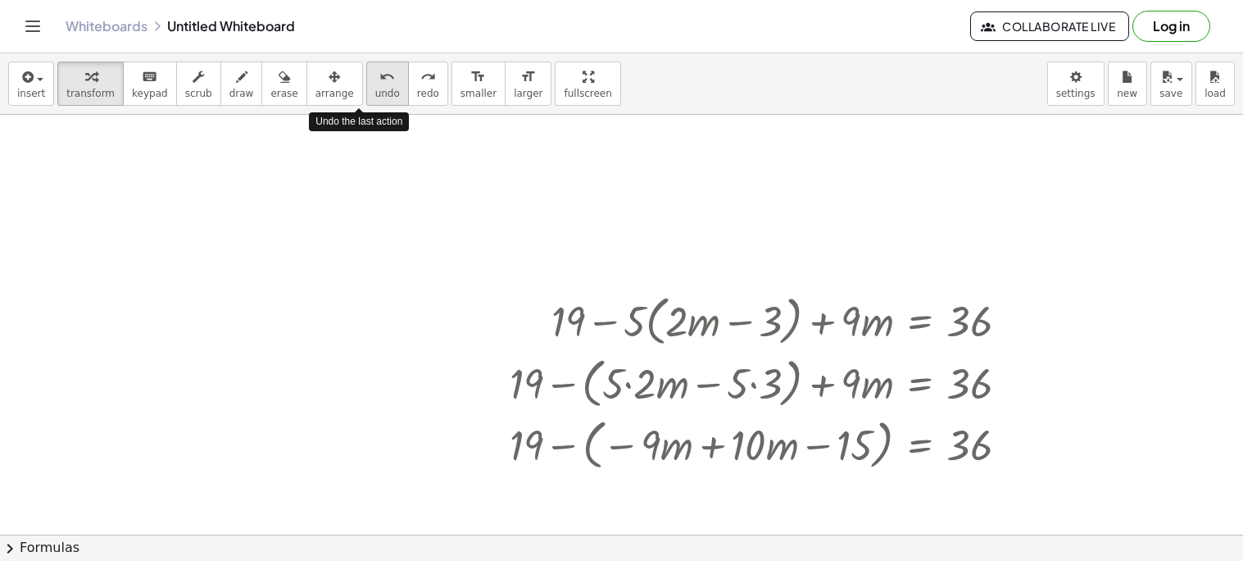
click at [375, 93] on span "undo" at bounding box center [387, 93] width 25 height 11
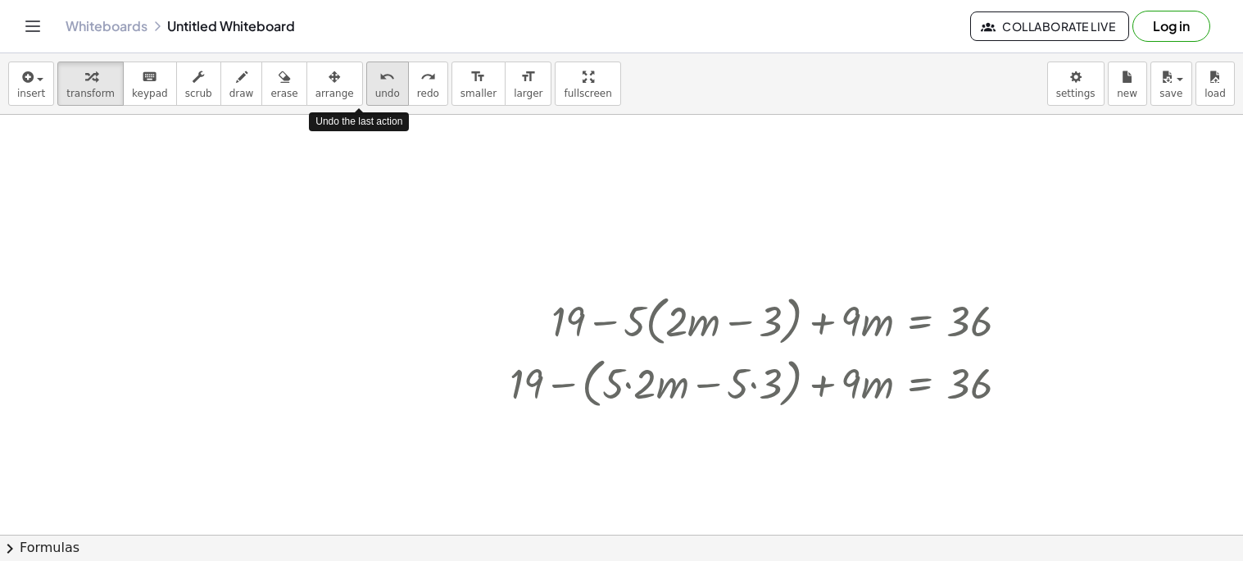
click at [375, 93] on span "undo" at bounding box center [387, 93] width 25 height 11
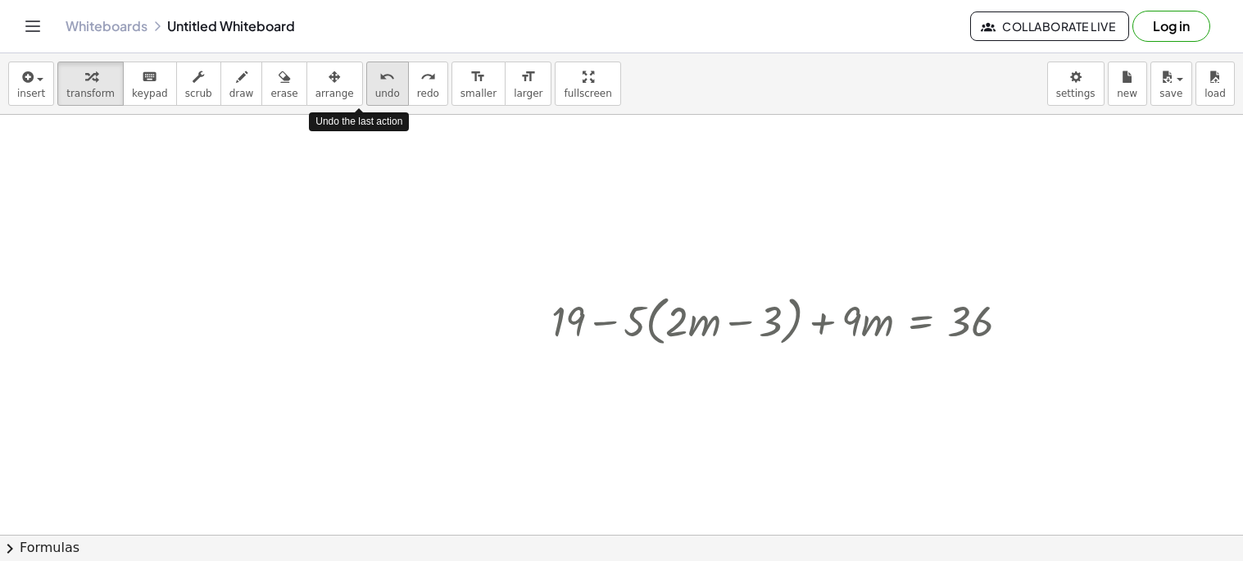
click at [375, 93] on span "undo" at bounding box center [387, 93] width 25 height 11
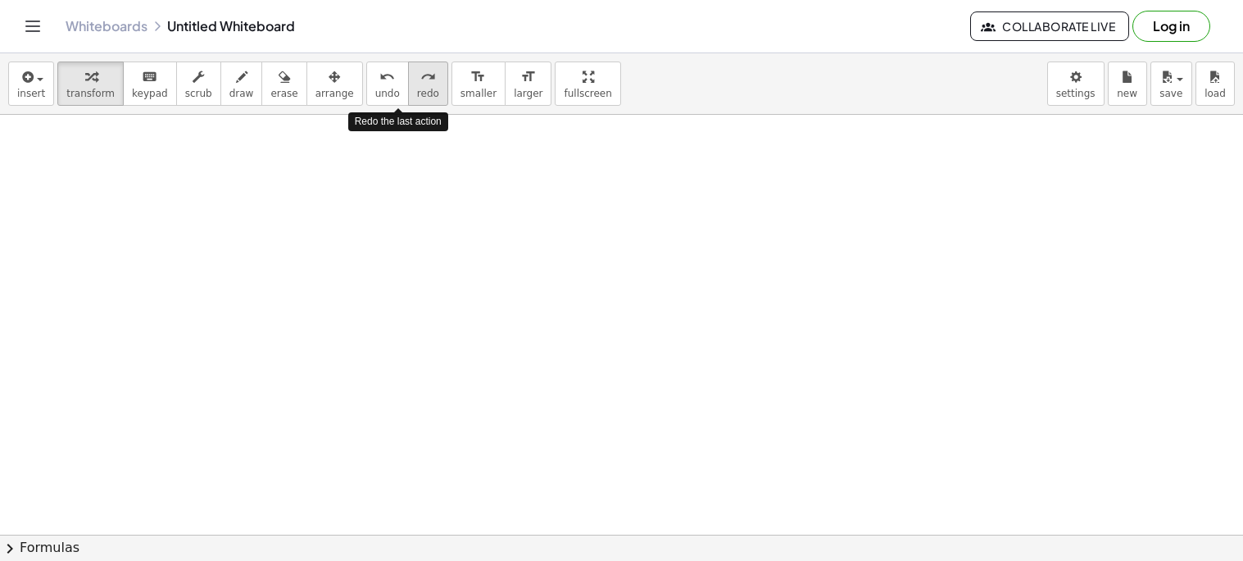
click at [408, 102] on button "redo redo" at bounding box center [428, 83] width 40 height 44
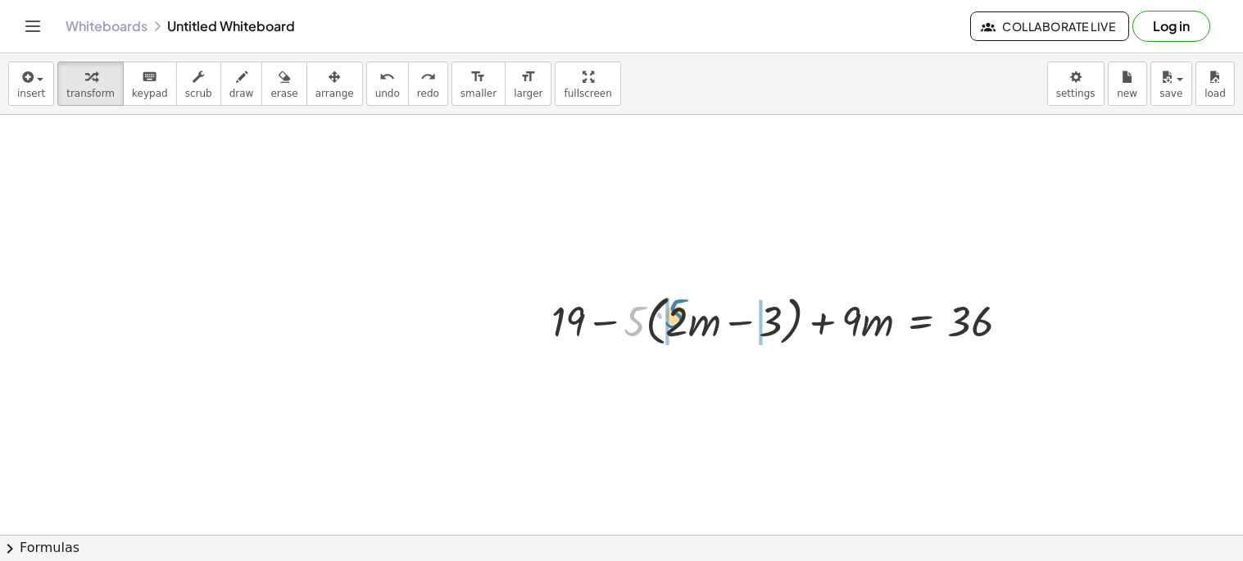
drag, startPoint x: 635, startPoint y: 332, endPoint x: 670, endPoint y: 321, distance: 36.0
click at [670, 321] on div at bounding box center [786, 320] width 487 height 62
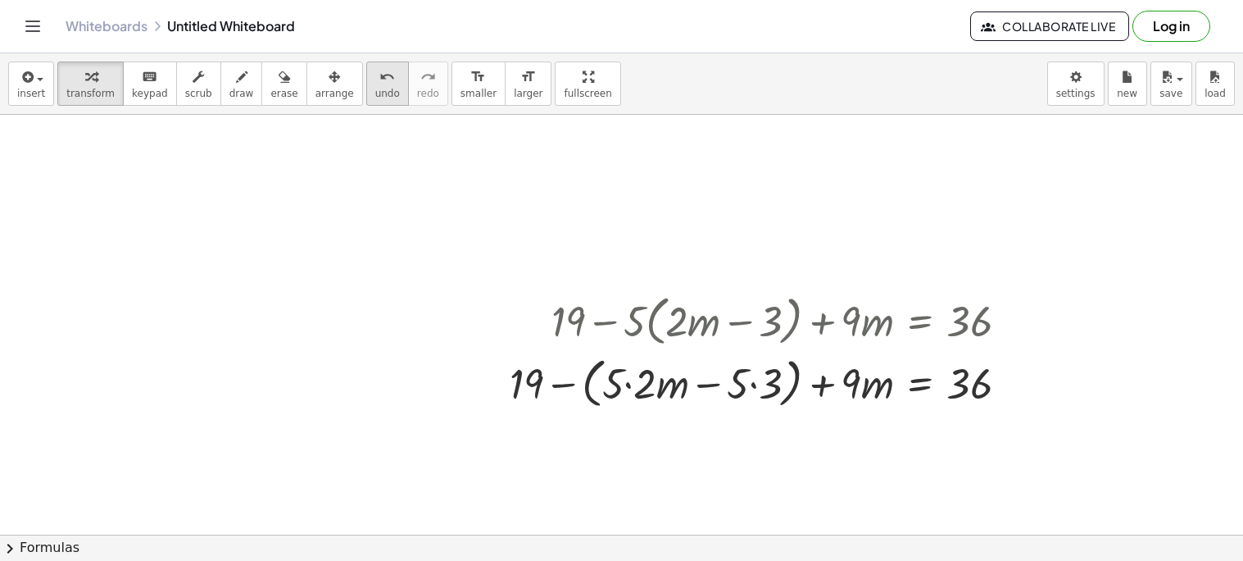
click at [366, 104] on button "undo undo" at bounding box center [387, 83] width 43 height 44
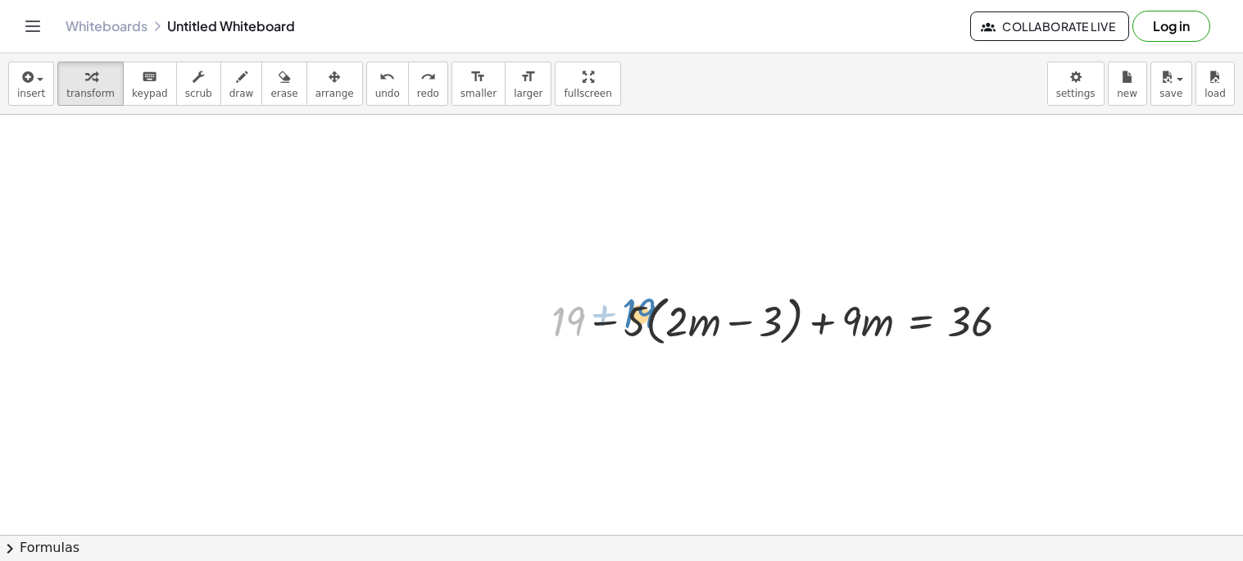
drag, startPoint x: 578, startPoint y: 325, endPoint x: 649, endPoint y: 317, distance: 71.7
click at [649, 317] on div at bounding box center [786, 320] width 487 height 62
drag, startPoint x: 643, startPoint y: 319, endPoint x: 581, endPoint y: 322, distance: 61.6
click at [581, 322] on div at bounding box center [786, 320] width 487 height 62
click at [605, 324] on div at bounding box center [786, 320] width 487 height 62
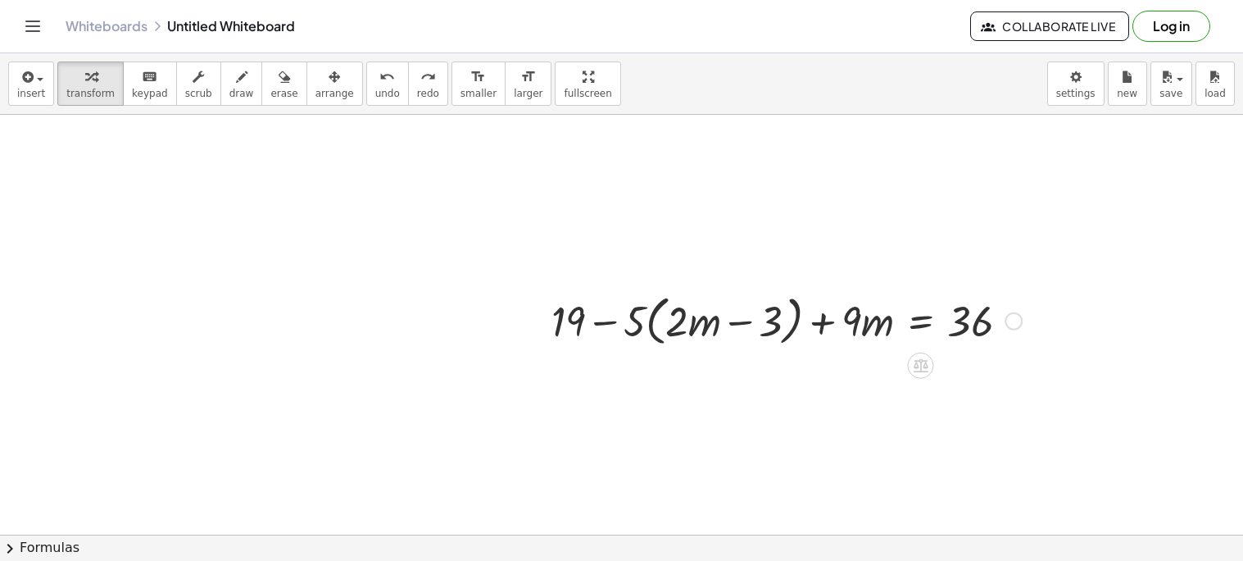
click at [605, 324] on div at bounding box center [786, 320] width 487 height 62
click at [751, 323] on div at bounding box center [786, 320] width 487 height 62
click at [821, 323] on div at bounding box center [786, 320] width 487 height 62
click at [929, 321] on div at bounding box center [786, 320] width 487 height 62
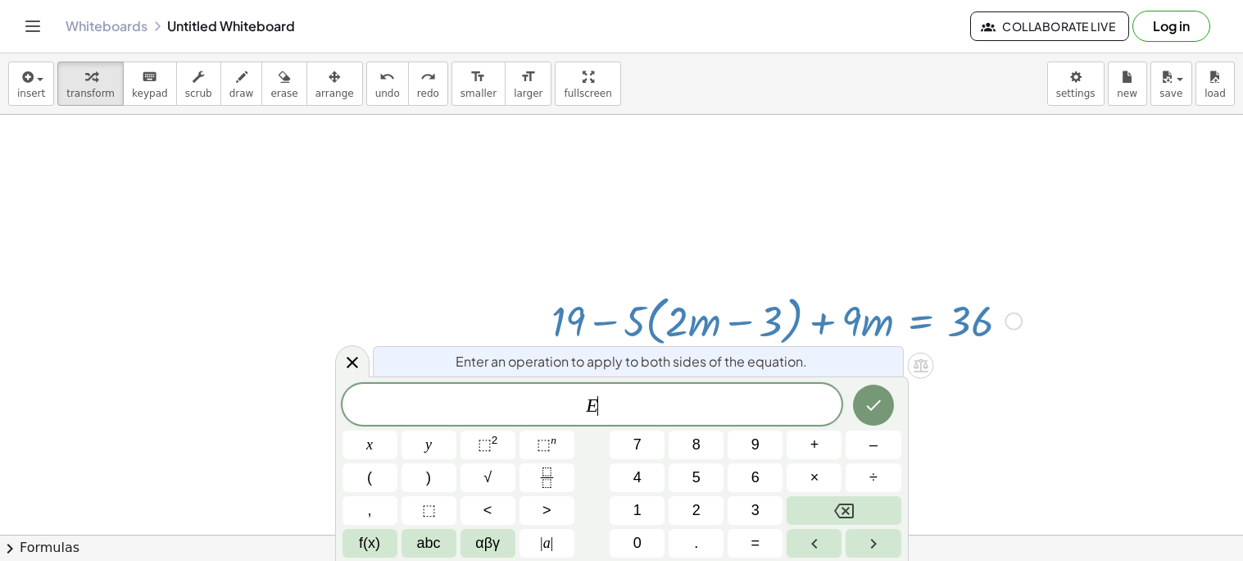
click at [946, 261] on div at bounding box center [621, 186] width 1243 height 1258
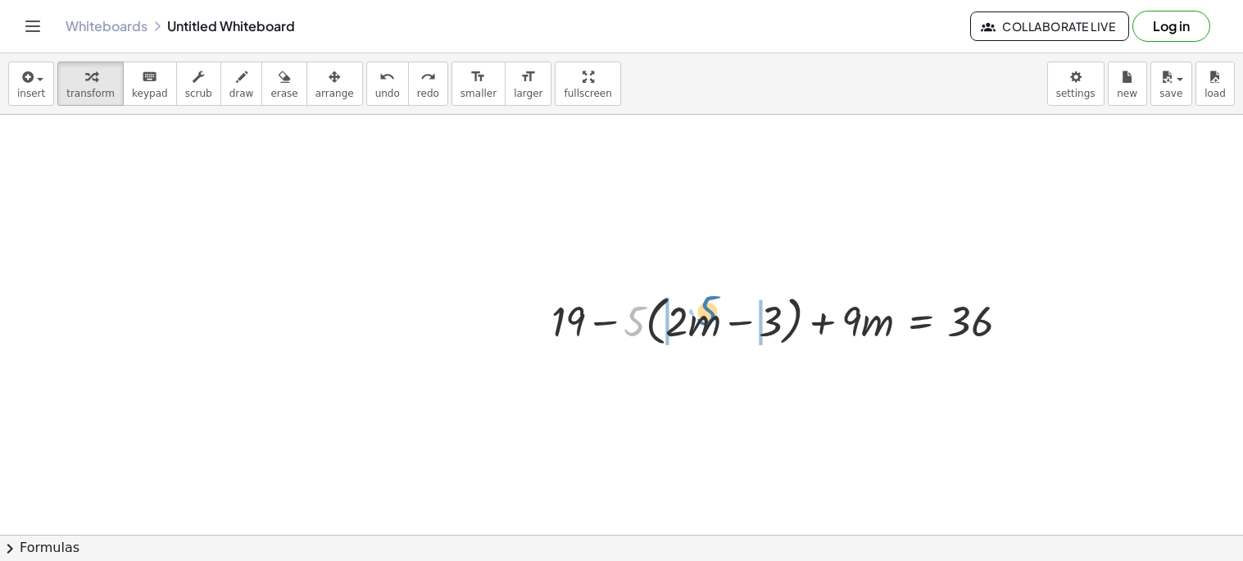
drag, startPoint x: 638, startPoint y: 324, endPoint x: 698, endPoint y: 334, distance: 61.4
click at [698, 334] on div at bounding box center [786, 320] width 487 height 62
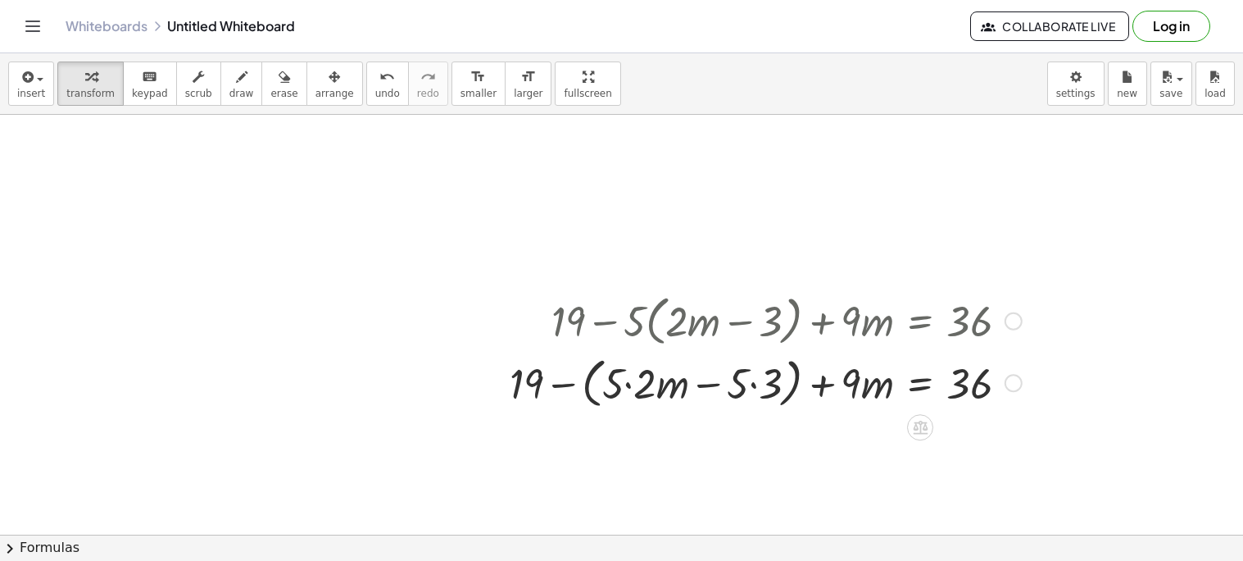
click at [756, 389] on div at bounding box center [766, 382] width 529 height 62
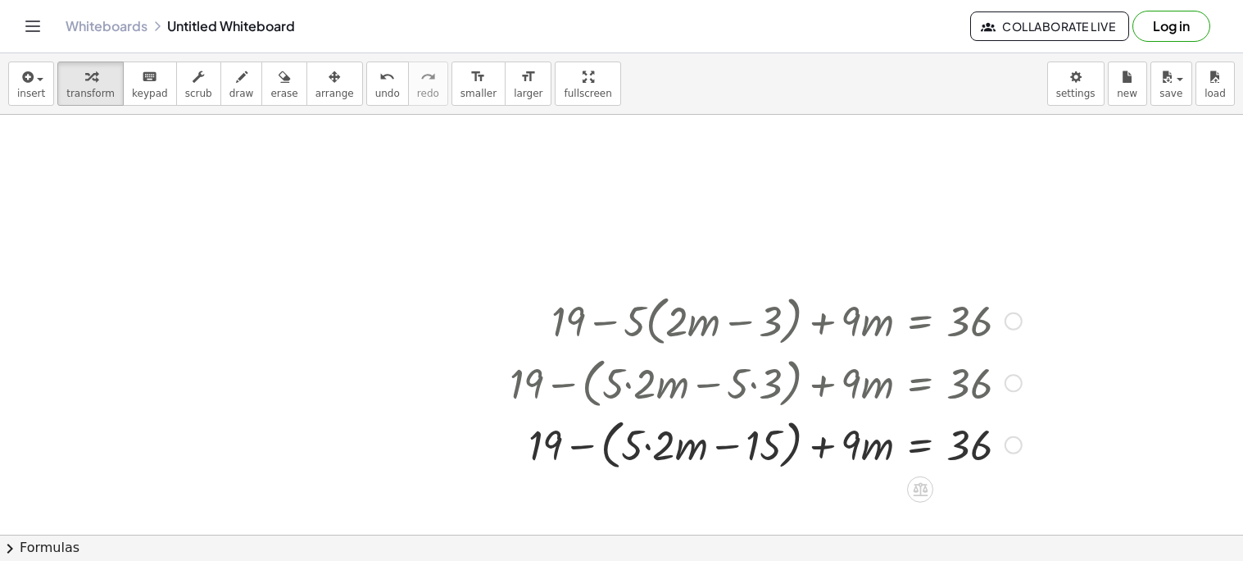
click at [649, 450] on div at bounding box center [766, 443] width 529 height 62
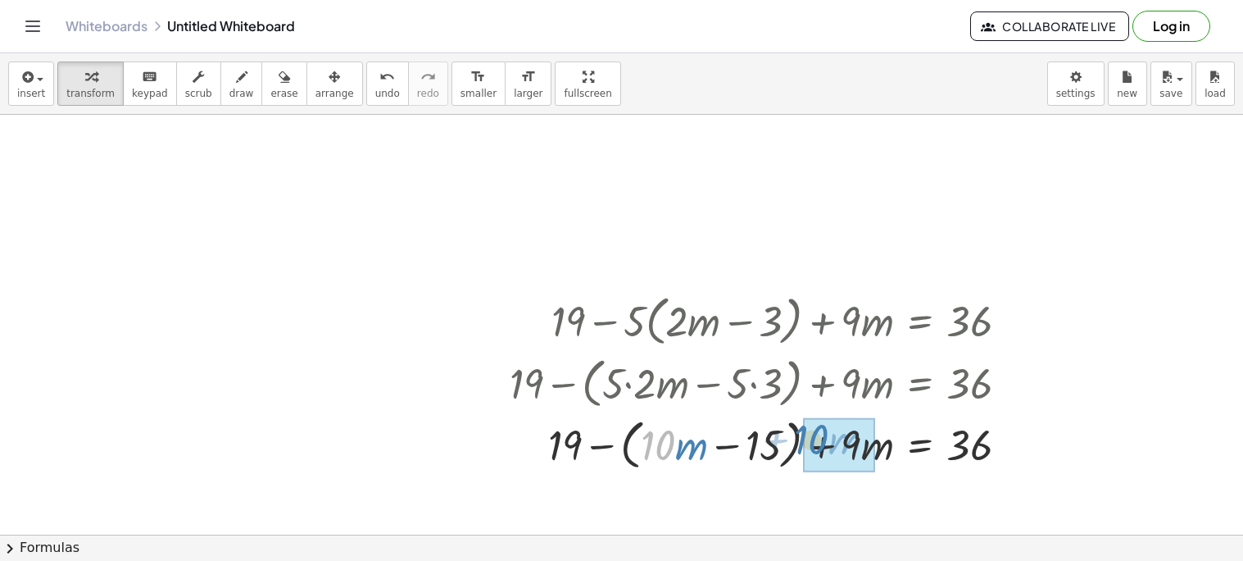
drag, startPoint x: 661, startPoint y: 443, endPoint x: 819, endPoint y: 439, distance: 157.4
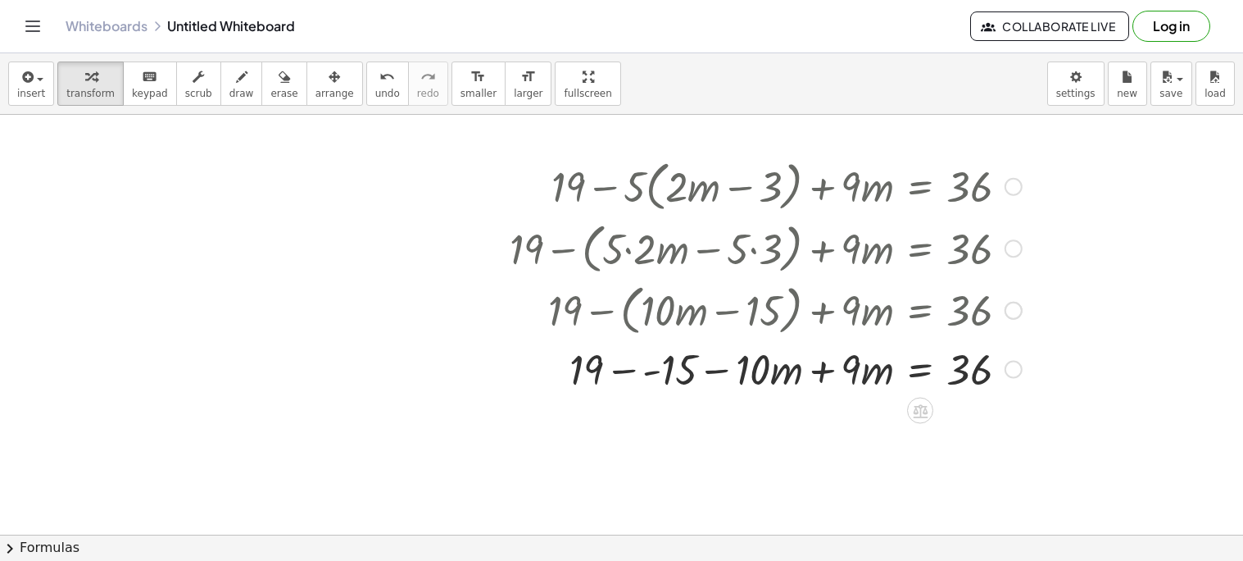
scroll to position [695, 0]
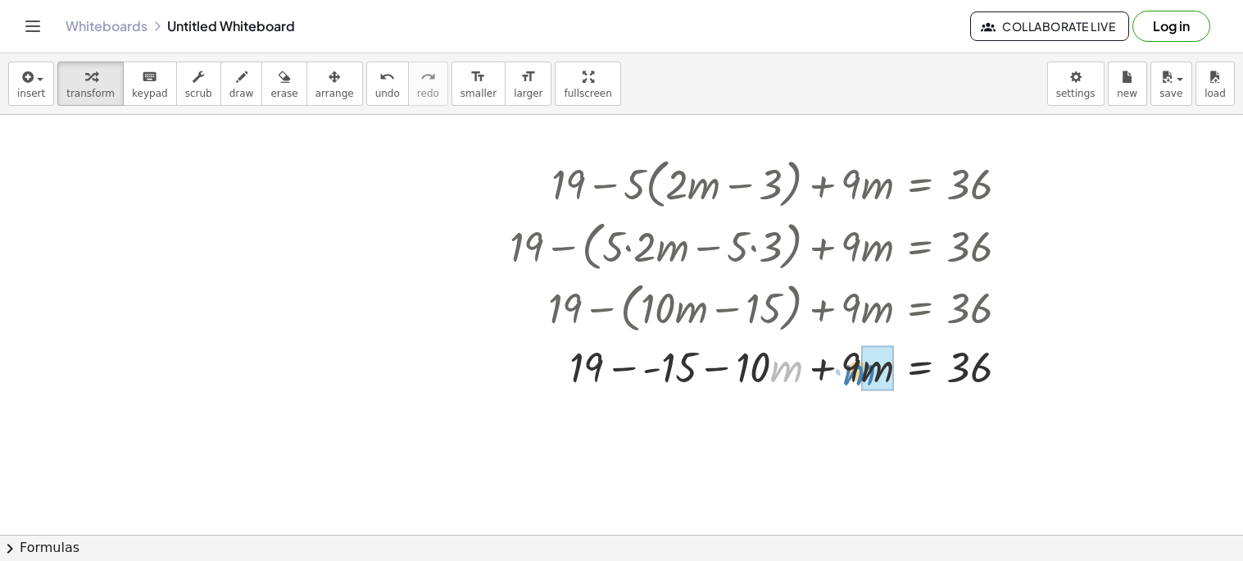
drag, startPoint x: 780, startPoint y: 370, endPoint x: 853, endPoint y: 373, distance: 73.0
click at [853, 373] on div at bounding box center [766, 366] width 529 height 56
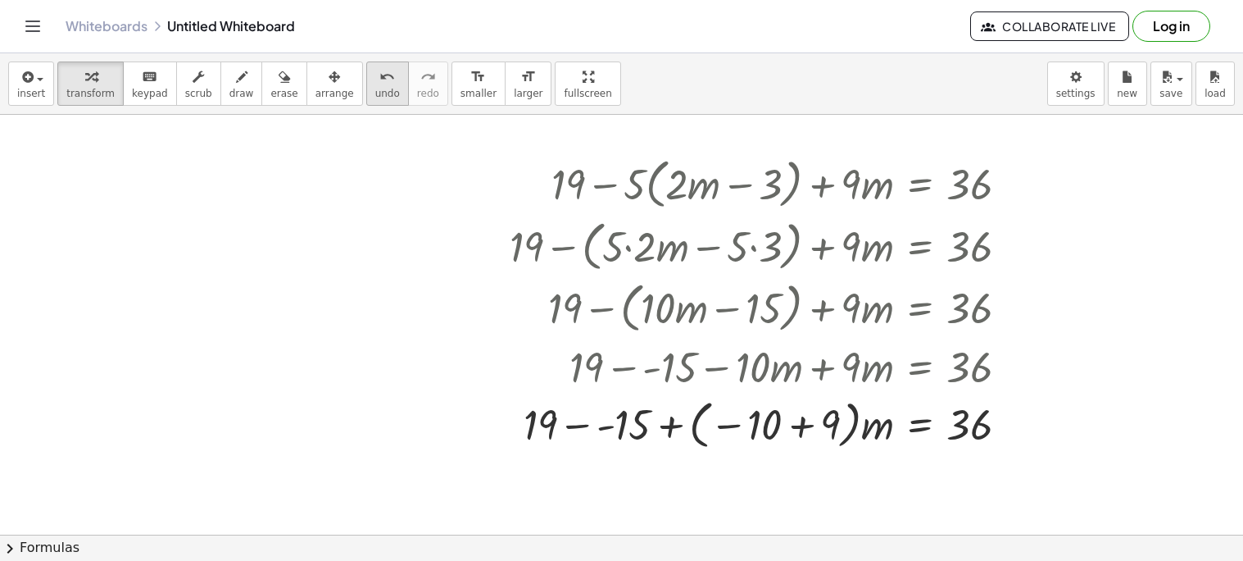
click at [375, 95] on span "undo" at bounding box center [387, 93] width 25 height 11
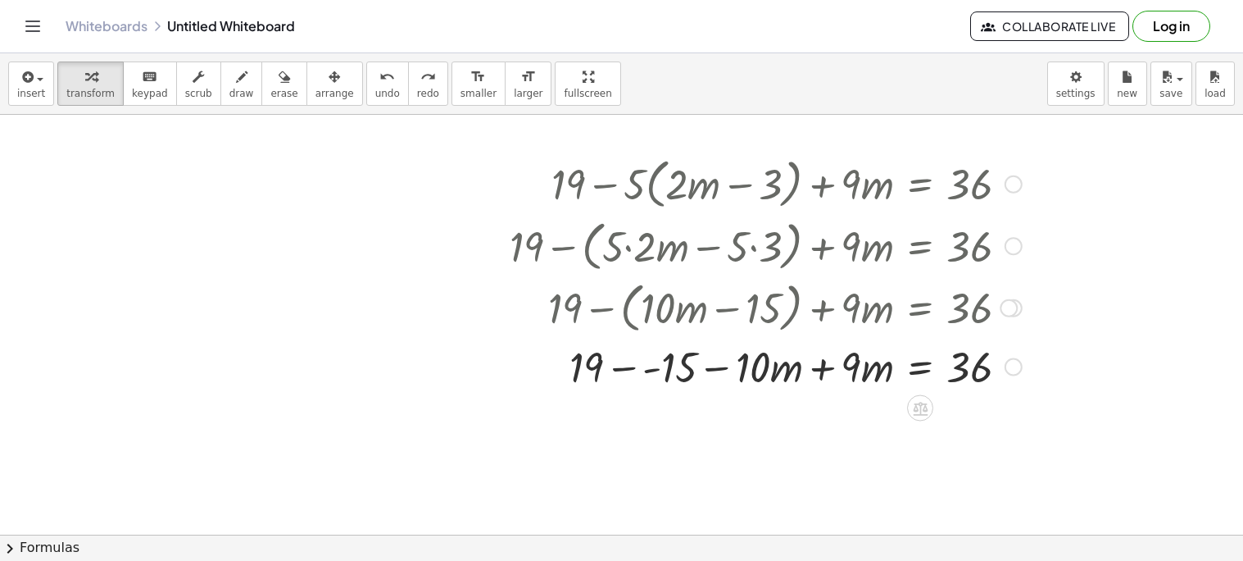
click at [822, 370] on div at bounding box center [788, 366] width 482 height 56
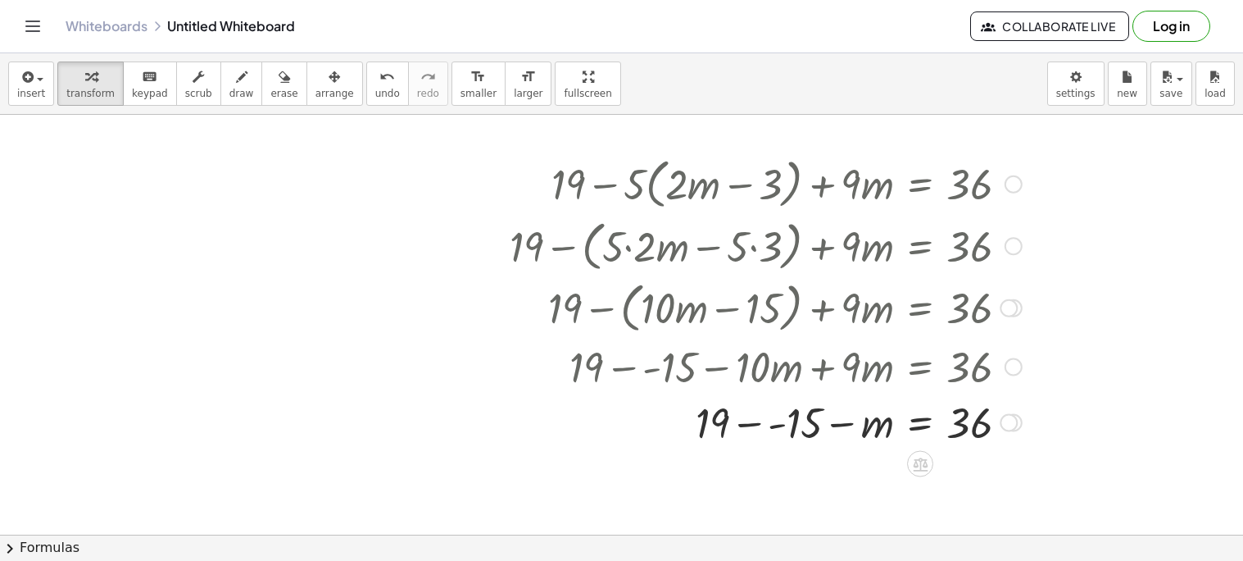
click at [750, 420] on div at bounding box center [766, 421] width 529 height 56
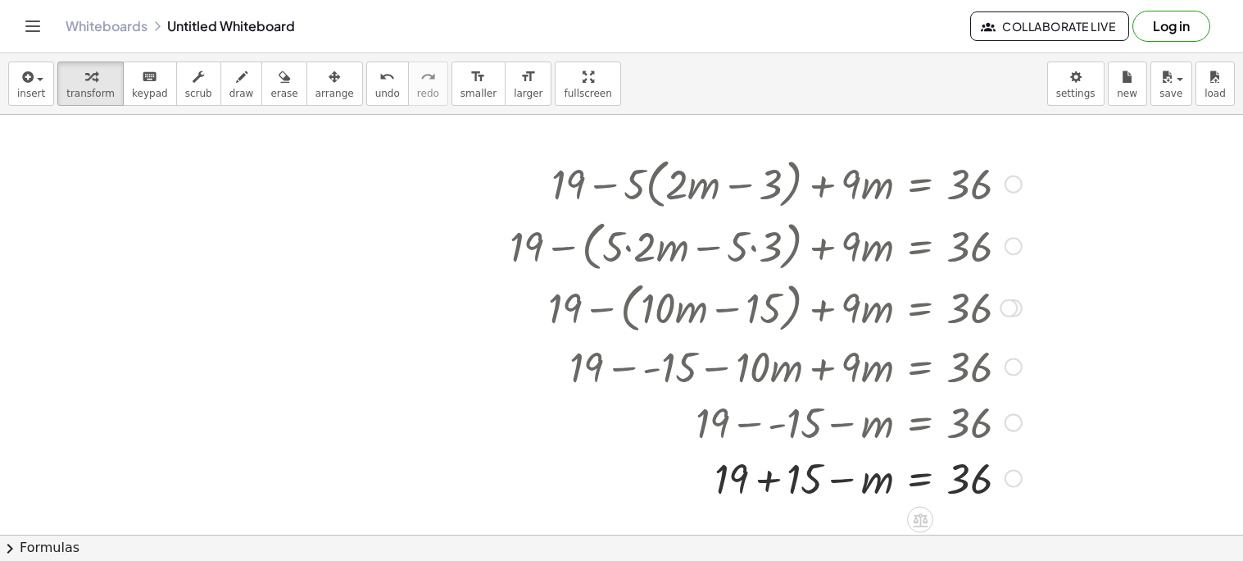
click at [767, 485] on div at bounding box center [766, 477] width 529 height 56
click at [918, 479] on div at bounding box center [766, 477] width 529 height 56
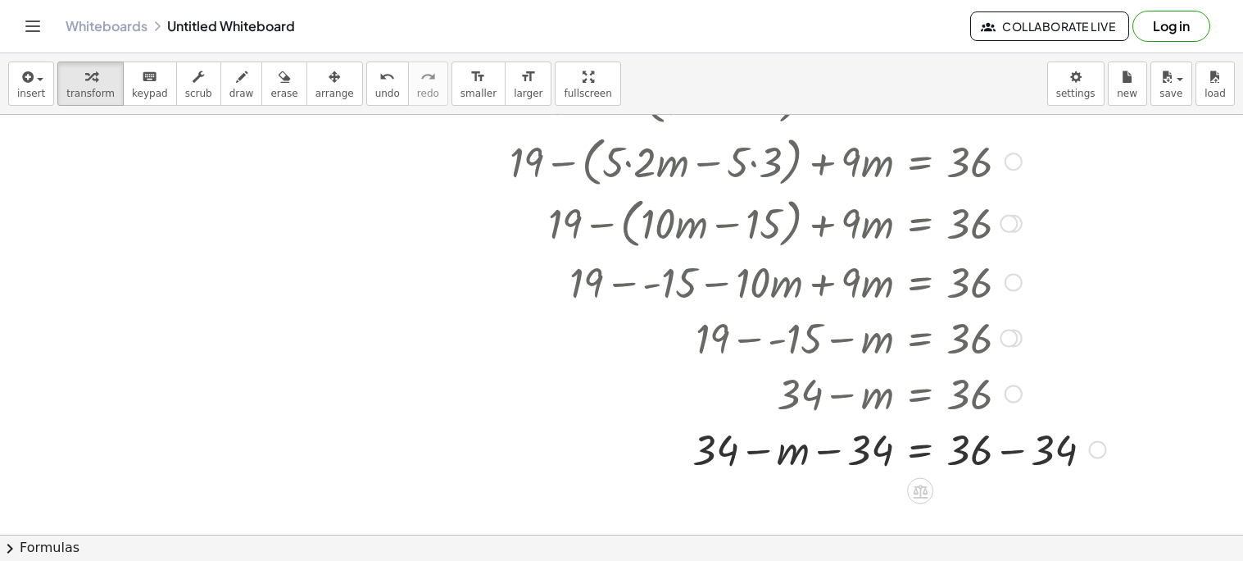
scroll to position [785, 0]
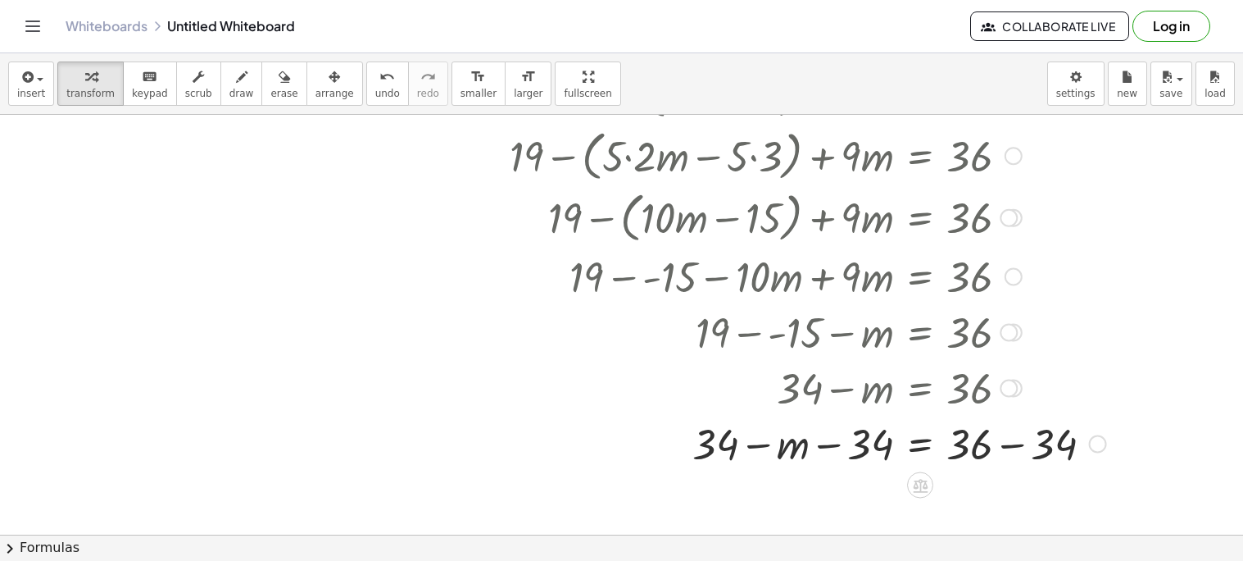
click at [759, 444] on div at bounding box center [808, 443] width 613 height 56
click at [833, 447] on div at bounding box center [808, 443] width 613 height 56
drag, startPoint x: 793, startPoint y: 454, endPoint x: 900, endPoint y: 454, distance: 106.5
click at [900, 454] on div at bounding box center [808, 443] width 613 height 56
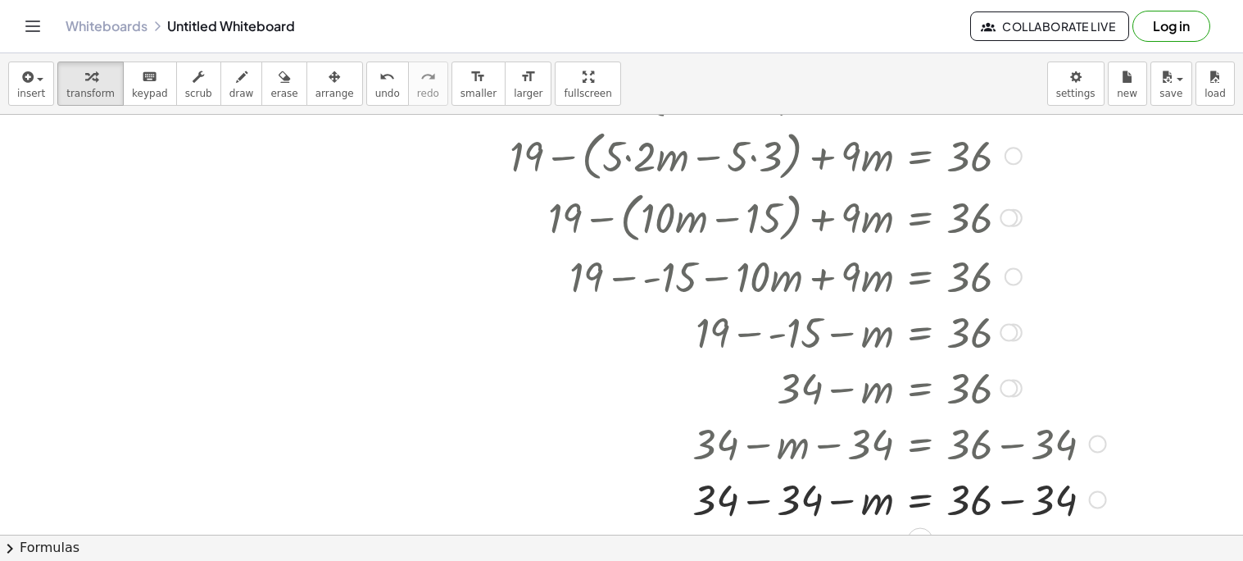
click at [766, 498] on div at bounding box center [808, 498] width 613 height 56
click at [1012, 496] on div at bounding box center [808, 498] width 613 height 56
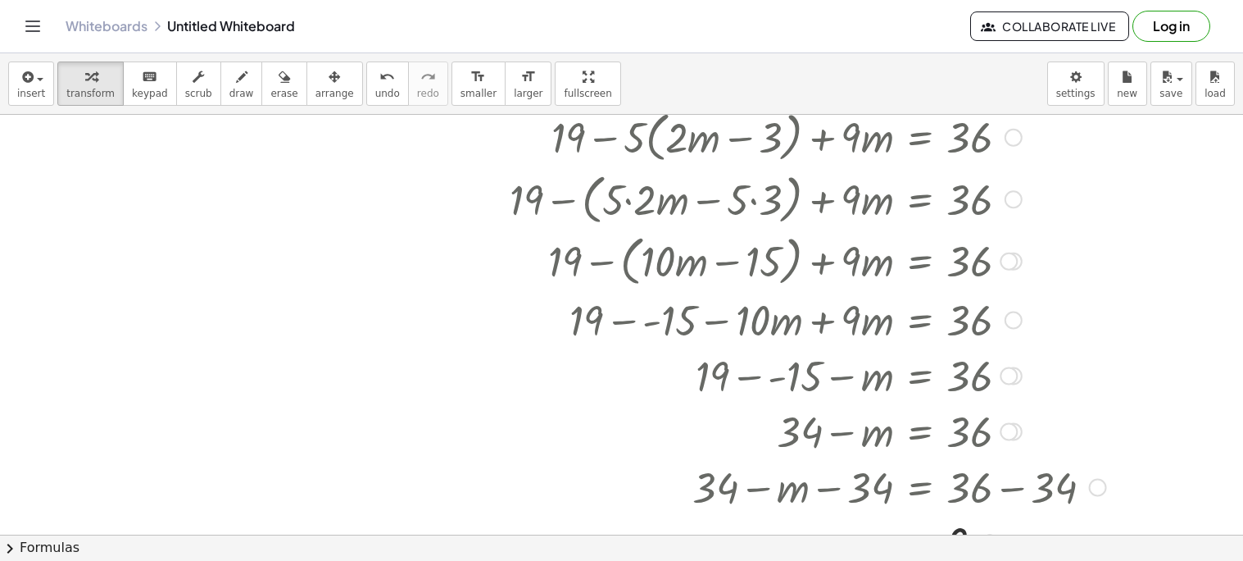
scroll to position [732, 0]
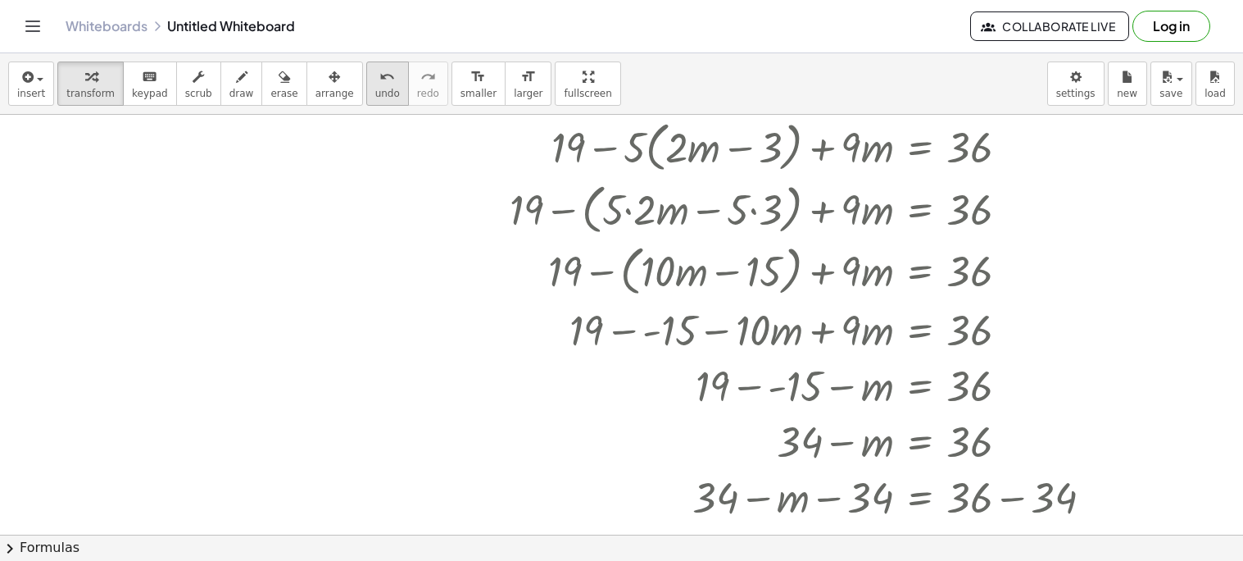
click at [375, 95] on span "undo" at bounding box center [387, 93] width 25 height 11
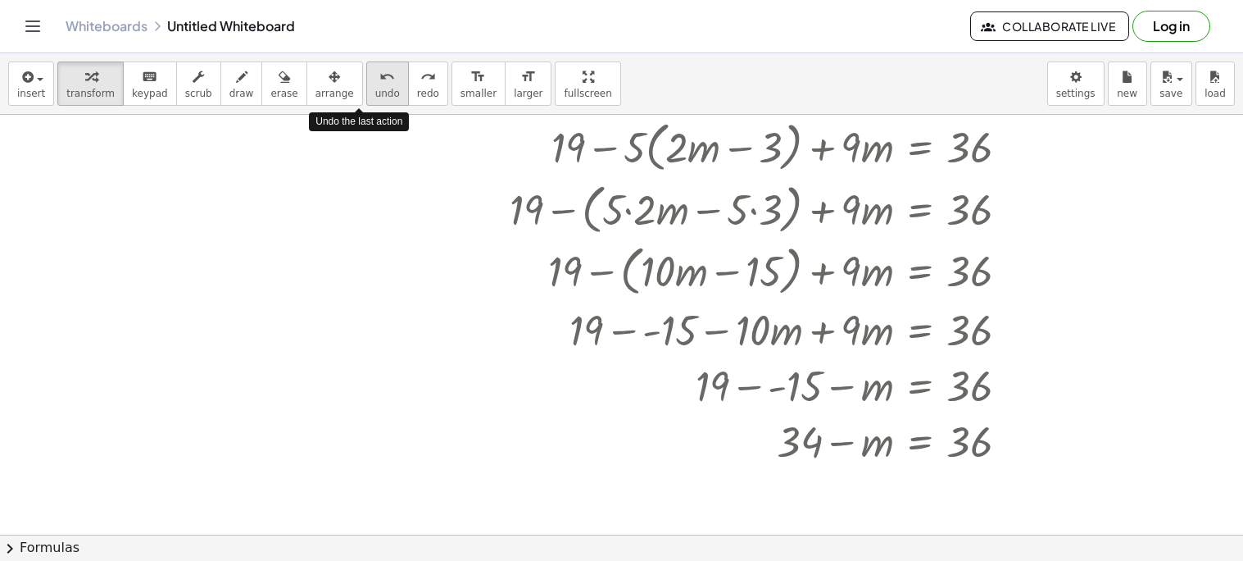
click at [375, 95] on span "undo" at bounding box center [387, 93] width 25 height 11
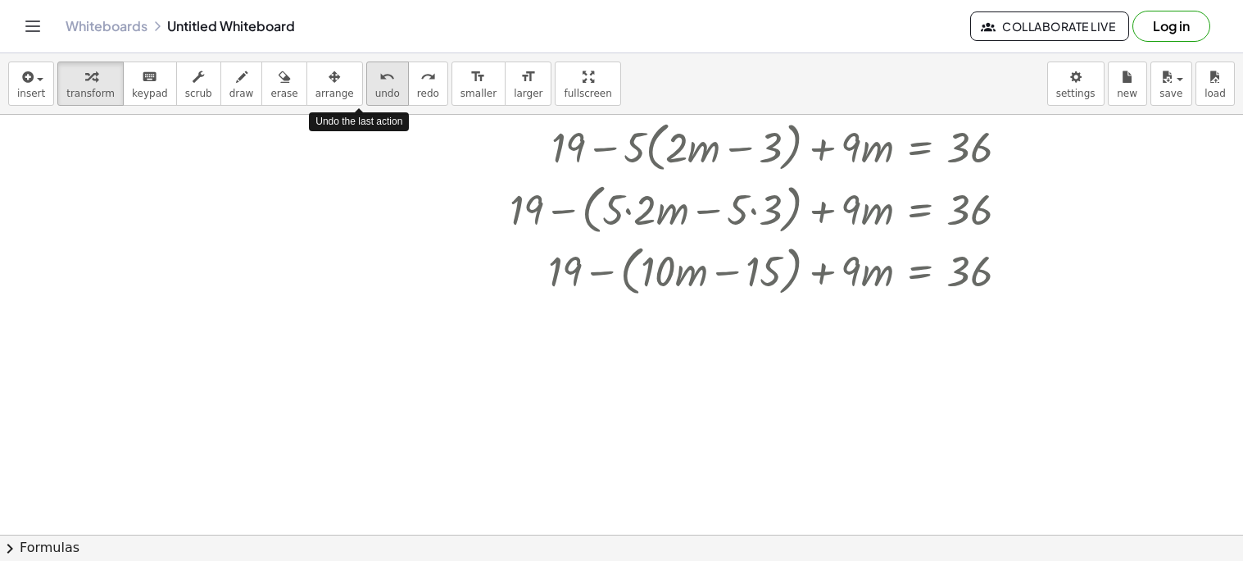
click at [375, 95] on span "undo" at bounding box center [387, 93] width 25 height 11
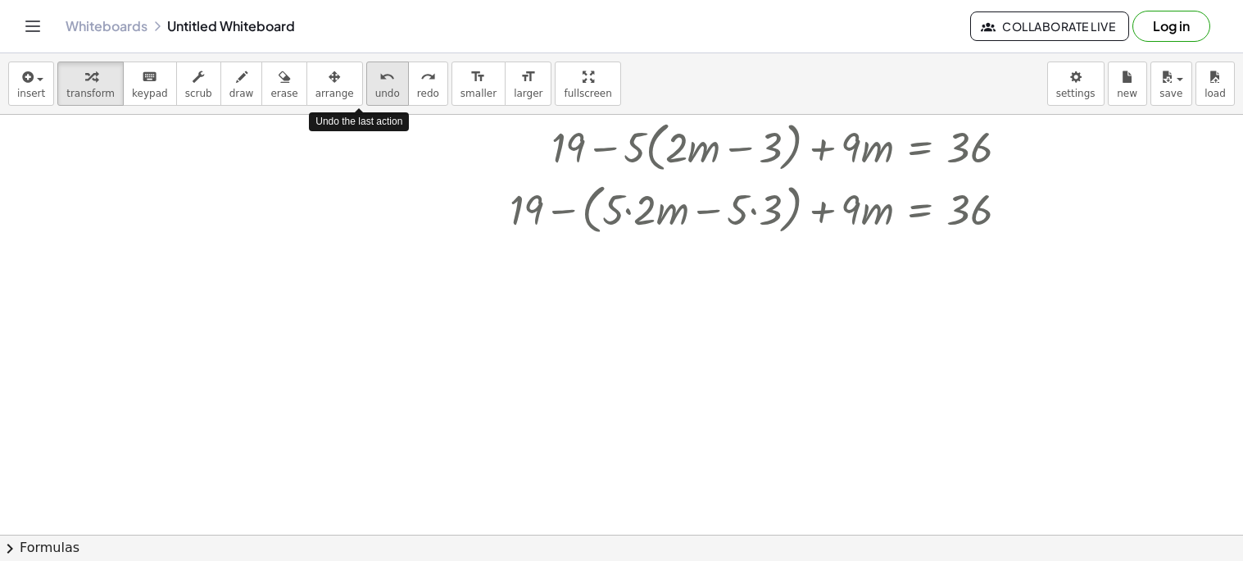
click at [375, 95] on span "undo" at bounding box center [387, 93] width 25 height 11
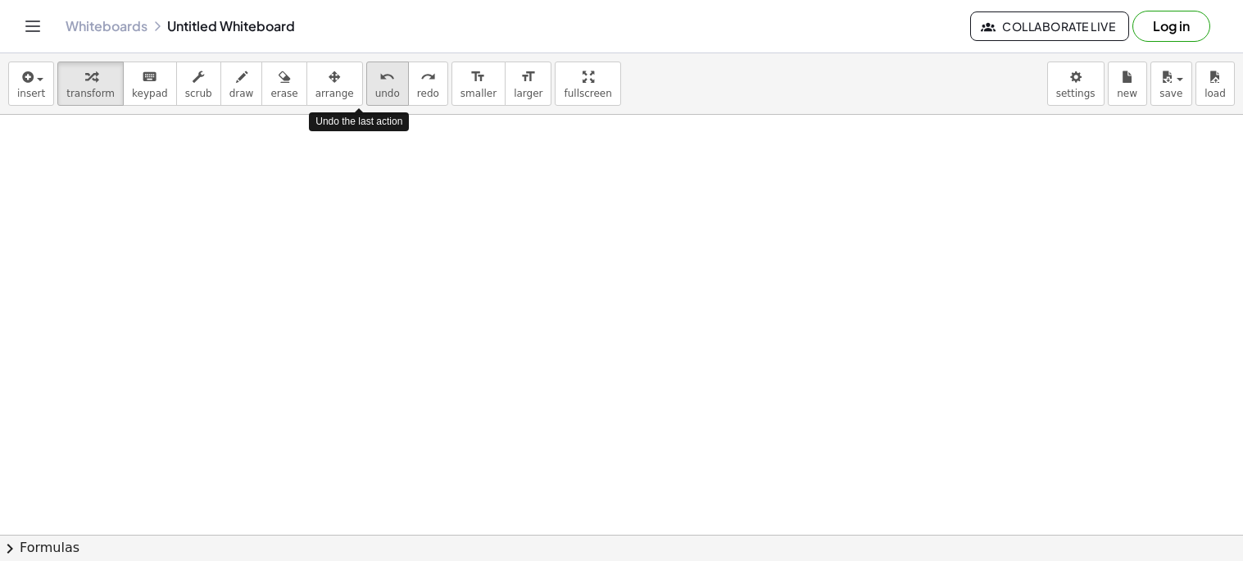
click at [375, 95] on span "undo" at bounding box center [387, 93] width 25 height 11
click at [219, 212] on div at bounding box center [621, 12] width 1243 height 1258
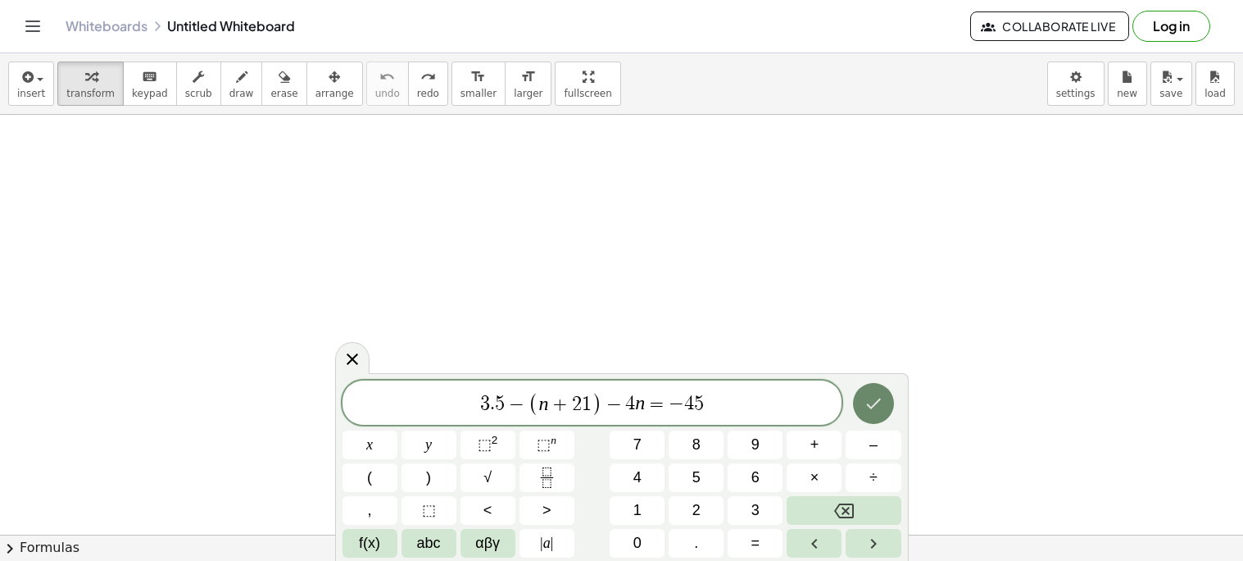
click at [871, 397] on icon "Done" at bounding box center [874, 403] width 20 height 20
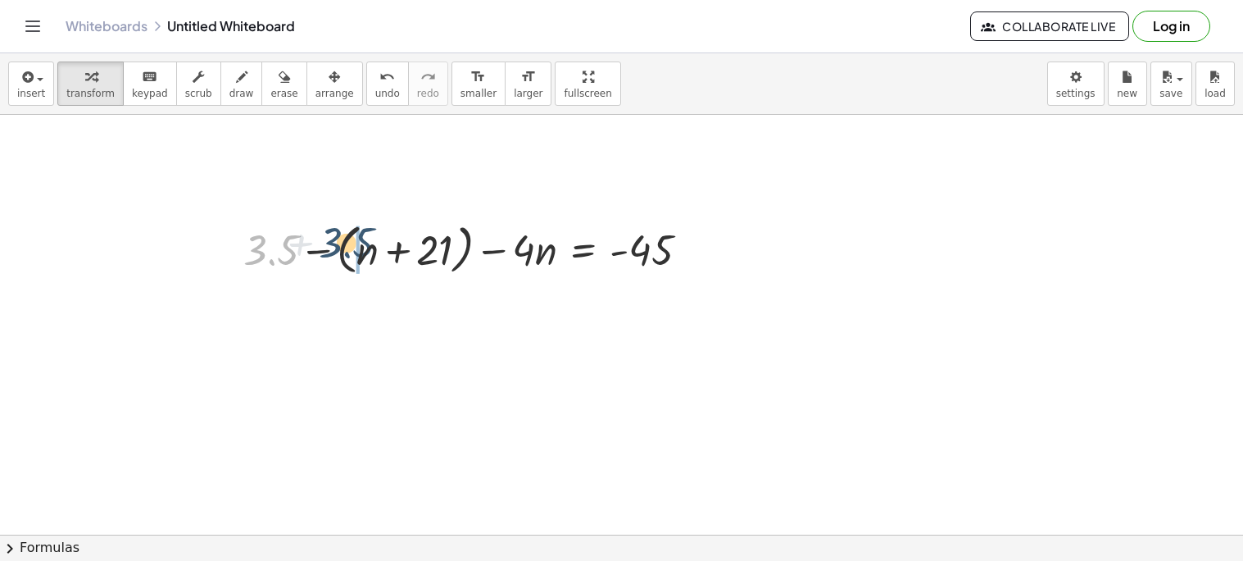
drag, startPoint x: 284, startPoint y: 260, endPoint x: 374, endPoint y: 261, distance: 89.3
click at [374, 261] on div at bounding box center [472, 248] width 475 height 62
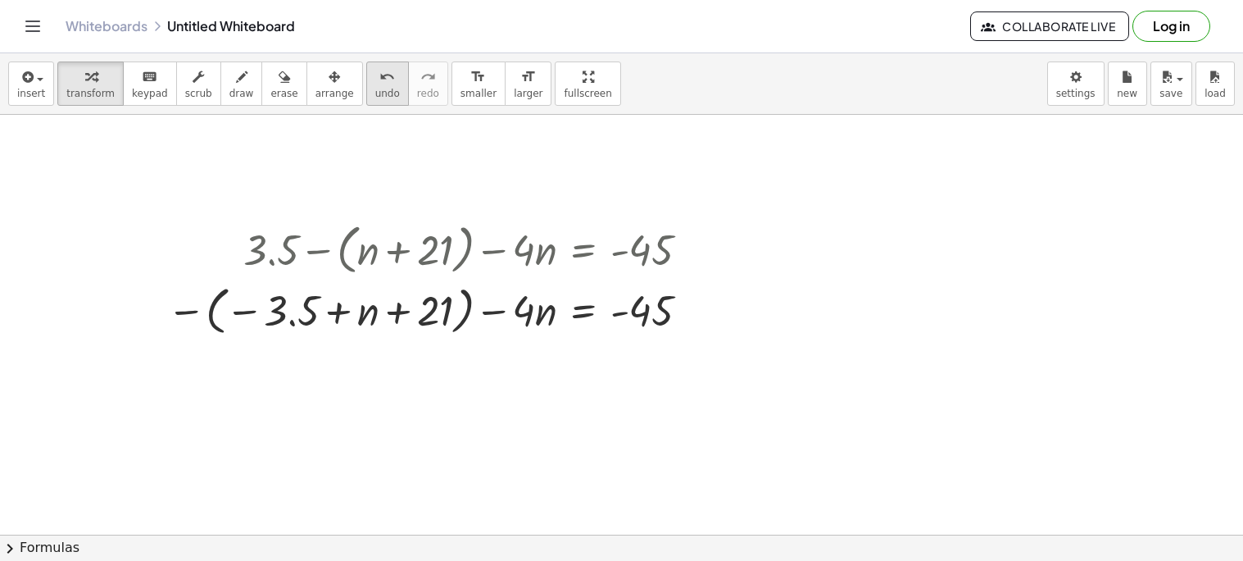
click at [379, 84] on icon "undo" at bounding box center [387, 77] width 16 height 20
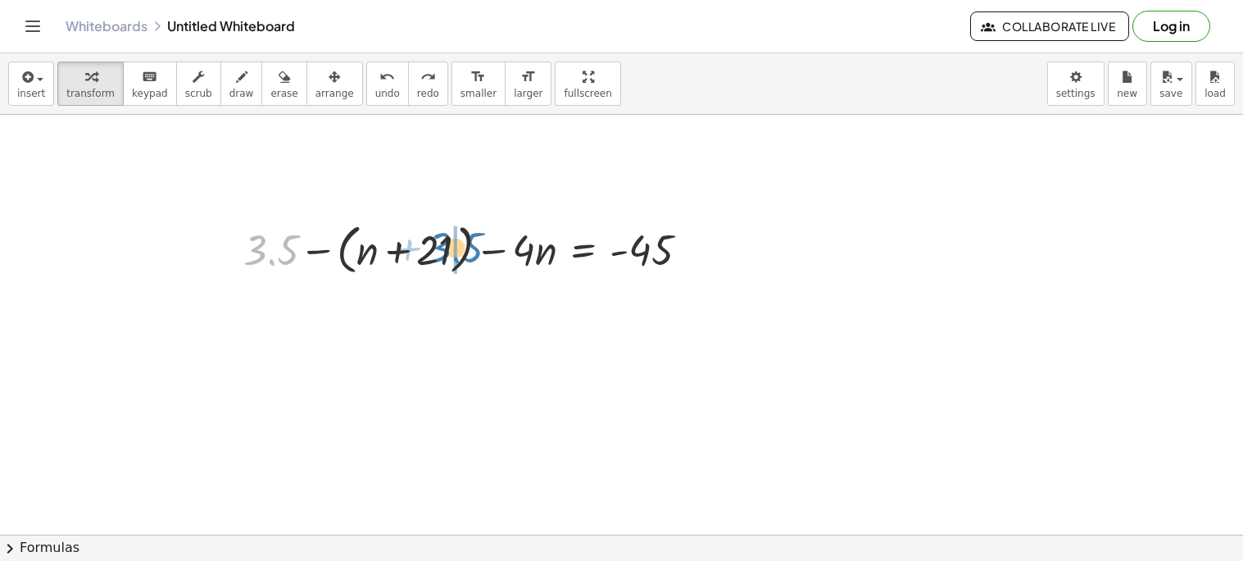
drag, startPoint x: 278, startPoint y: 261, endPoint x: 464, endPoint y: 261, distance: 186.1
click at [464, 261] on div at bounding box center [472, 248] width 475 height 62
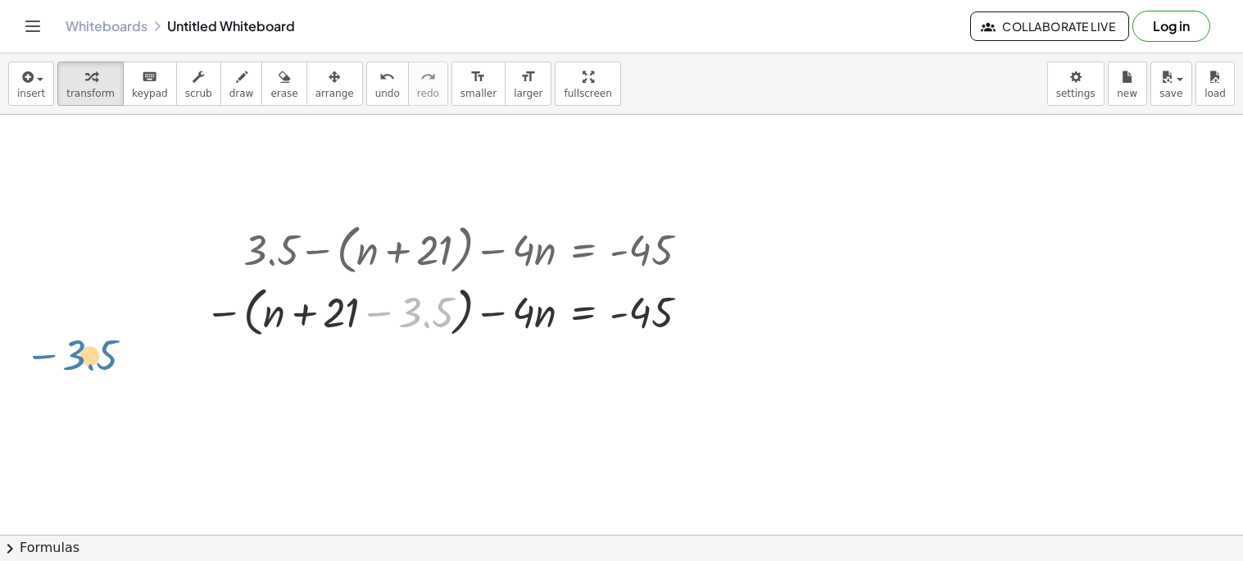
drag, startPoint x: 439, startPoint y: 304, endPoint x: 93, endPoint y: 351, distance: 349.0
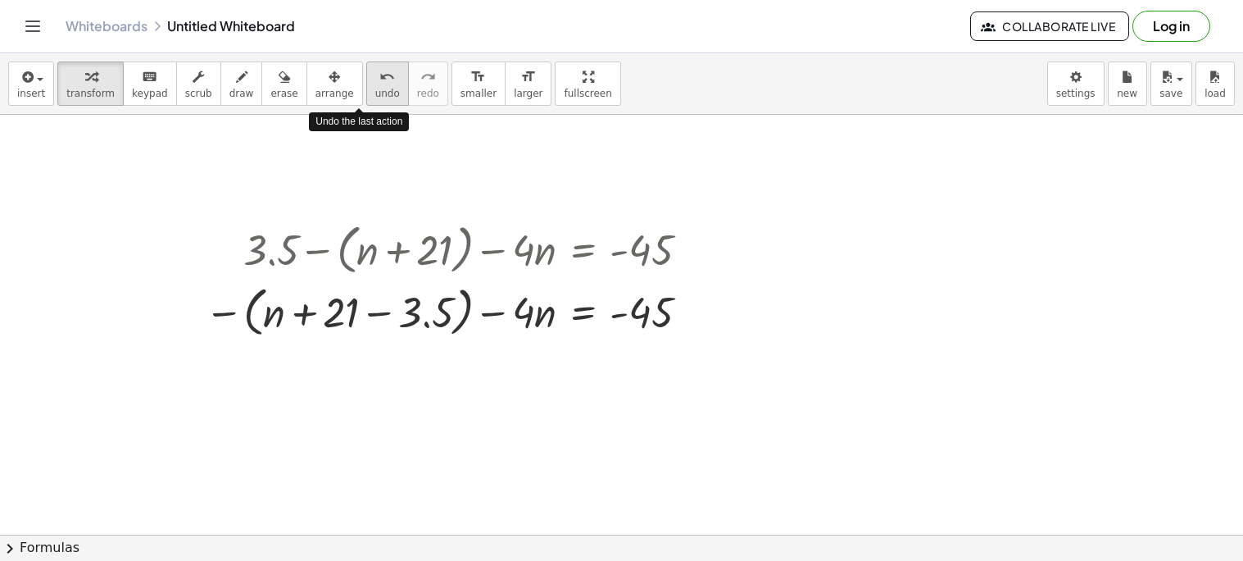
click at [366, 99] on button "undo undo" at bounding box center [387, 83] width 43 height 44
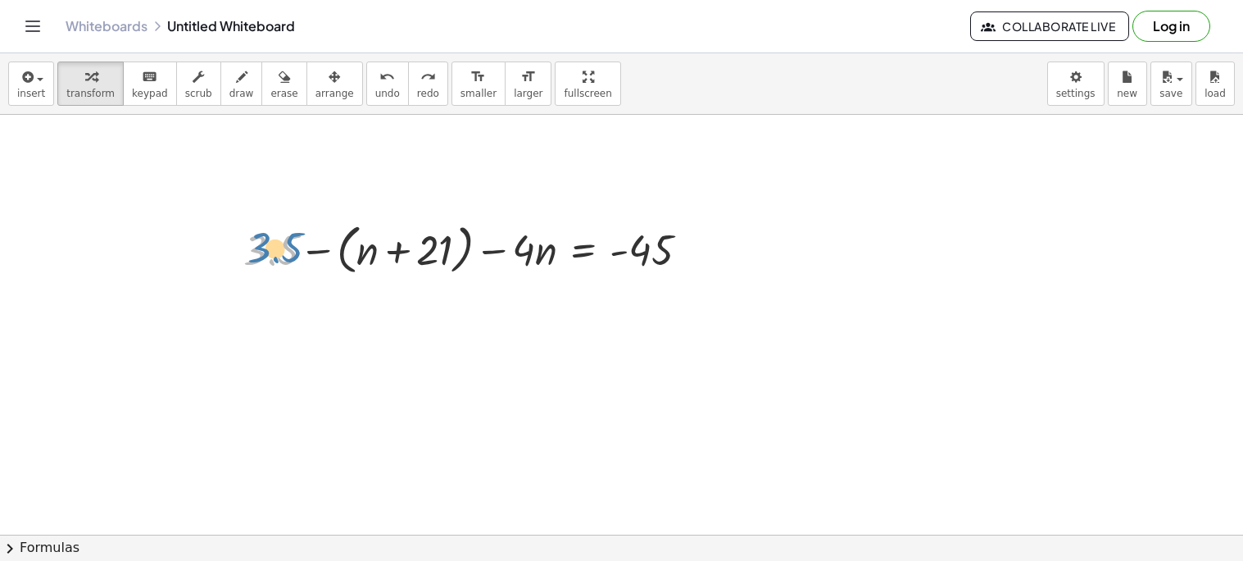
drag, startPoint x: 292, startPoint y: 252, endPoint x: 302, endPoint y: 248, distance: 10.7
click at [302, 248] on div at bounding box center [472, 248] width 475 height 62
drag, startPoint x: 326, startPoint y: 257, endPoint x: 390, endPoint y: 248, distance: 64.5
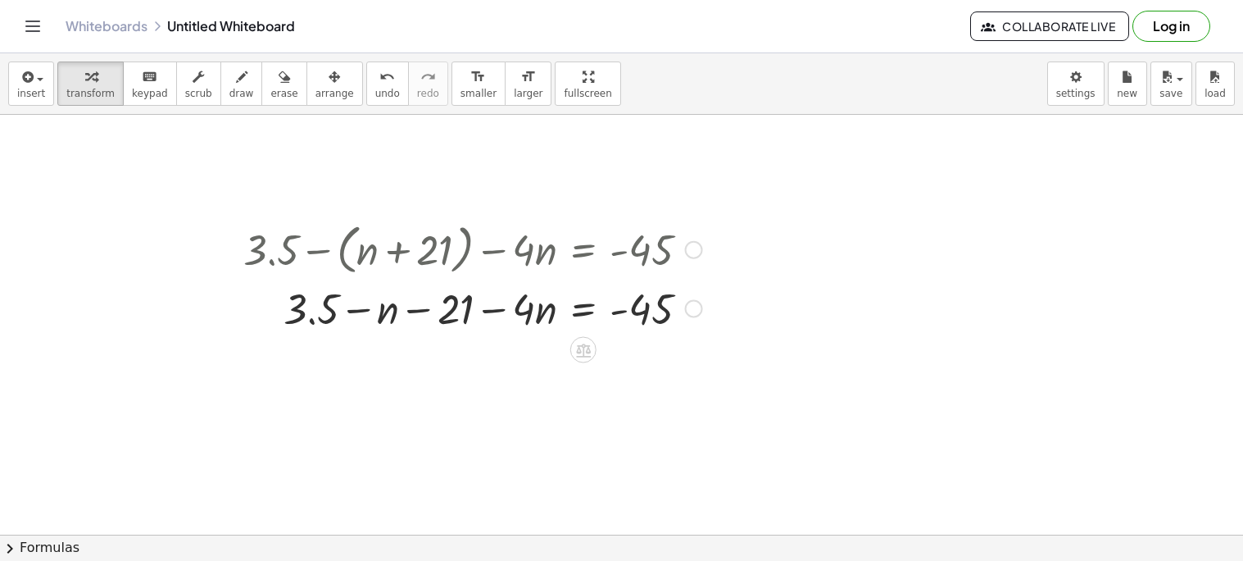
click at [359, 307] on div at bounding box center [472, 307] width 475 height 56
click at [421, 314] on div at bounding box center [472, 307] width 475 height 56
drag, startPoint x: 546, startPoint y: 307, endPoint x: 411, endPoint y: 315, distance: 134.6
click at [411, 315] on div at bounding box center [472, 307] width 475 height 56
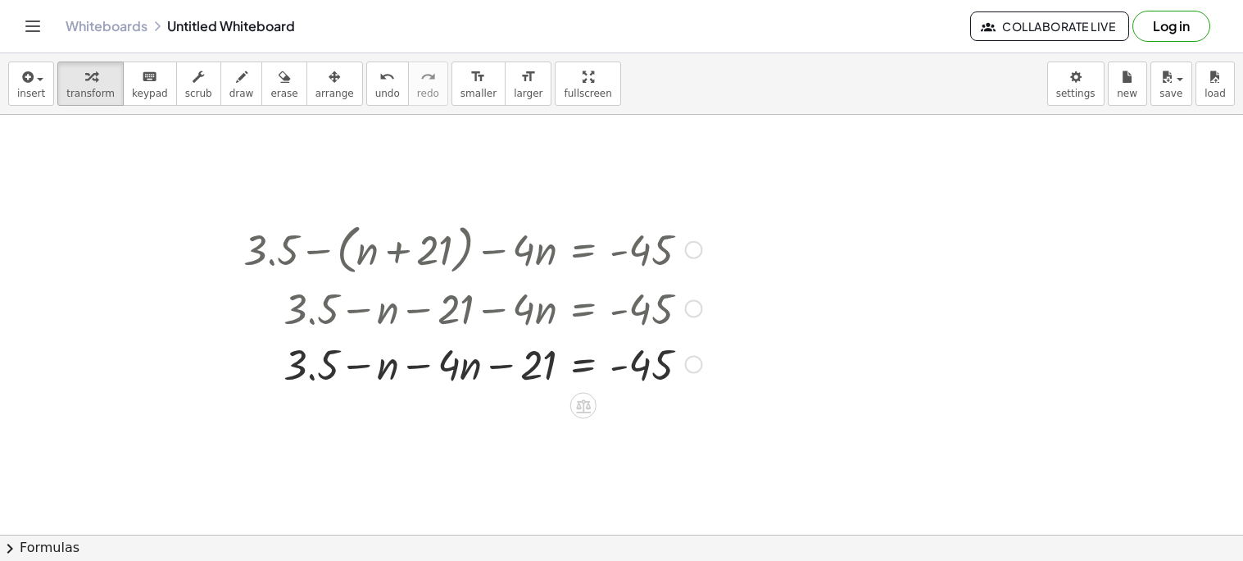
click at [424, 353] on div at bounding box center [472, 363] width 475 height 56
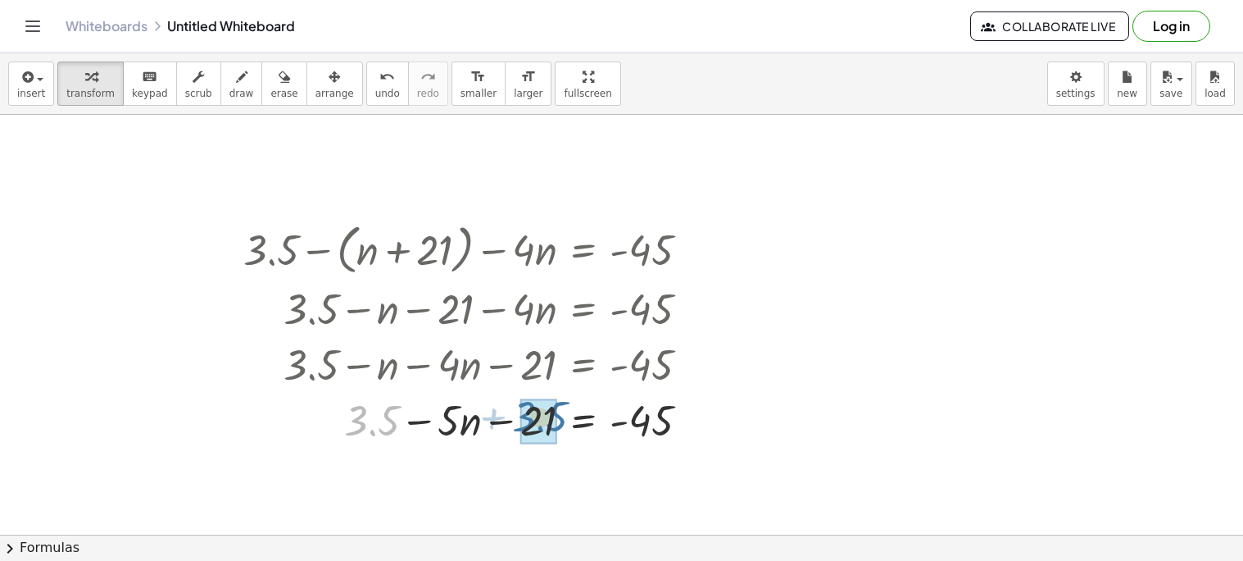
drag, startPoint x: 379, startPoint y: 430, endPoint x: 551, endPoint y: 429, distance: 172.1
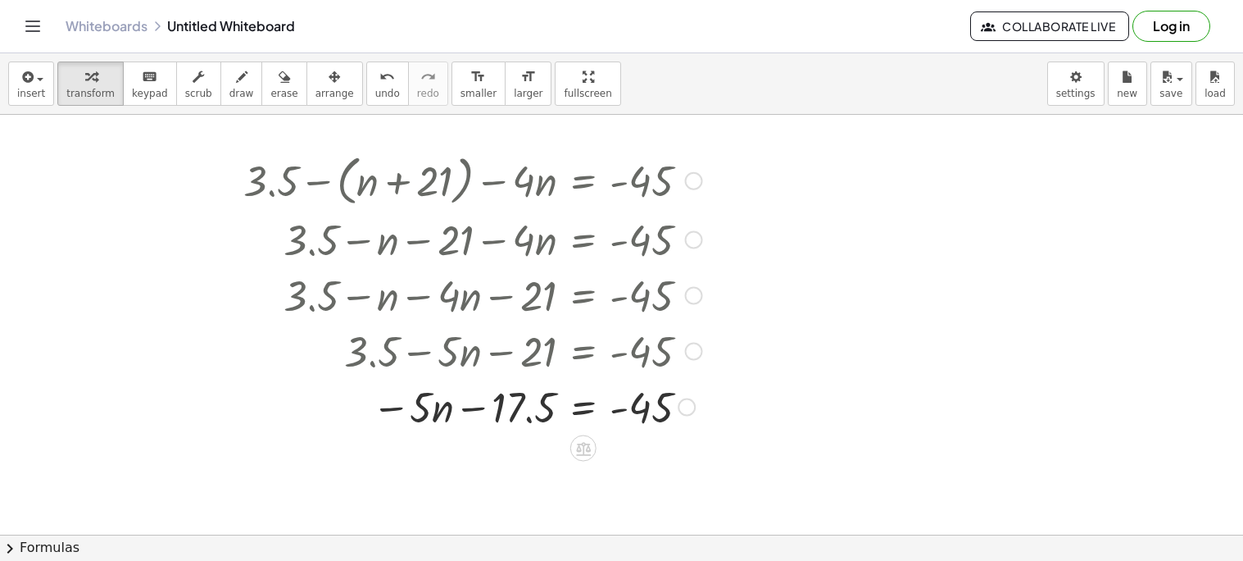
scroll to position [802, 0]
drag, startPoint x: 511, startPoint y: 407, endPoint x: 701, endPoint y: 408, distance: 189.3
click at [701, 408] on div at bounding box center [472, 405] width 475 height 56
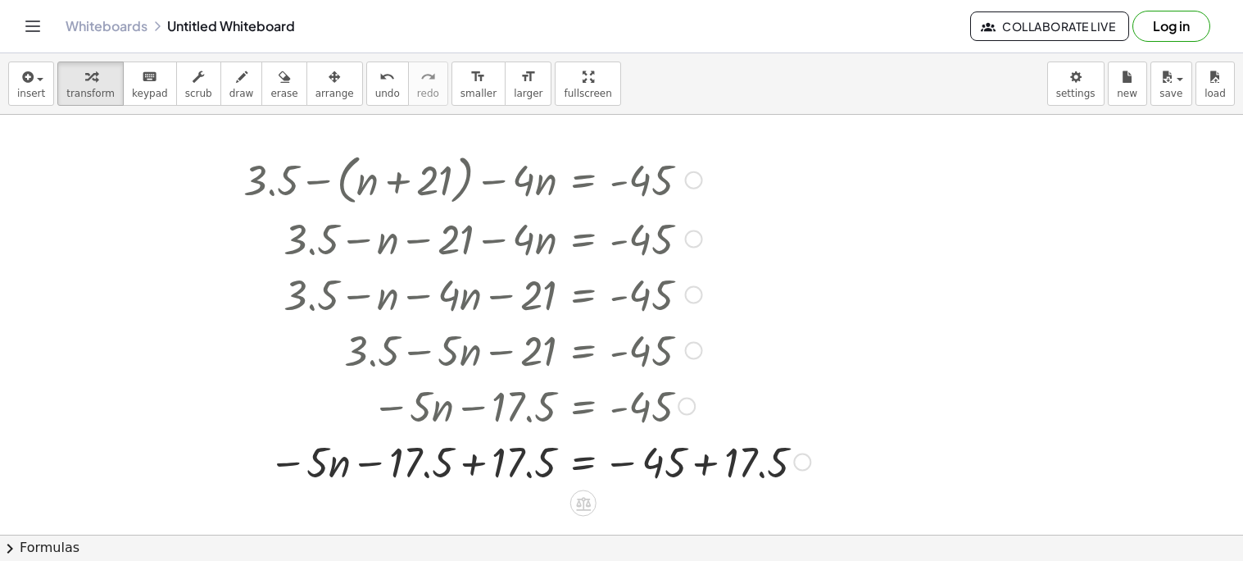
click at [475, 464] on div at bounding box center [527, 461] width 584 height 56
click at [711, 457] on div at bounding box center [530, 461] width 591 height 56
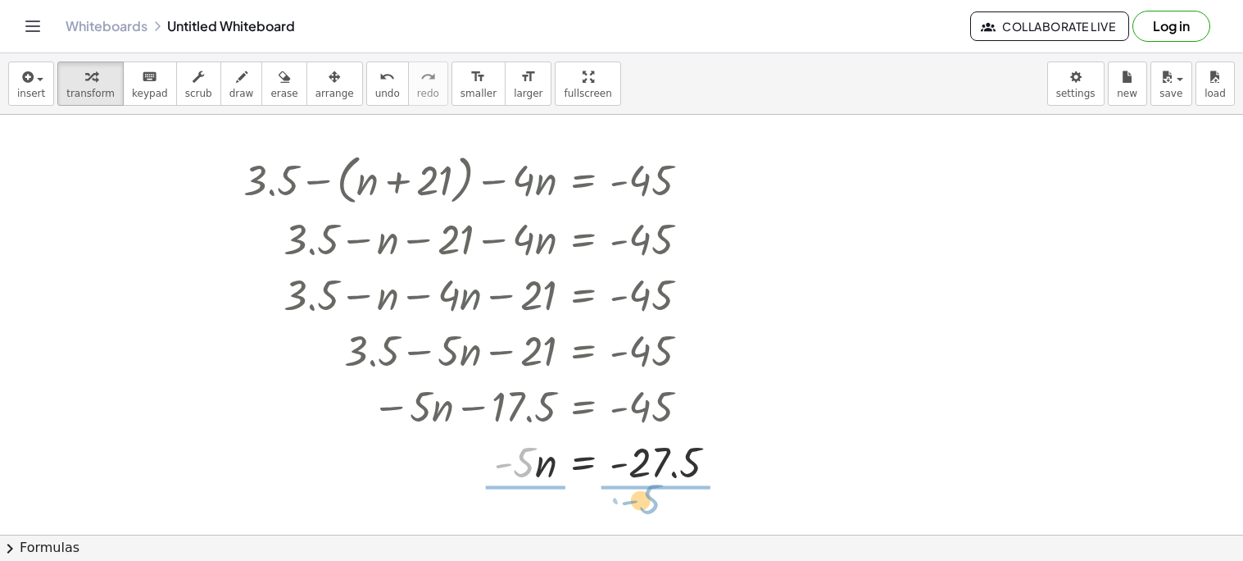
drag, startPoint x: 515, startPoint y: 464, endPoint x: 643, endPoint y: 502, distance: 133.3
click at [657, 466] on div at bounding box center [484, 461] width 498 height 82
click at [543, 461] on div at bounding box center [486, 461] width 503 height 82
click at [375, 98] on span "undo" at bounding box center [387, 93] width 25 height 11
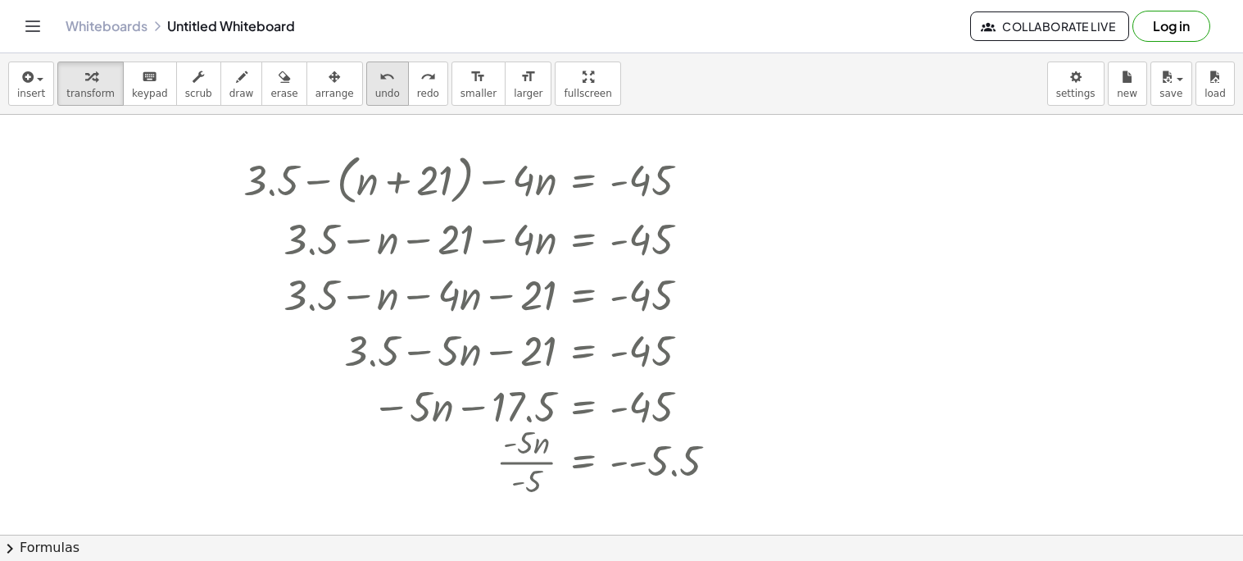
click at [375, 98] on span "undo" at bounding box center [387, 93] width 25 height 11
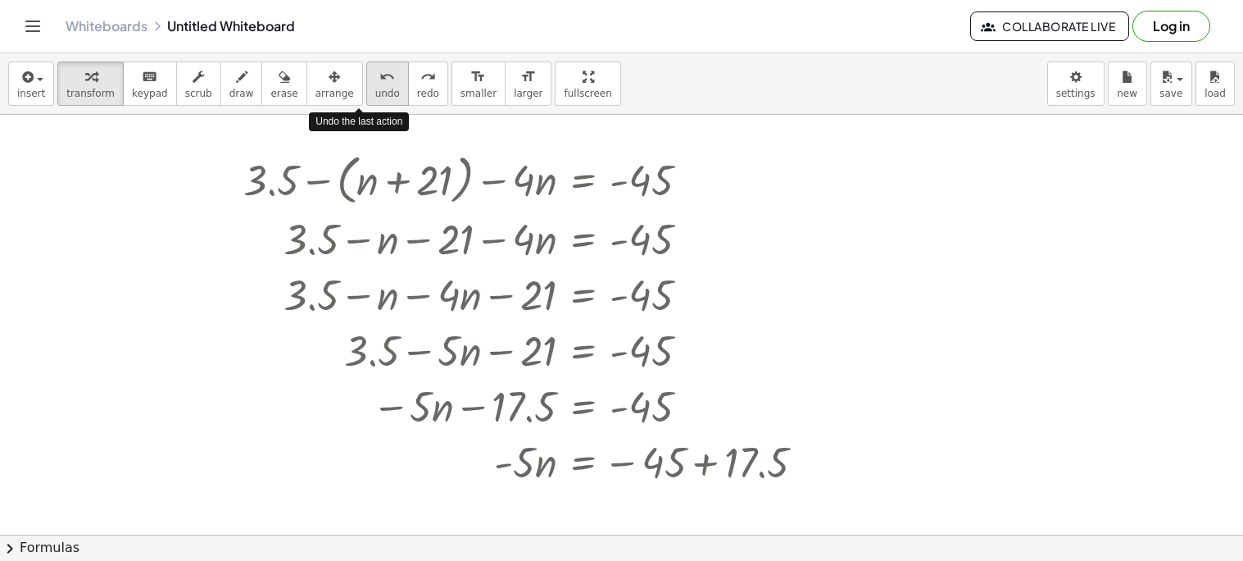
click at [375, 98] on span "undo" at bounding box center [387, 93] width 25 height 11
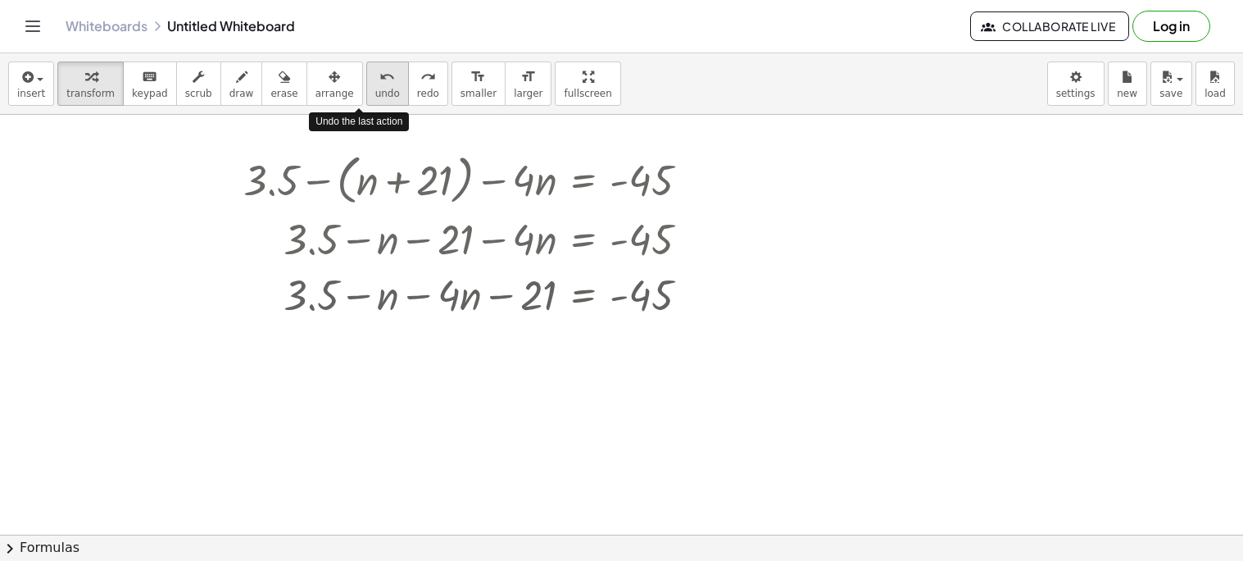
click at [366, 100] on button "undo undo" at bounding box center [387, 83] width 43 height 44
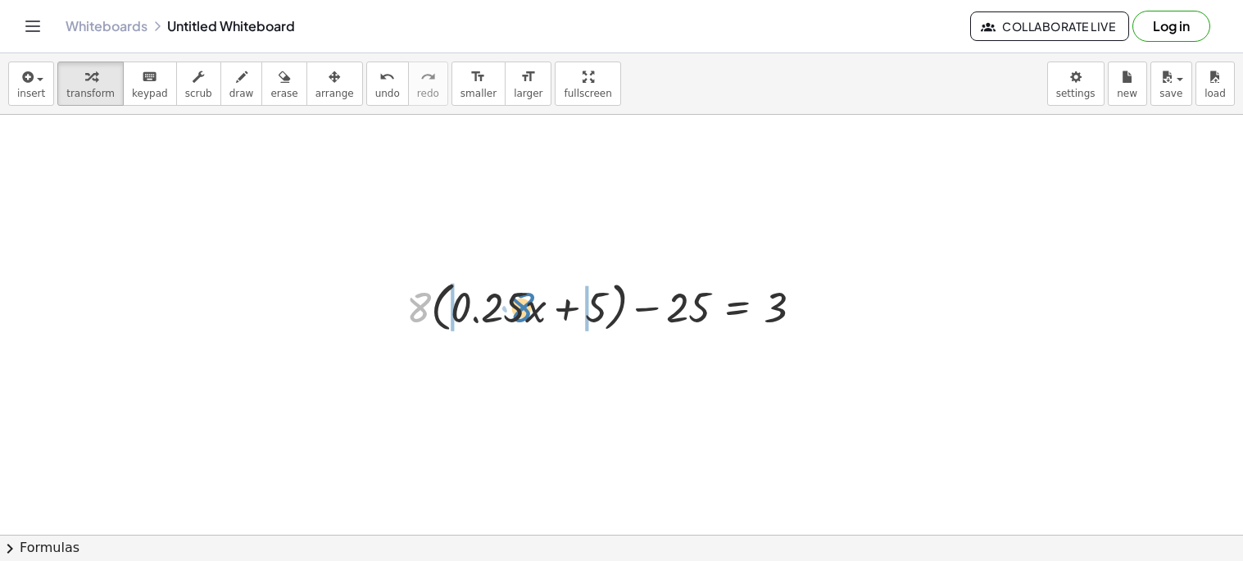
drag, startPoint x: 418, startPoint y: 315, endPoint x: 520, endPoint y: 315, distance: 102.5
click at [520, 315] on div at bounding box center [610, 306] width 425 height 62
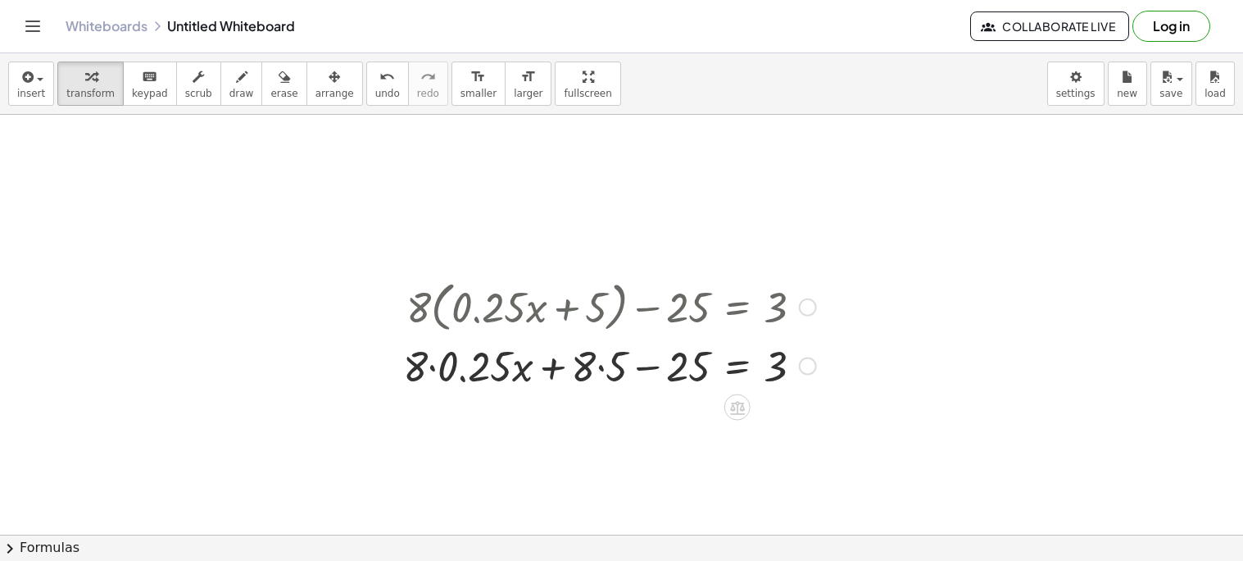
click at [436, 366] on div at bounding box center [609, 365] width 429 height 56
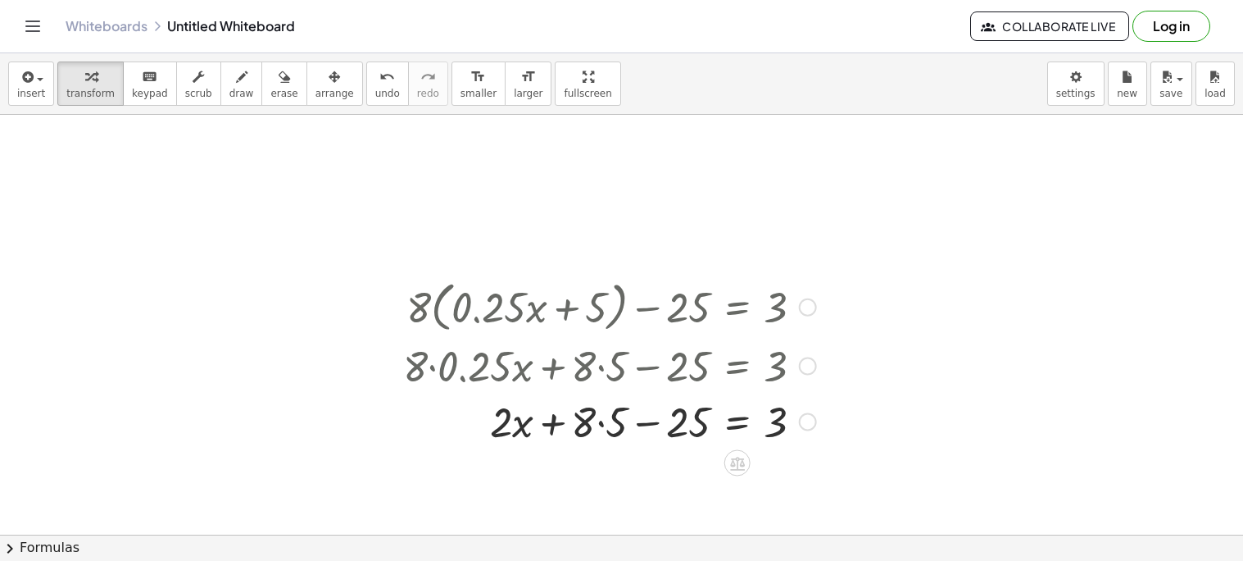
click at [594, 429] on div at bounding box center [609, 421] width 429 height 56
click at [601, 427] on div at bounding box center [609, 421] width 429 height 56
drag, startPoint x: 598, startPoint y: 419, endPoint x: 682, endPoint y: 429, distance: 84.3
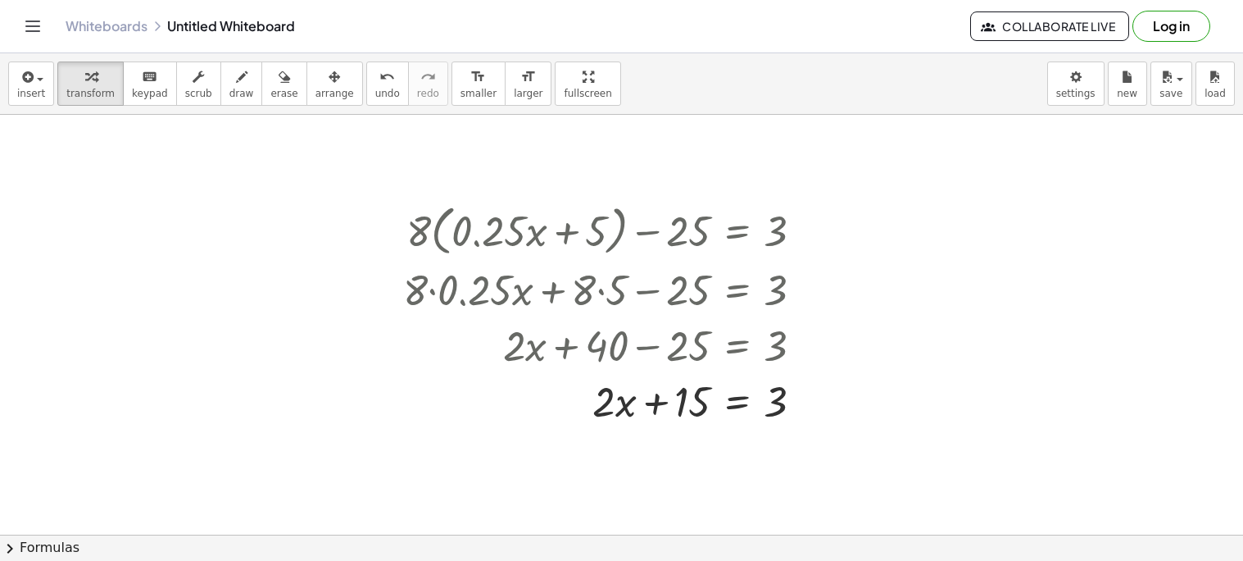
scroll to position [895, 0]
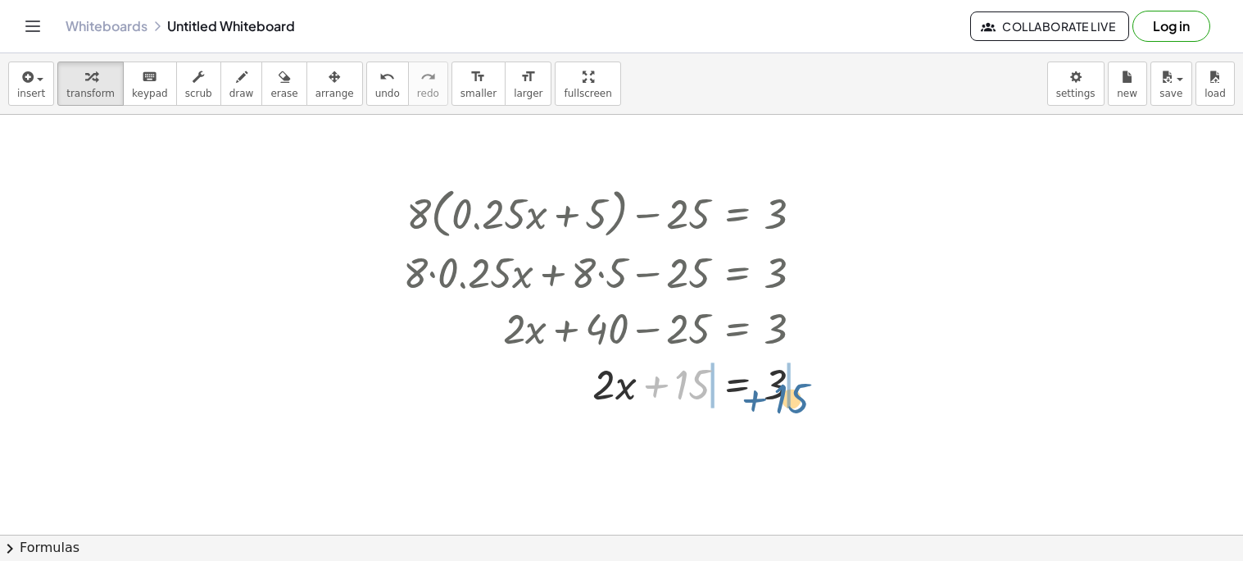
drag, startPoint x: 684, startPoint y: 381, endPoint x: 785, endPoint y: 383, distance: 101.6
click at [785, 383] on div at bounding box center [609, 383] width 429 height 56
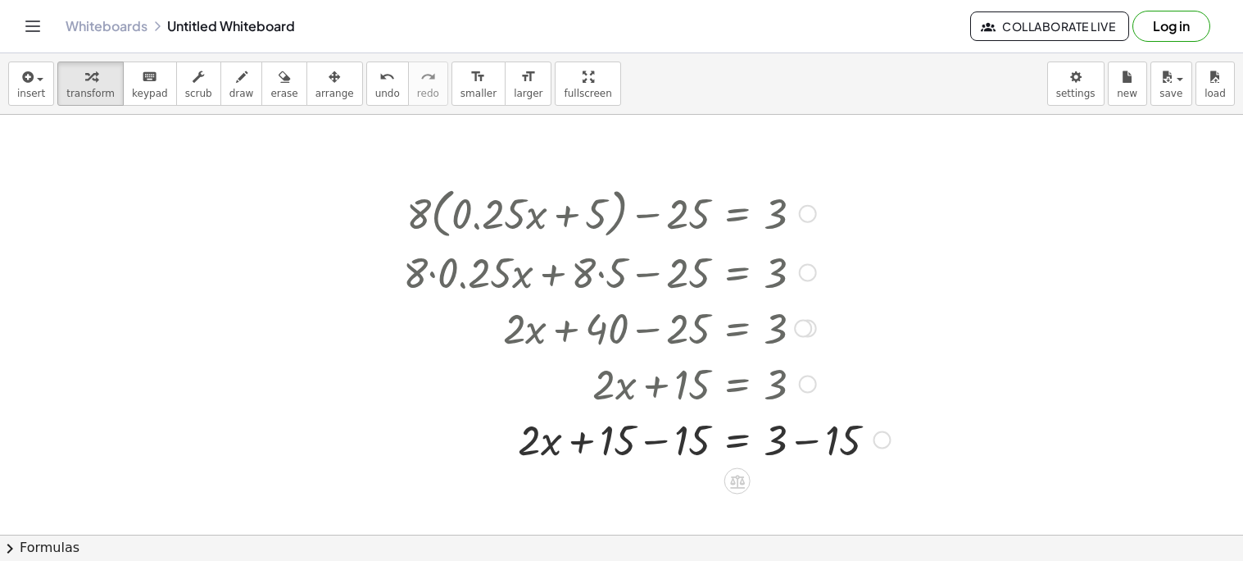
click at [800, 445] on div at bounding box center [646, 439] width 503 height 56
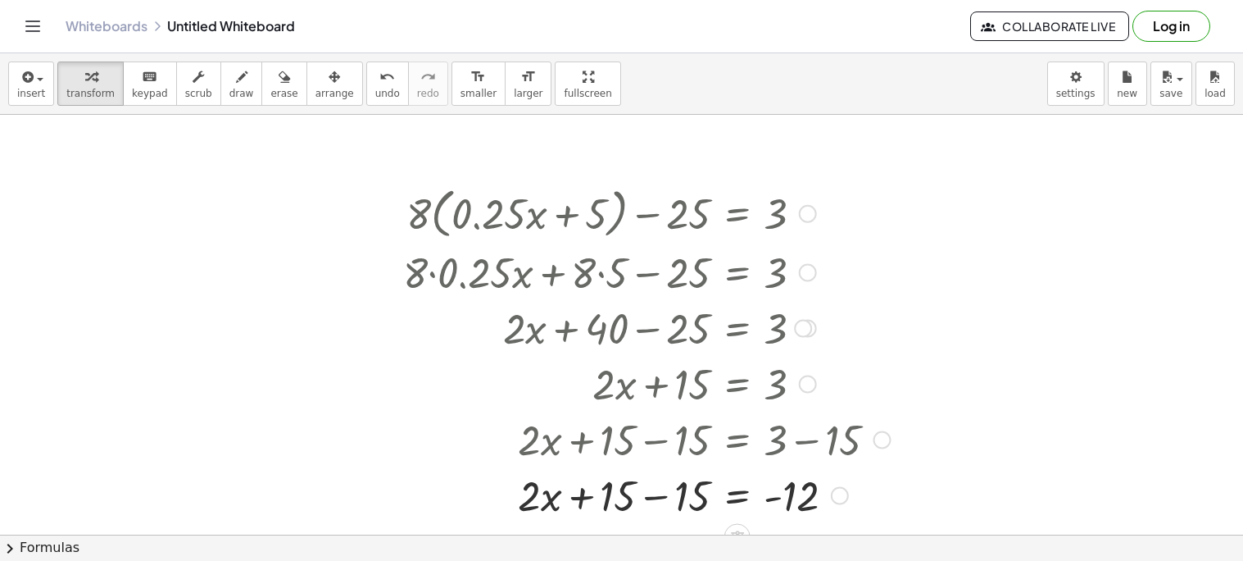
click at [661, 486] on div at bounding box center [646, 494] width 503 height 56
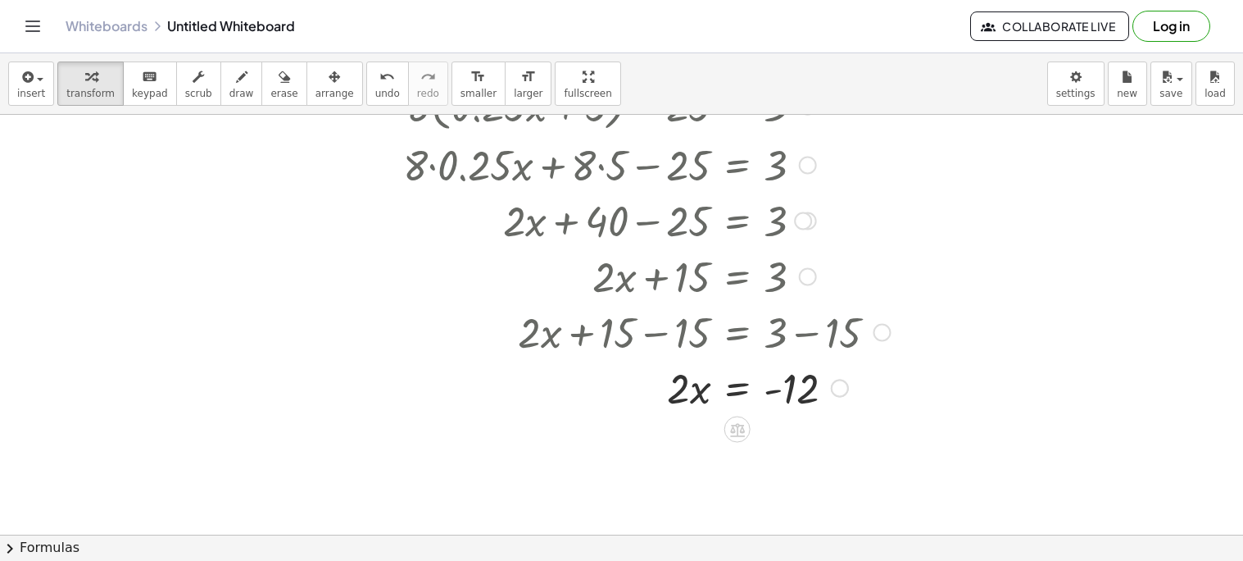
scroll to position [1008, 0]
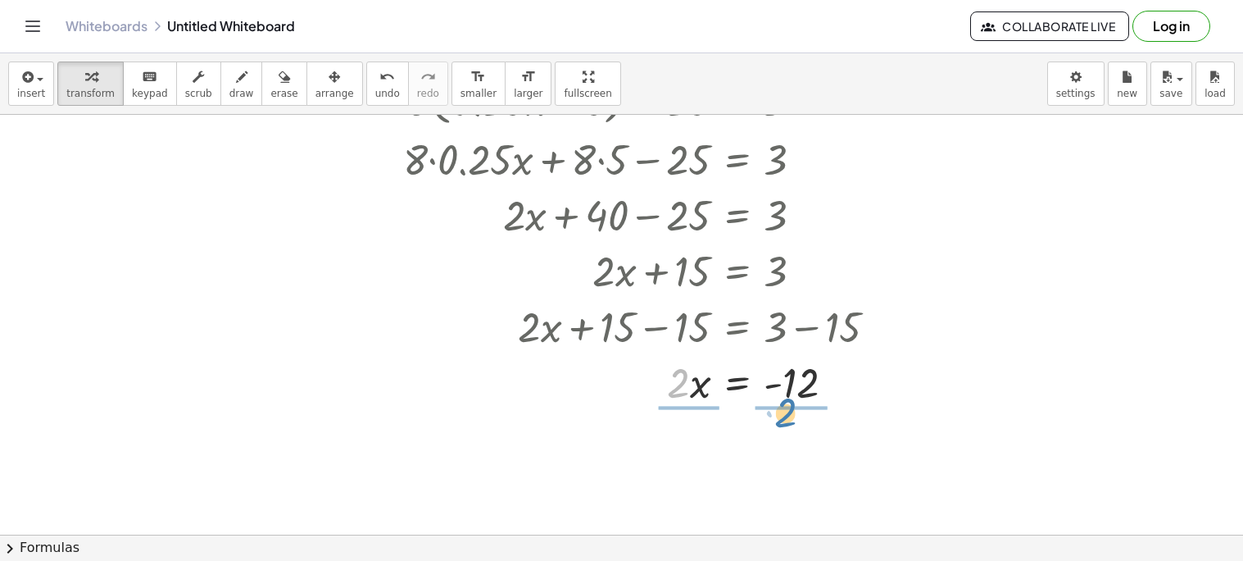
drag, startPoint x: 684, startPoint y: 386, endPoint x: 793, endPoint y: 417, distance: 113.4
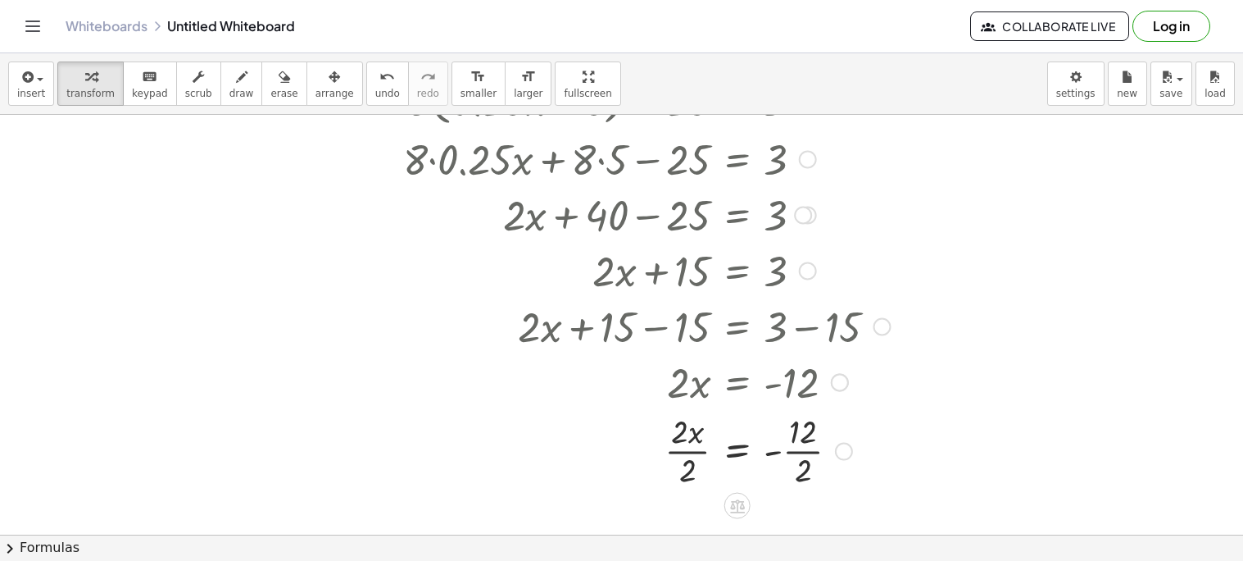
click at [795, 447] on div at bounding box center [646, 450] width 503 height 82
click at [679, 453] on div at bounding box center [646, 450] width 503 height 82
